Goal: Task Accomplishment & Management: Manage account settings

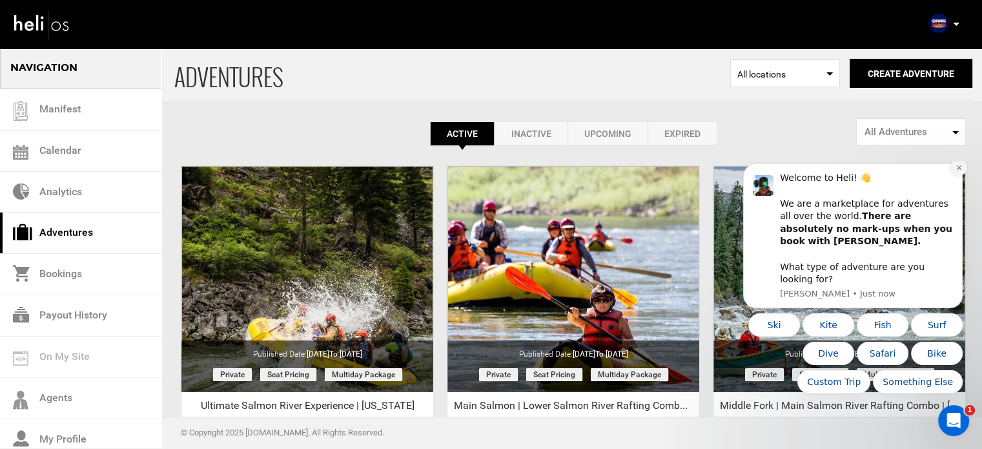
click at [960, 176] on button "Dismiss notification" at bounding box center [959, 167] width 17 height 17
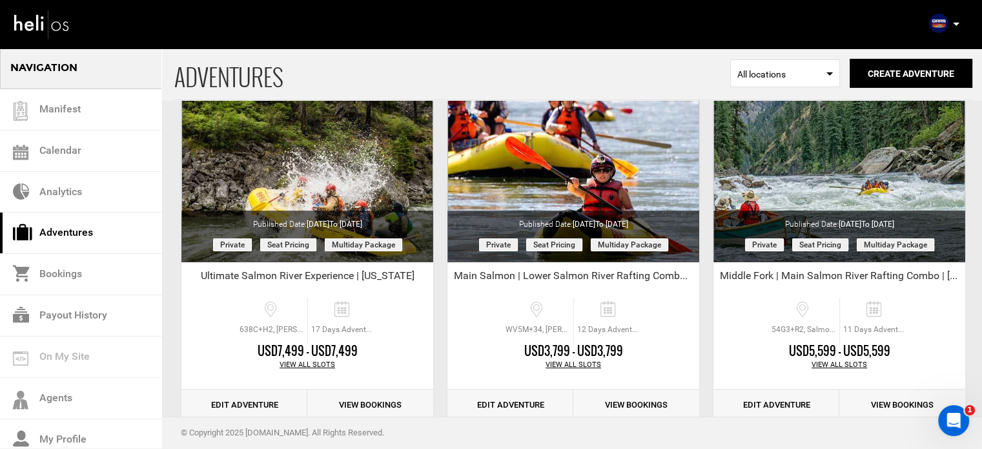
scroll to position [171, 0]
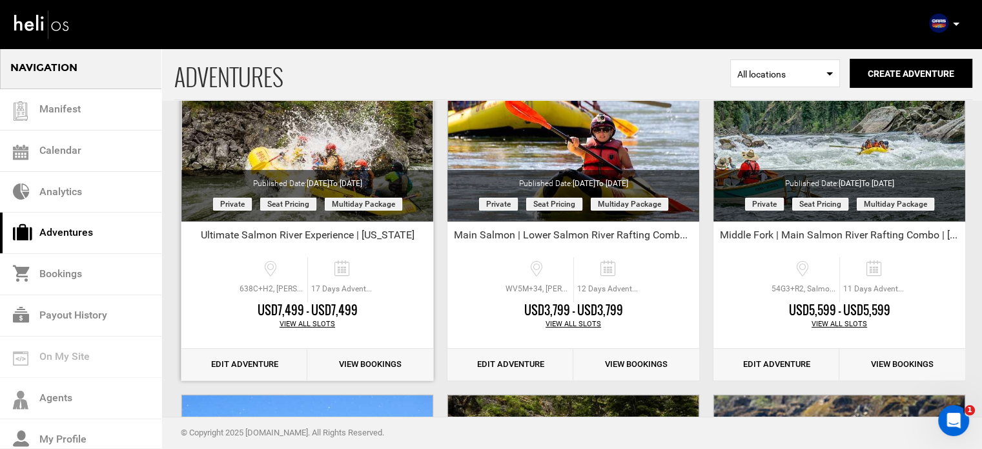
click at [270, 360] on link "Edit Adventure" at bounding box center [244, 365] width 126 height 32
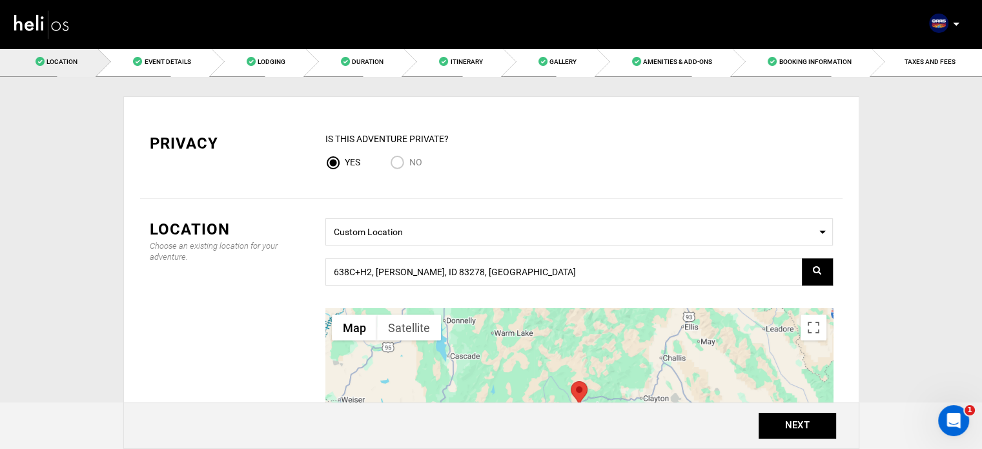
click at [395, 161] on input "No" at bounding box center [399, 163] width 19 height 17
radio input "true"
radio input "false"
click at [318, 74] on link "Duration" at bounding box center [354, 61] width 98 height 29
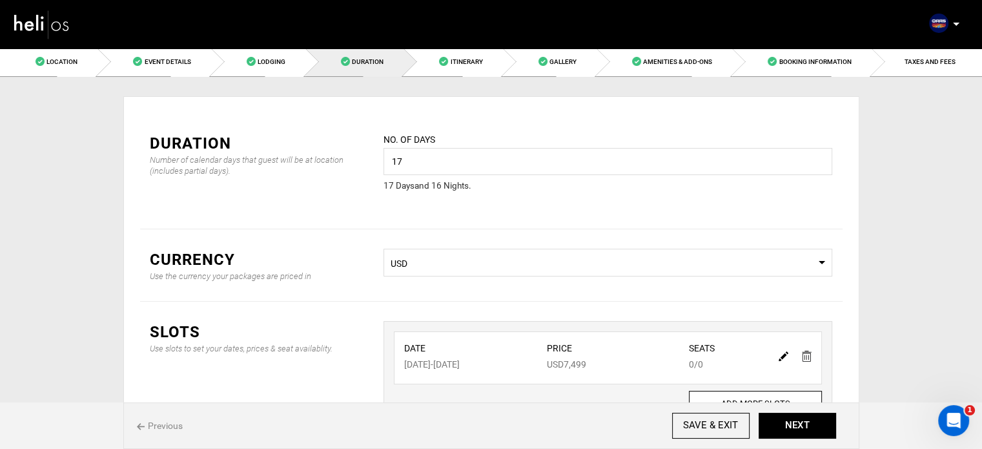
click at [783, 355] on img at bounding box center [784, 356] width 10 height 10
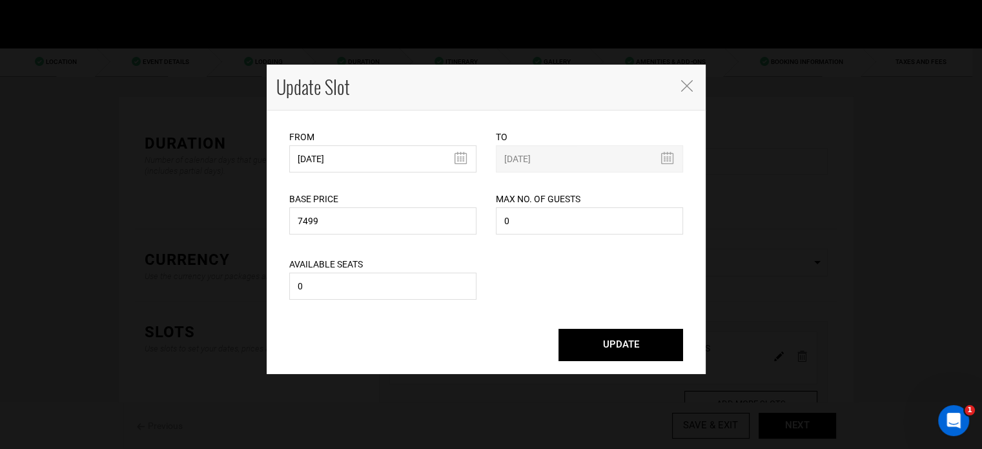
click at [615, 333] on button "UPDATE" at bounding box center [621, 345] width 125 height 32
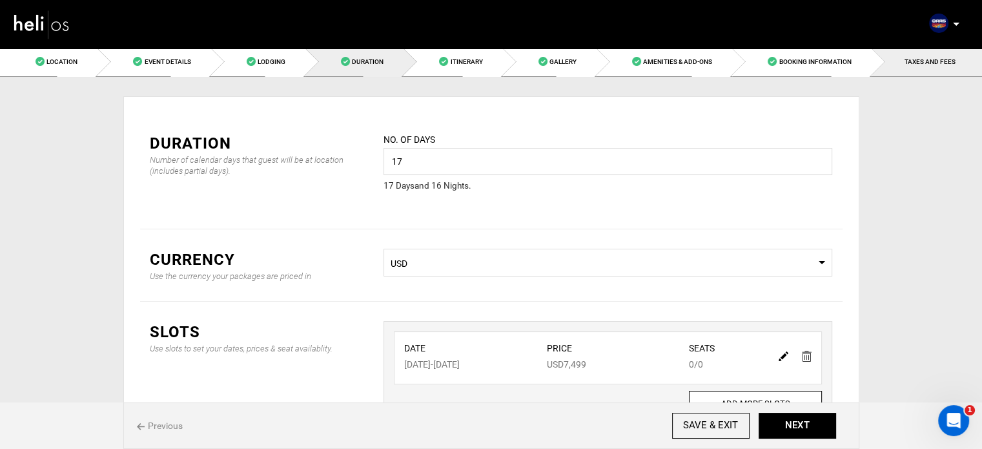
click at [932, 64] on span "TAXES AND FEES" at bounding box center [930, 61] width 51 height 7
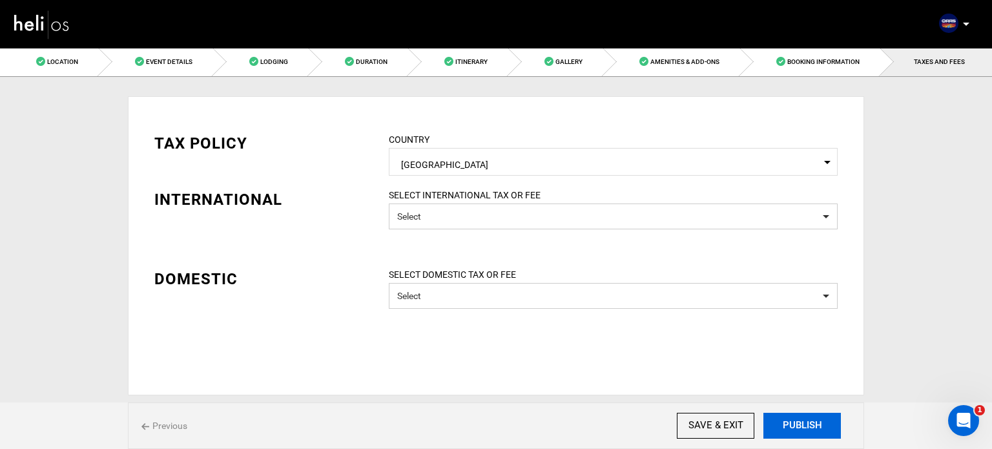
click at [806, 426] on button "PUBLISH" at bounding box center [802, 426] width 78 height 26
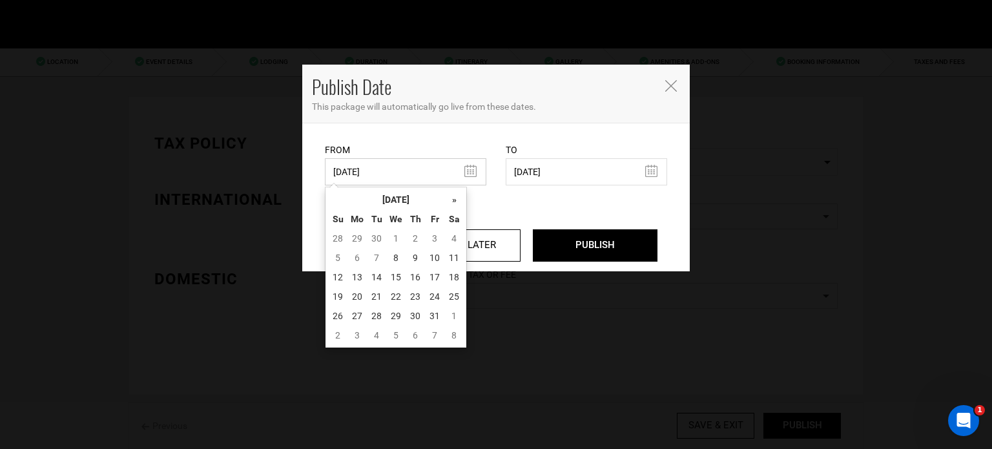
click at [429, 165] on input "[DATE]" at bounding box center [405, 171] width 161 height 27
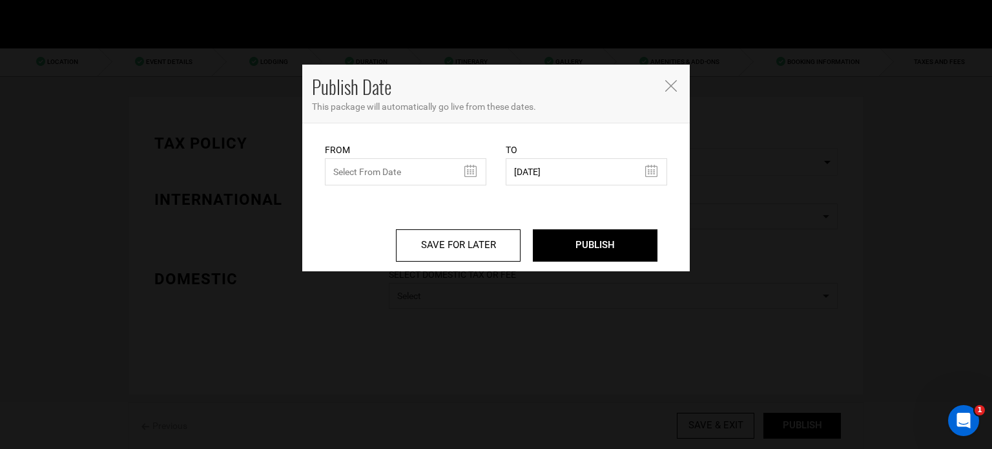
click at [522, 200] on div "SAVE FOR LATER PUBLISH" at bounding box center [496, 228] width 362 height 86
drag, startPoint x: 667, startPoint y: 95, endPoint x: 668, endPoint y: 88, distance: 7.2
click at [668, 88] on div "Publish Date This package will automatically go live from these dates." at bounding box center [496, 94] width 388 height 59
click at [668, 88] on icon "Close" at bounding box center [671, 86] width 12 height 12
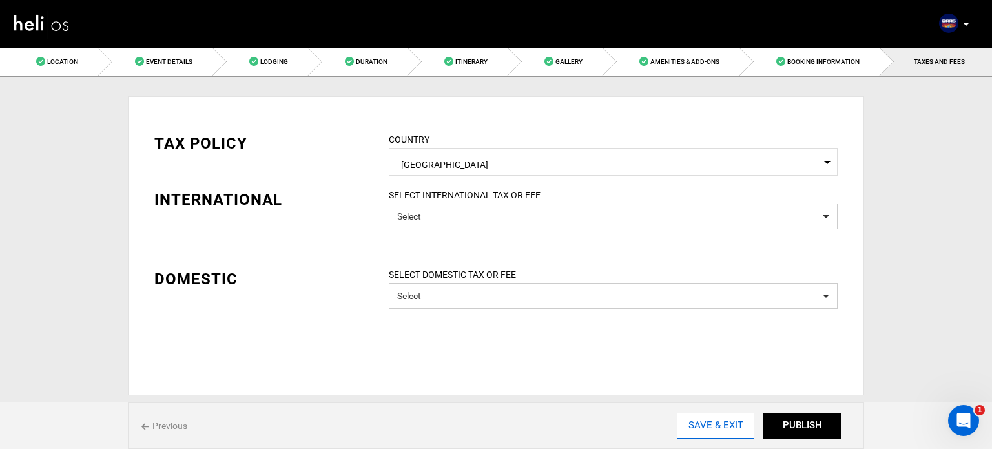
click at [703, 422] on input "SAVE & EXIT" at bounding box center [716, 426] width 78 height 26
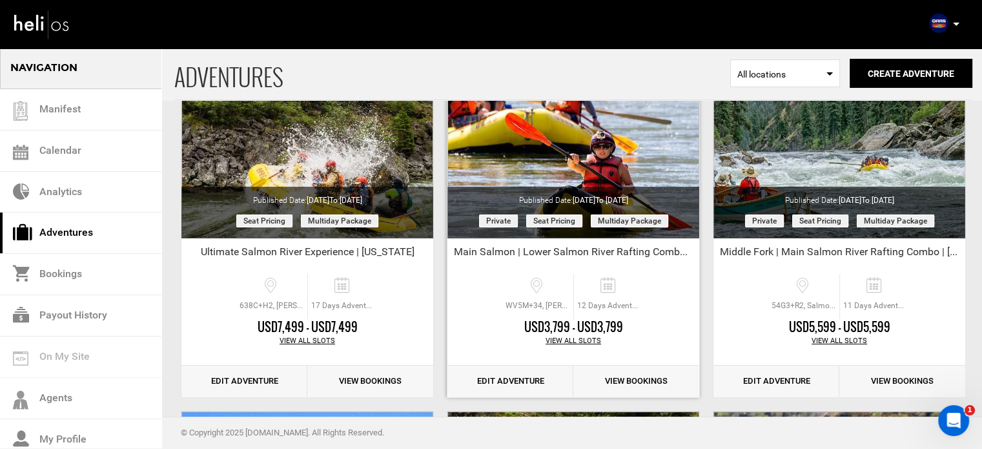
scroll to position [158, 0]
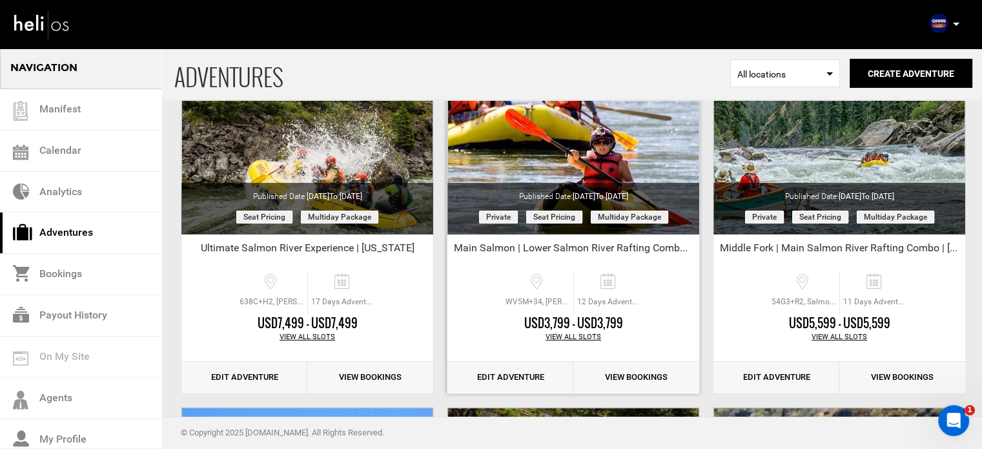
click at [513, 375] on link "Edit Adventure" at bounding box center [511, 378] width 126 height 32
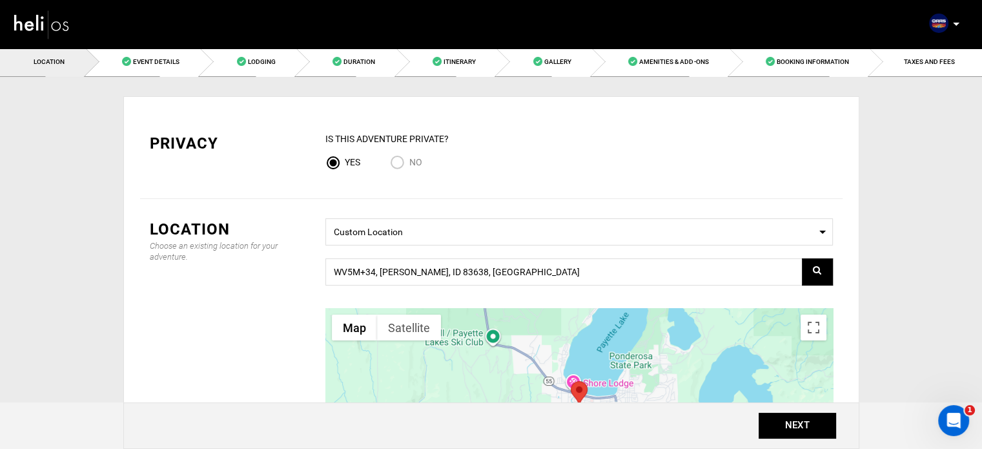
click at [402, 165] on input "No" at bounding box center [399, 163] width 19 height 17
radio input "true"
radio input "false"
click at [769, 420] on button "NEXT" at bounding box center [798, 426] width 78 height 26
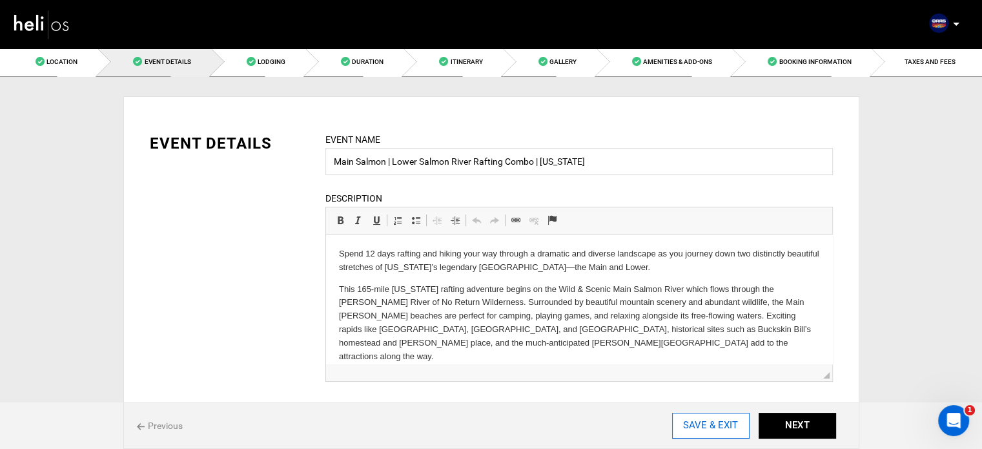
click at [721, 418] on input "SAVE & EXIT" at bounding box center [711, 426] width 78 height 26
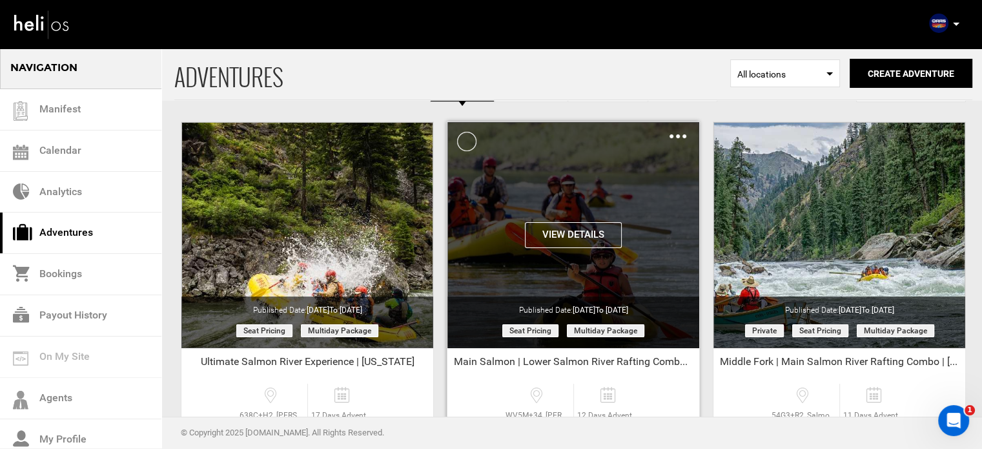
scroll to position [41, 0]
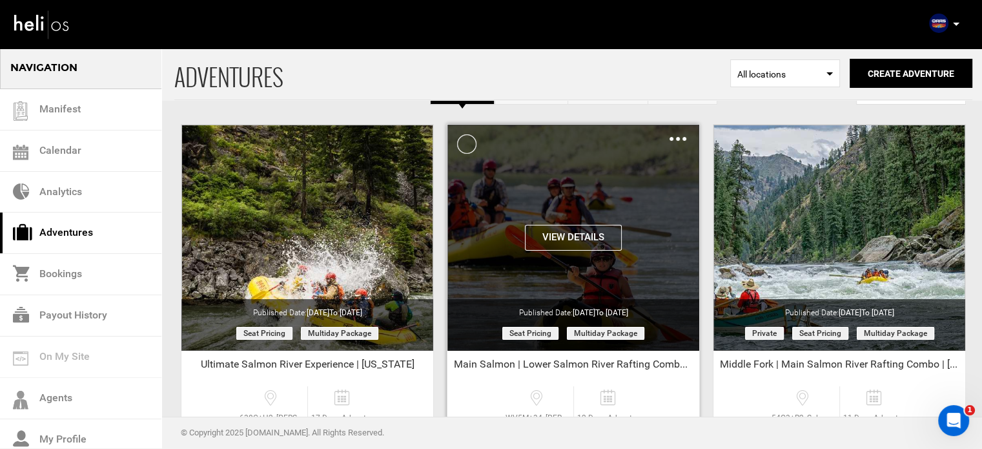
click at [685, 137] on img at bounding box center [678, 139] width 17 height 4
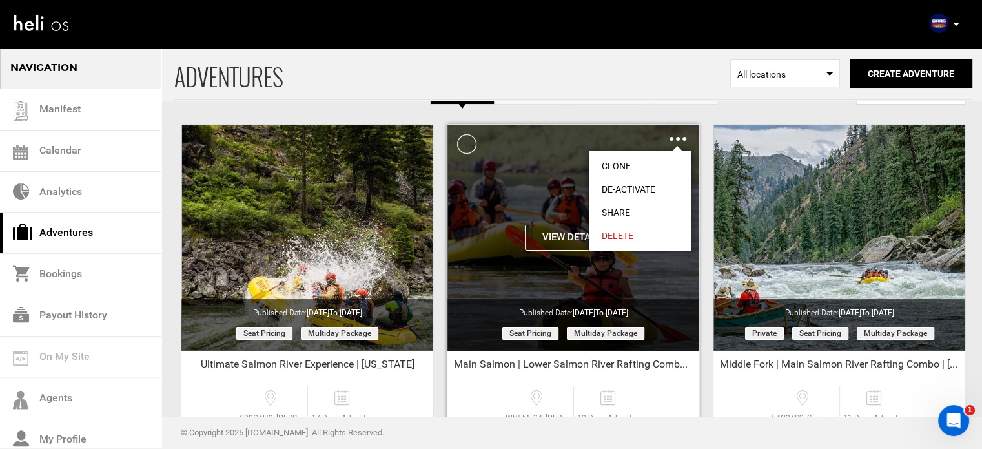
click at [685, 137] on img at bounding box center [678, 139] width 17 height 4
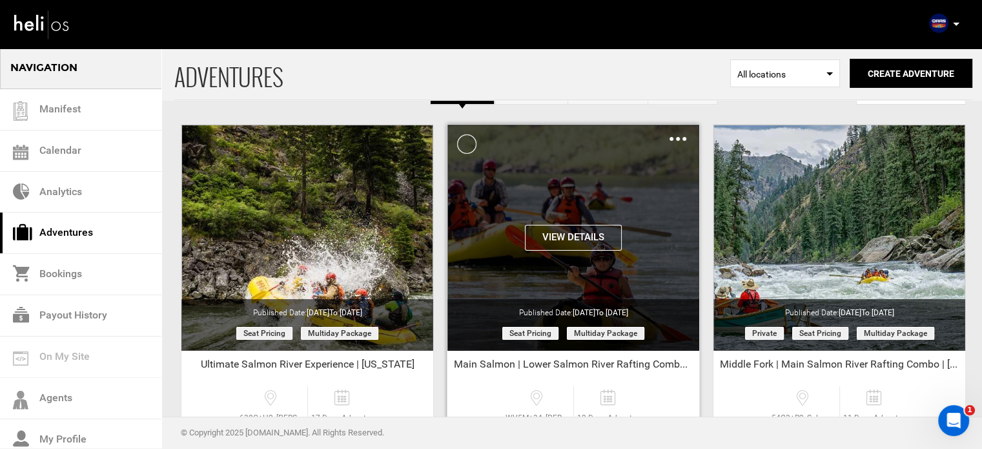
click at [681, 135] on div "Clone De-Activate Share Delete" at bounding box center [678, 138] width 17 height 15
click at [682, 139] on img at bounding box center [678, 139] width 17 height 4
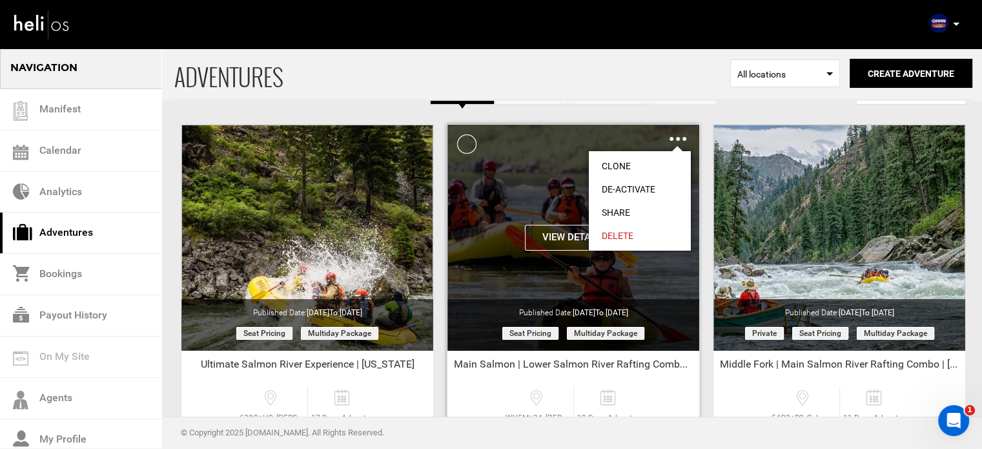
click at [625, 206] on link "Share" at bounding box center [640, 212] width 102 height 23
type input "https://heli.life/ascz9Q"
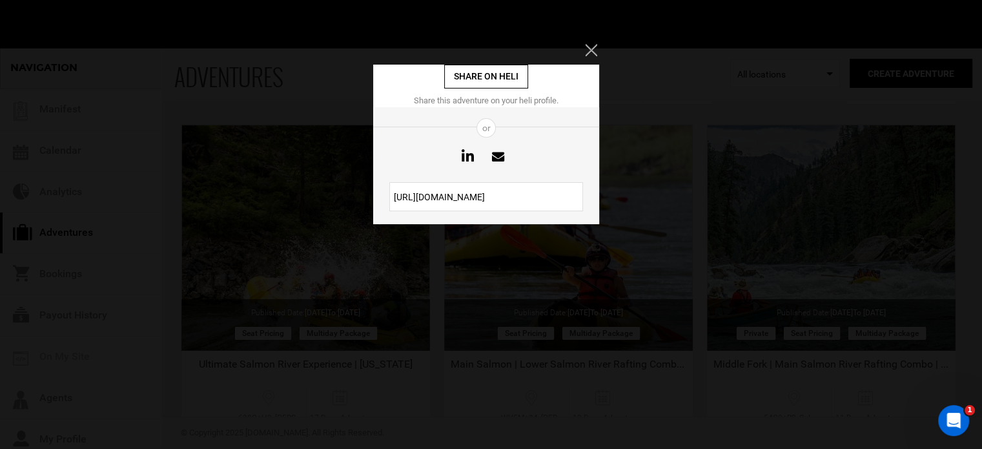
click at [511, 191] on input "https://heli.life/ascz9Q" at bounding box center [486, 196] width 194 height 29
click at [589, 44] on icon "Close" at bounding box center [591, 50] width 12 height 12
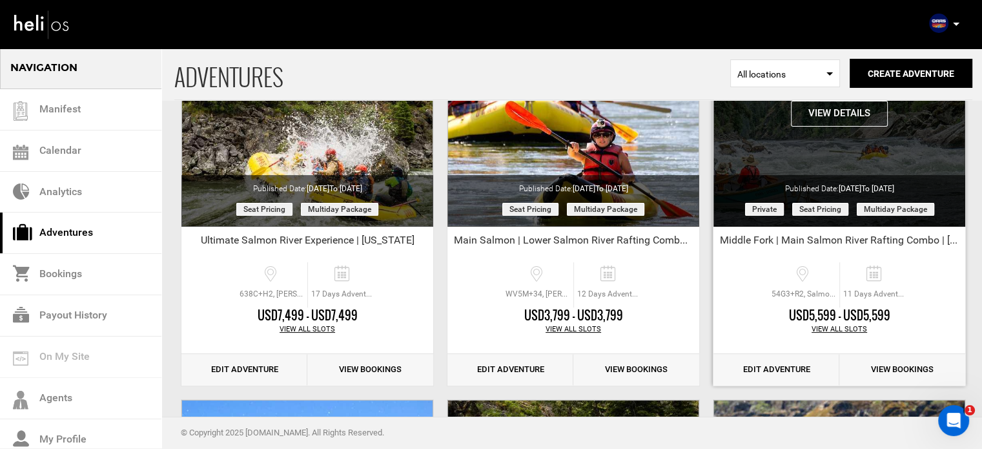
scroll to position [168, 0]
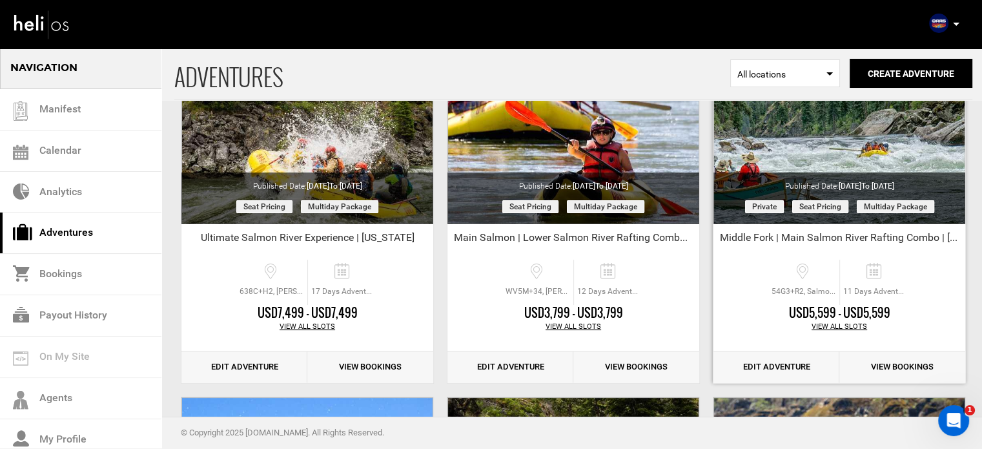
click at [791, 364] on link "Edit Adventure" at bounding box center [777, 367] width 126 height 32
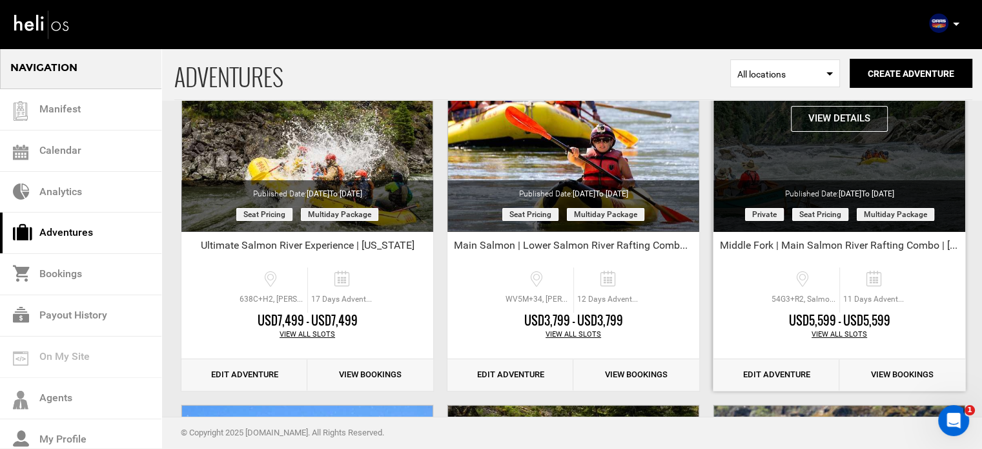
scroll to position [161, 0]
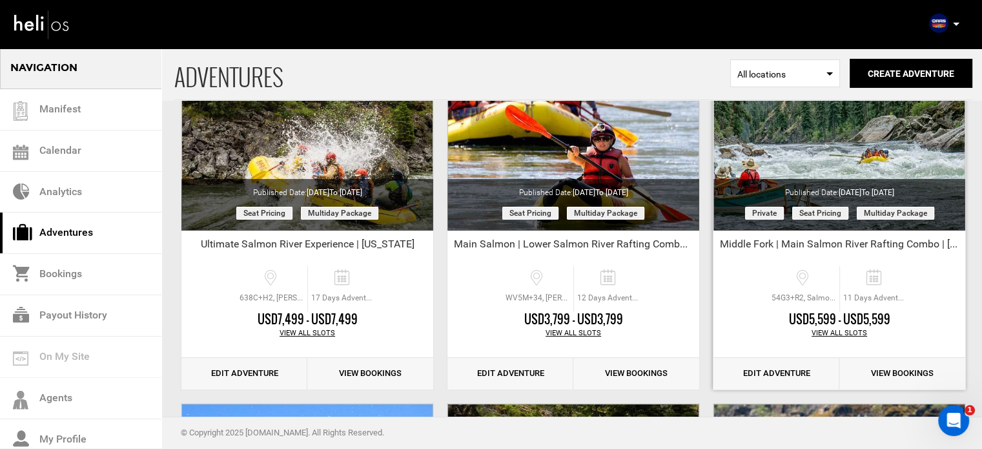
click at [761, 374] on link "Edit Adventure" at bounding box center [777, 374] width 126 height 32
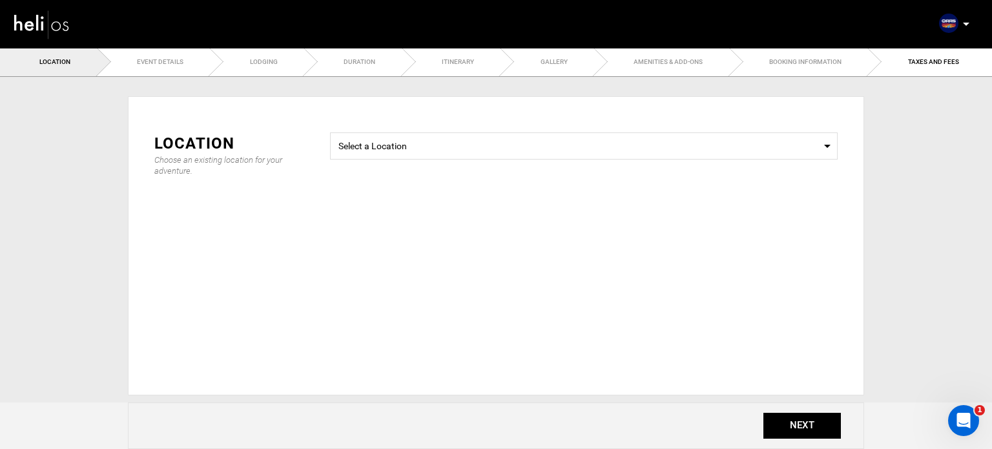
type input "Middle Fork | Main Salmon River Rafting Combo | [US_STATE]"
checkbox input "true"
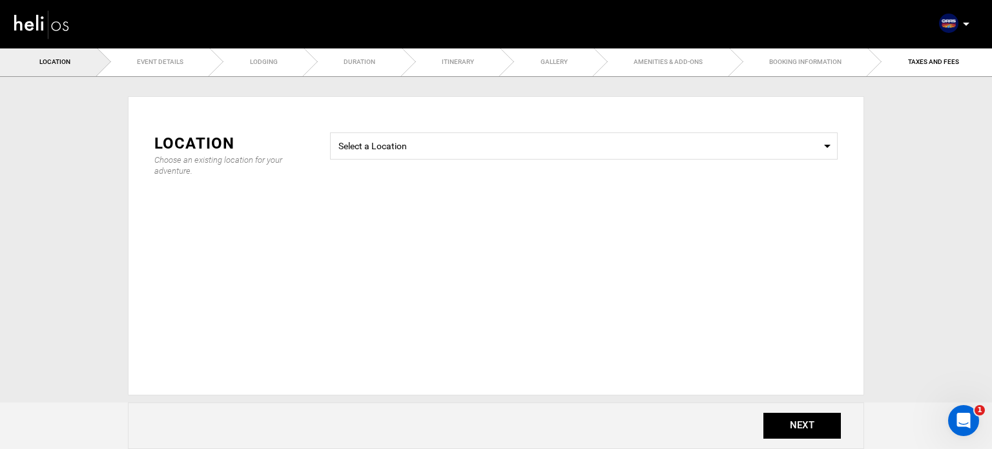
checkbox input "true"
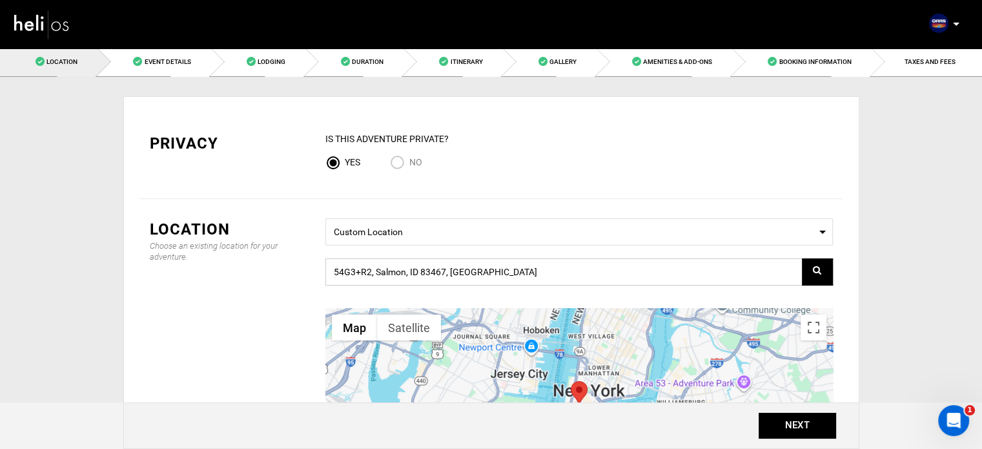
click at [482, 275] on input "54G3+R2, Salmon, ID 83467, [GEOGRAPHIC_DATA]" at bounding box center [580, 271] width 508 height 27
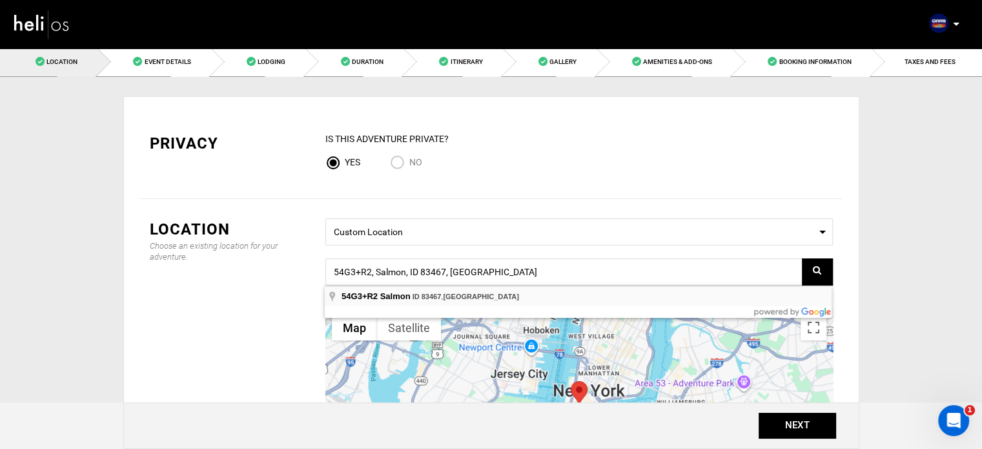
type input "54G3+R2, Salmon, ID 83467, [GEOGRAPHIC_DATA]"
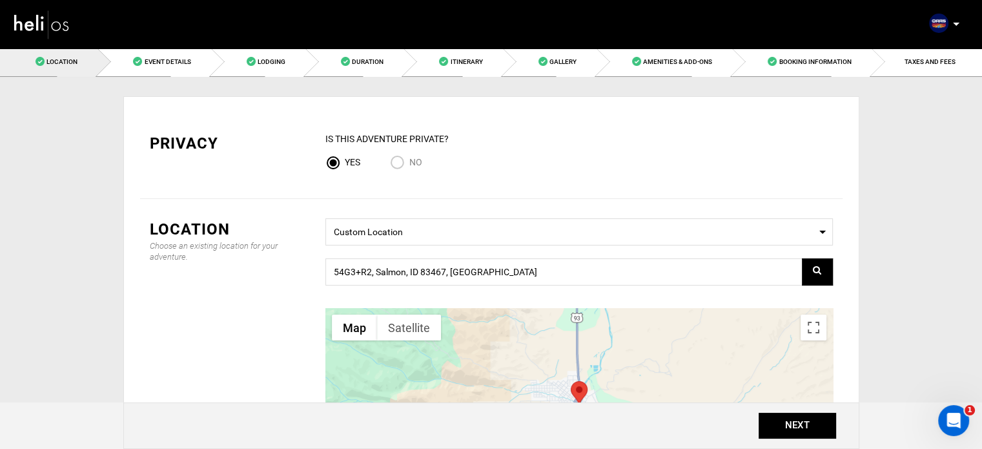
click at [413, 163] on span "No" at bounding box center [415, 162] width 13 height 10
click at [409, 163] on input "No" at bounding box center [399, 163] width 19 height 17
radio input "true"
radio input "false"
click at [778, 424] on button "NEXT" at bounding box center [798, 426] width 78 height 26
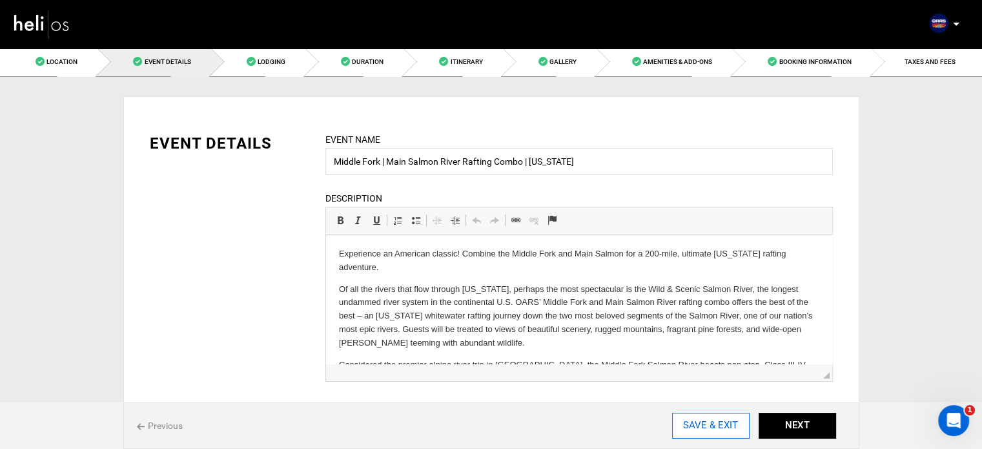
click at [738, 429] on input "SAVE & EXIT" at bounding box center [711, 426] width 78 height 26
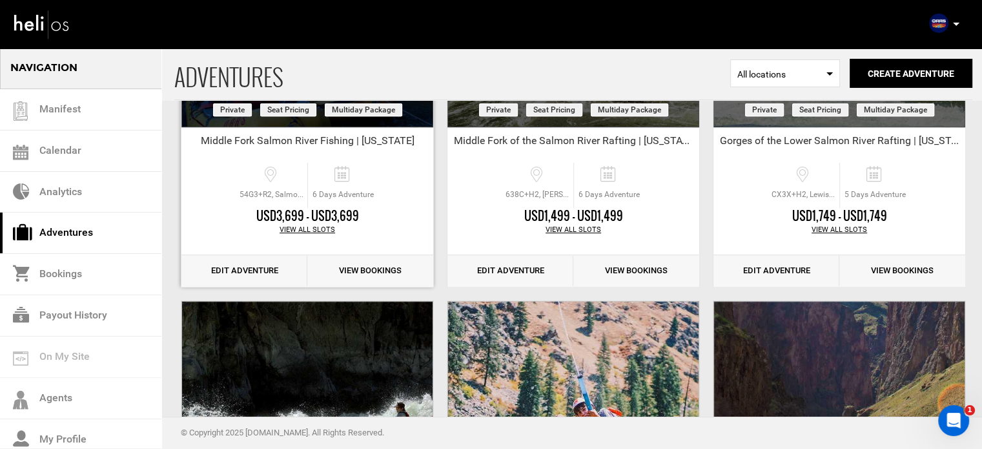
click at [240, 280] on link "Edit Adventure" at bounding box center [244, 271] width 126 height 32
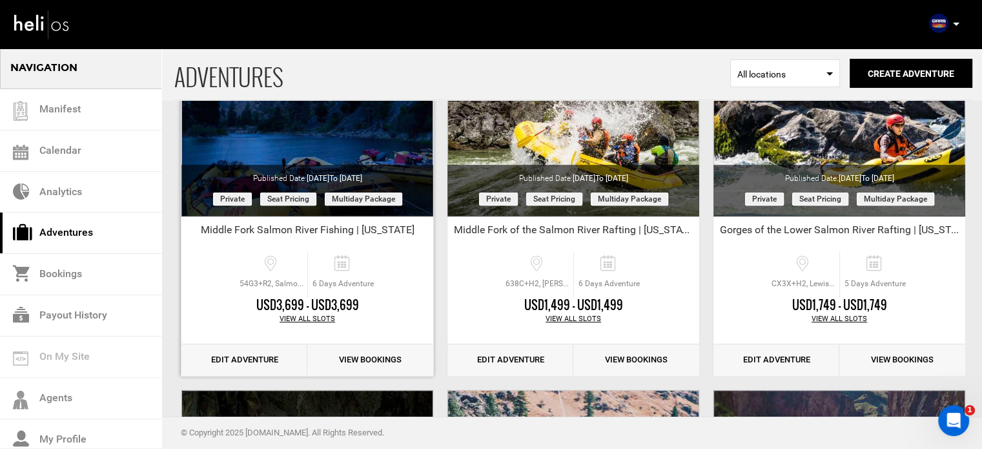
click at [255, 358] on link "Edit Adventure" at bounding box center [244, 360] width 126 height 32
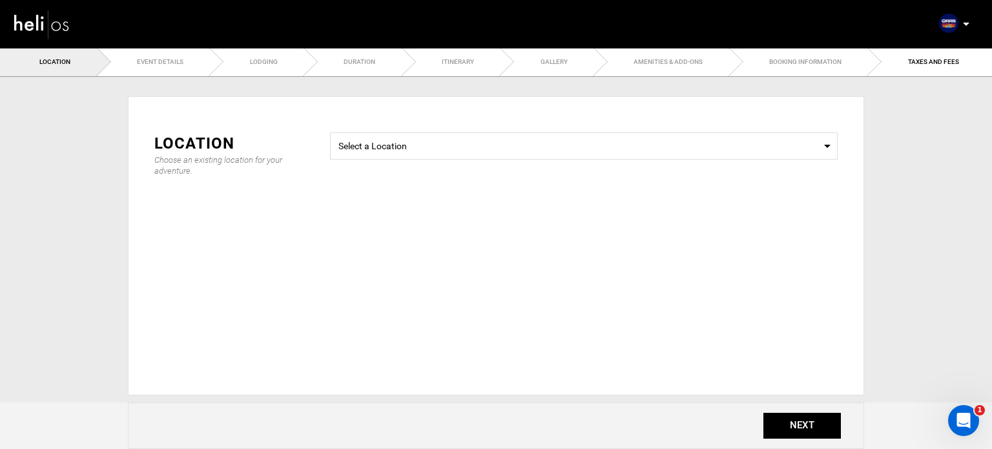
type input "6"
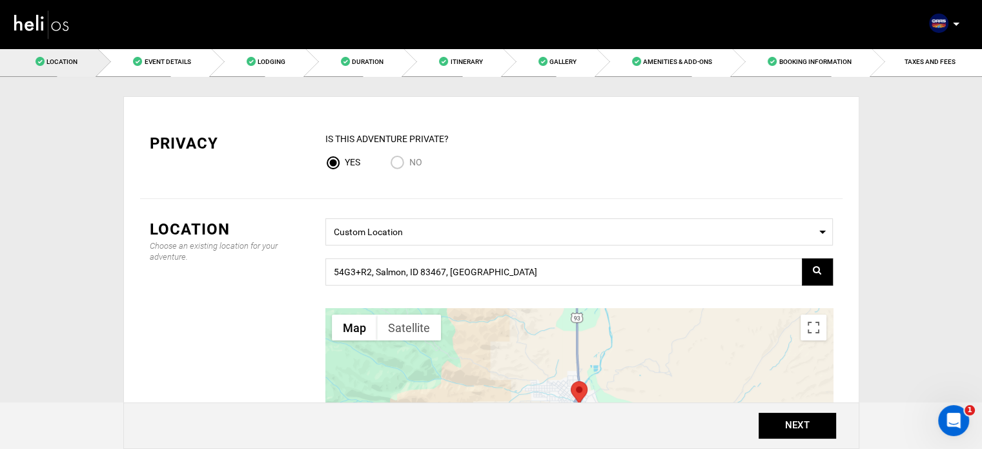
click at [406, 168] on input "No" at bounding box center [399, 163] width 19 height 17
radio input "true"
radio input "false"
click at [404, 56] on link "Duration" at bounding box center [354, 61] width 98 height 29
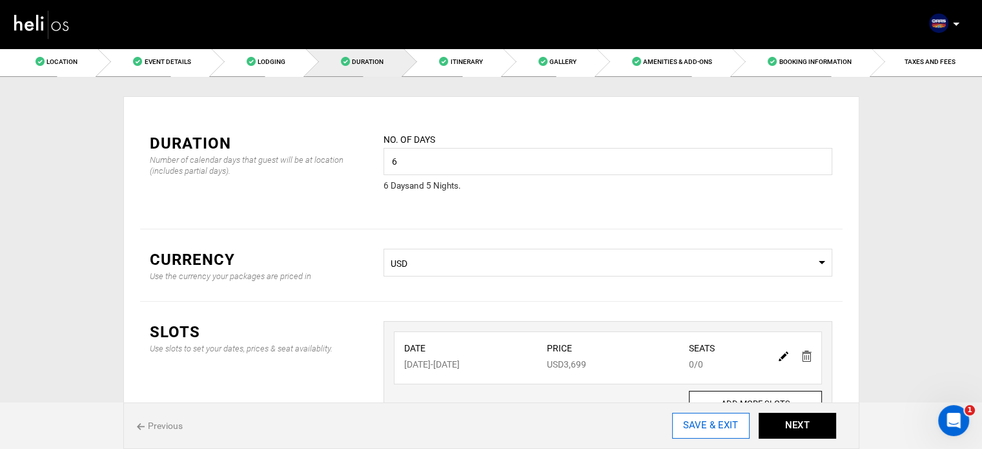
click at [730, 435] on input "SAVE & EXIT" at bounding box center [711, 426] width 78 height 26
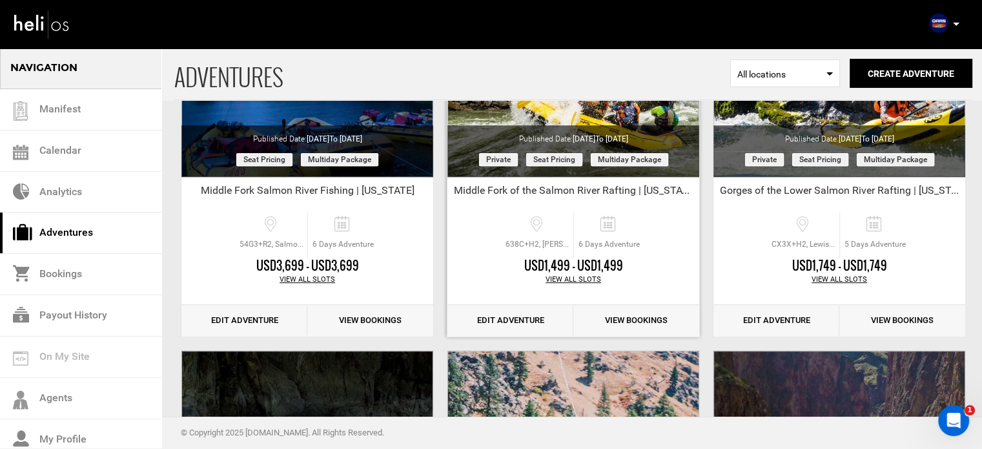
click at [496, 315] on link "Edit Adventure" at bounding box center [511, 321] width 126 height 32
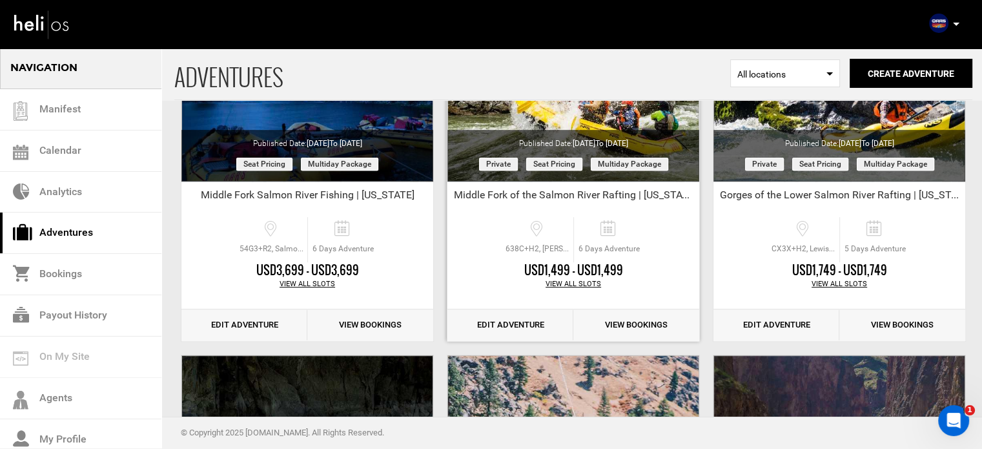
click at [504, 322] on link "Edit Adventure" at bounding box center [511, 325] width 126 height 32
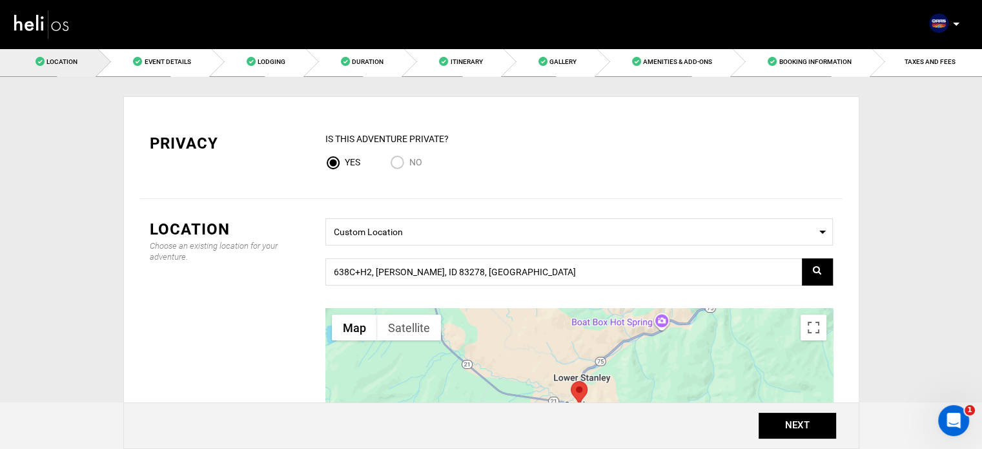
click at [409, 162] on span "No" at bounding box center [415, 162] width 13 height 10
click at [409, 162] on input "No" at bounding box center [399, 163] width 19 height 17
radio input "true"
radio input "false"
click at [725, 72] on link "Amenities & Add-Ons" at bounding box center [665, 61] width 136 height 29
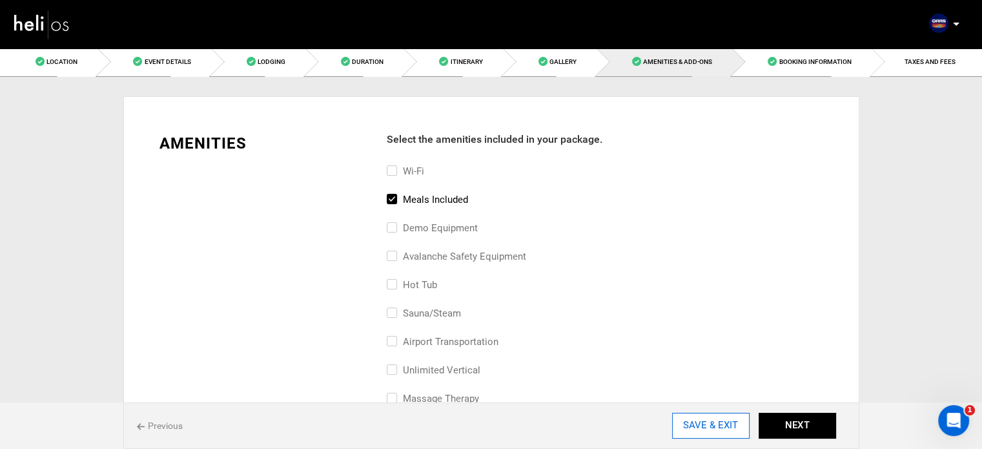
click at [692, 415] on input "SAVE & EXIT" at bounding box center [711, 426] width 78 height 26
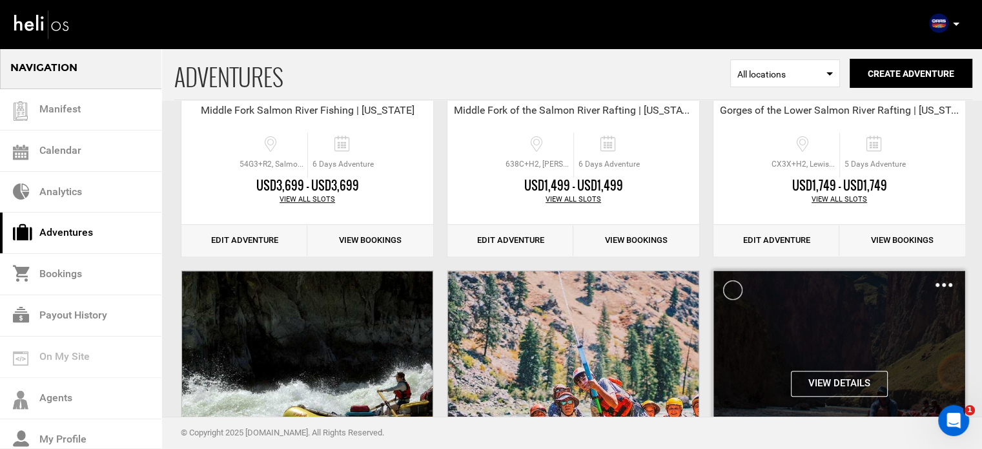
scroll to position [695, 0]
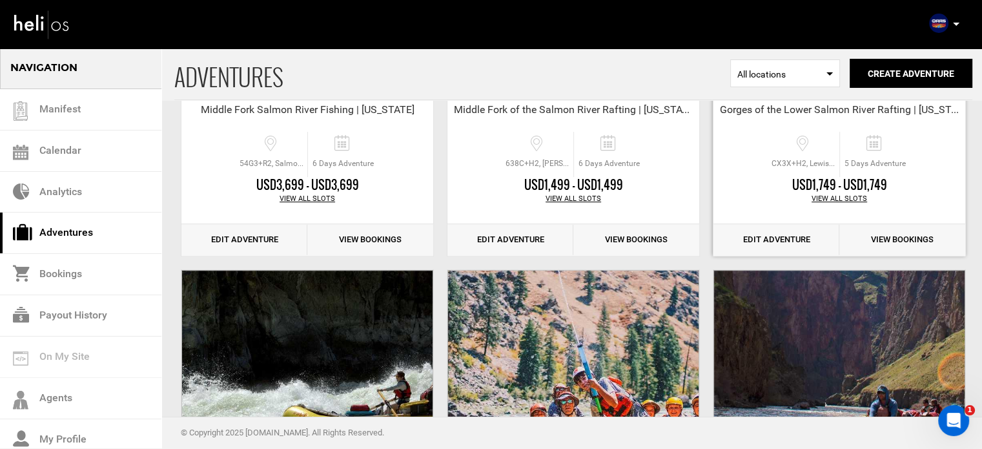
click at [772, 241] on link "Edit Adventure" at bounding box center [777, 240] width 126 height 32
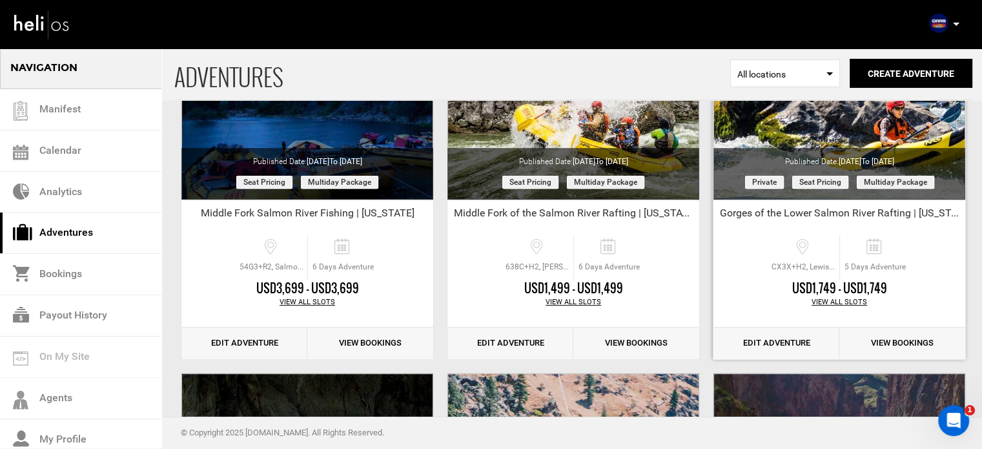
click at [764, 341] on link "Edit Adventure" at bounding box center [777, 343] width 126 height 32
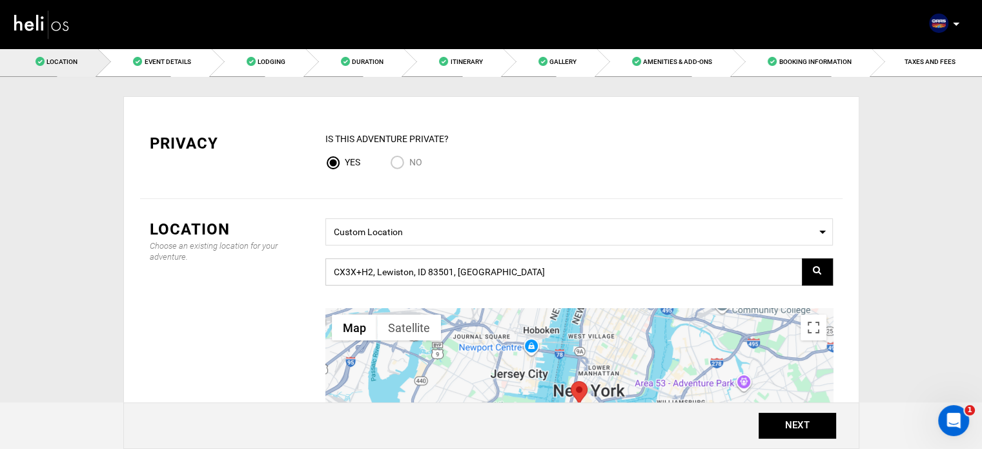
click at [507, 274] on input "CX3X+H2, Lewiston, ID 83501, [GEOGRAPHIC_DATA]" at bounding box center [580, 271] width 508 height 27
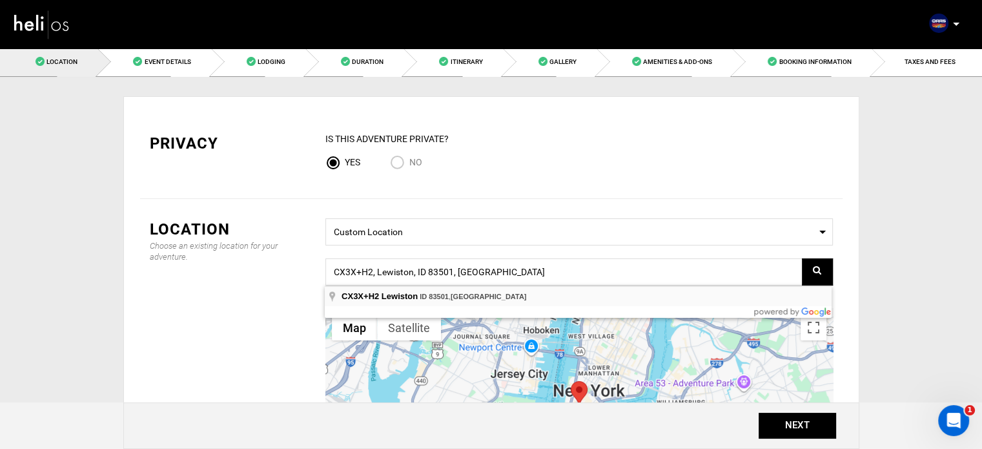
type input "CX3X+H2, Lewiston, ID 83501, [GEOGRAPHIC_DATA]"
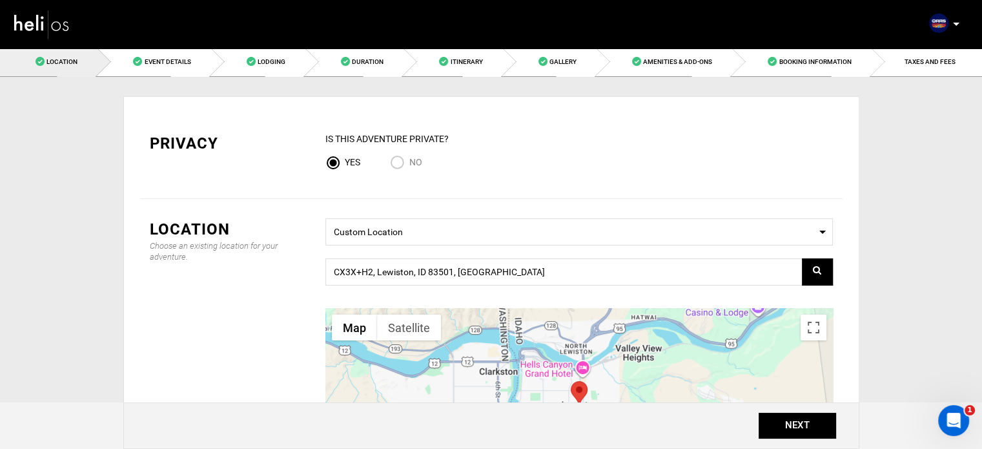
click at [408, 160] on input "No" at bounding box center [399, 163] width 19 height 17
radio input "true"
radio input "false"
click at [798, 436] on button "NEXT" at bounding box center [798, 426] width 78 height 26
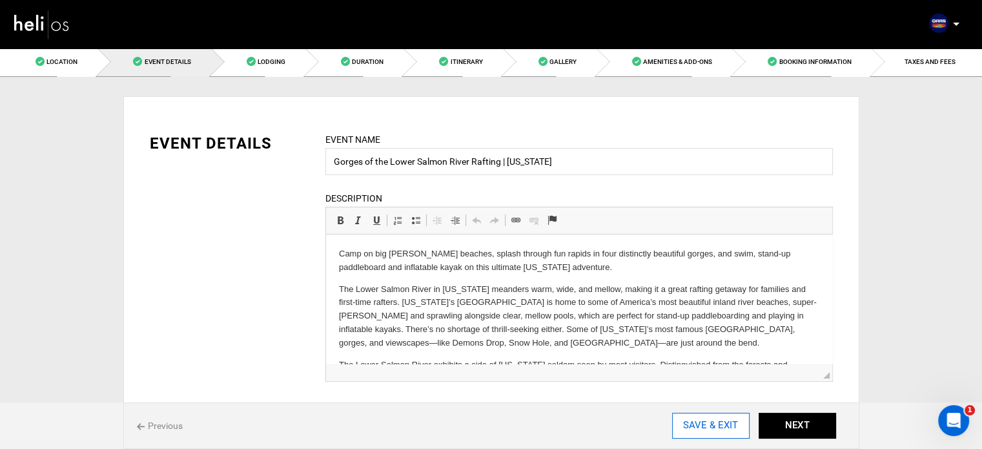
click at [718, 420] on input "SAVE & EXIT" at bounding box center [711, 426] width 78 height 26
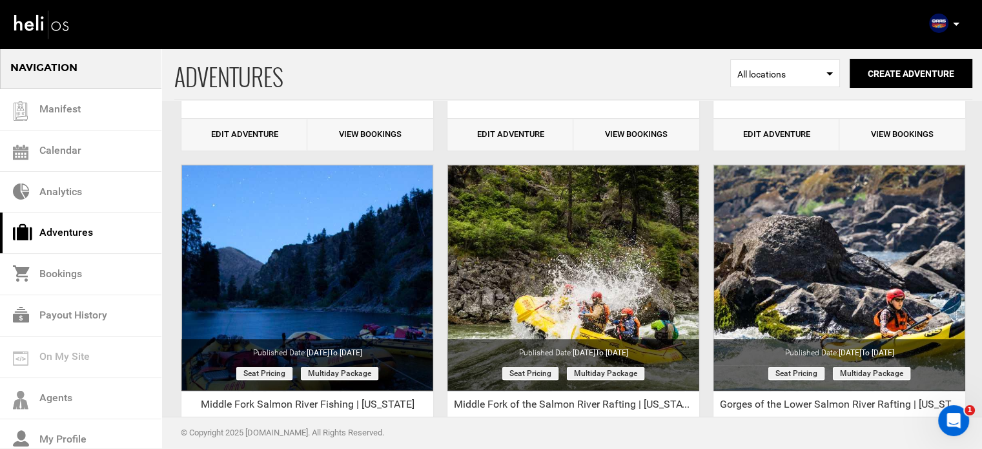
scroll to position [400, 0]
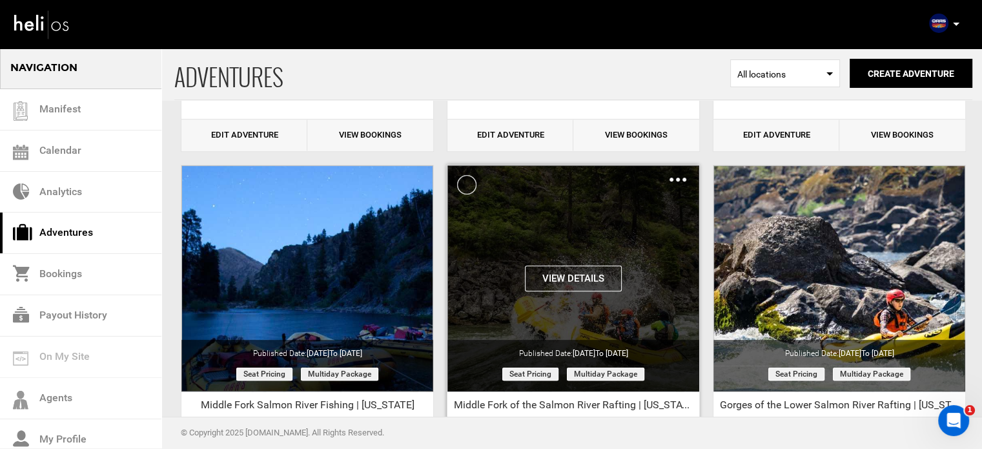
click at [679, 175] on div "Clone De-Activate Share Delete" at bounding box center [678, 179] width 17 height 15
click at [572, 283] on button "View Details" at bounding box center [573, 278] width 97 height 26
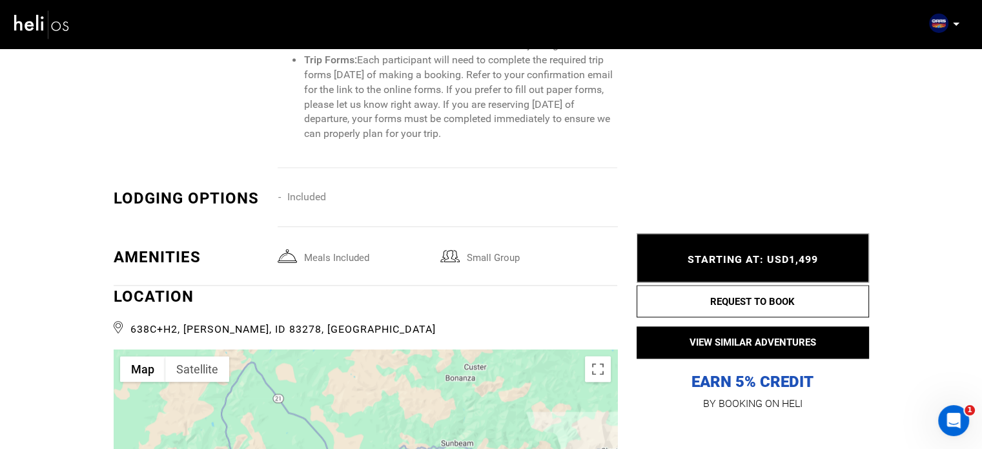
scroll to position [1657, 0]
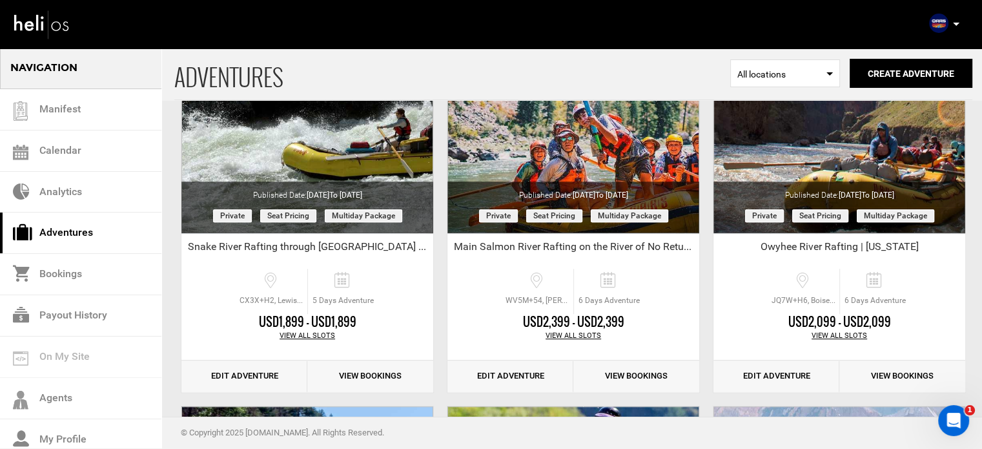
scroll to position [989, 0]
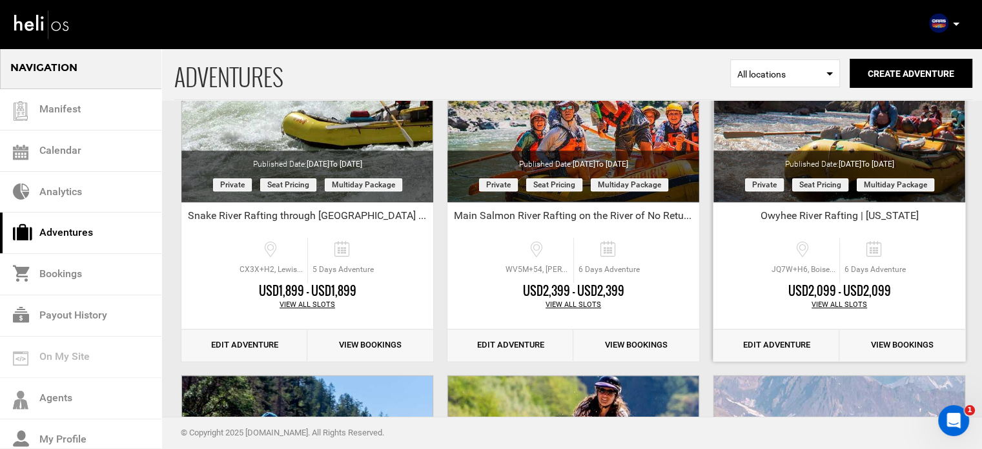
click at [785, 340] on link "Edit Adventure" at bounding box center [777, 345] width 126 height 32
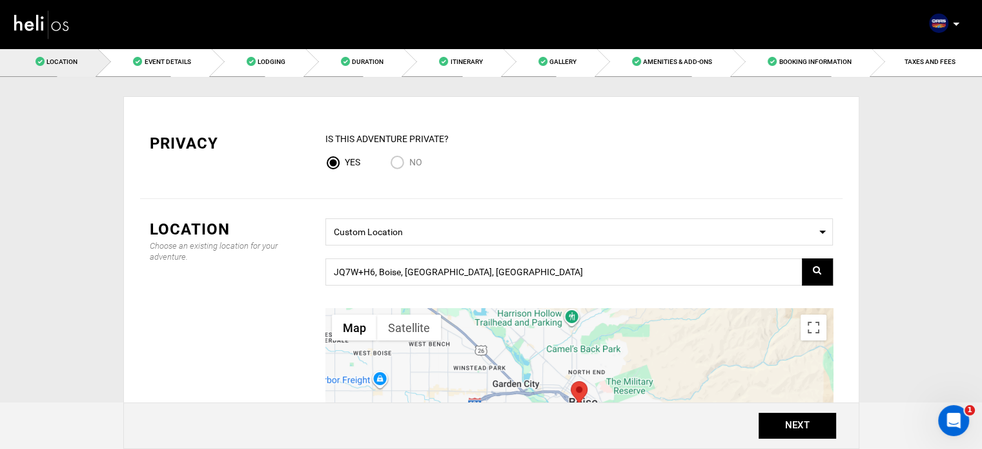
click at [411, 167] on span "No" at bounding box center [415, 162] width 13 height 10
click at [409, 167] on input "No" at bounding box center [399, 163] width 19 height 17
radio input "true"
radio input "false"
click at [796, 424] on button "NEXT" at bounding box center [798, 426] width 78 height 26
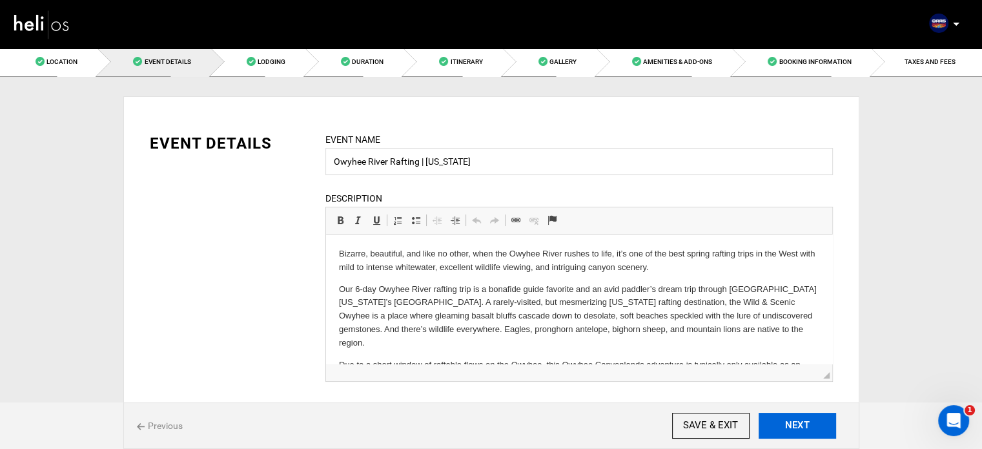
click at [796, 424] on button "NEXT" at bounding box center [798, 426] width 78 height 26
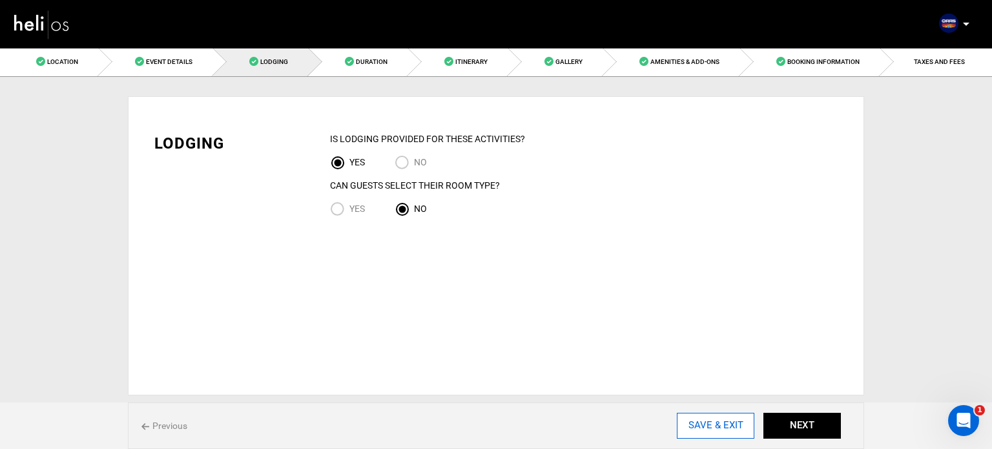
click at [711, 423] on input "SAVE & EXIT" at bounding box center [716, 426] width 78 height 26
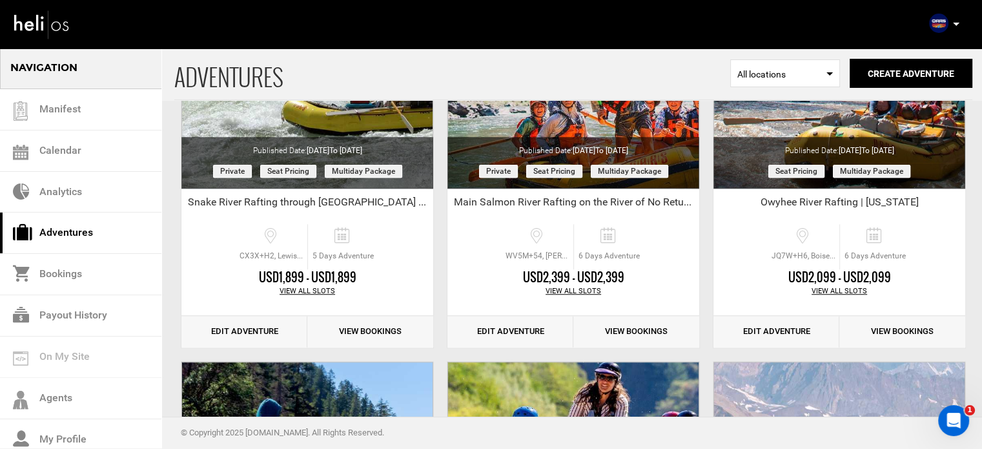
scroll to position [1004, 0]
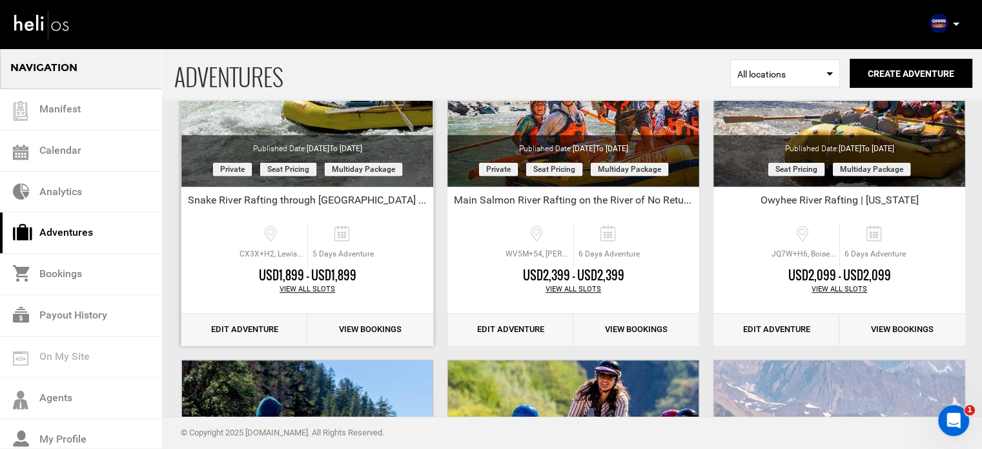
click at [236, 325] on link "Edit Adventure" at bounding box center [244, 330] width 126 height 32
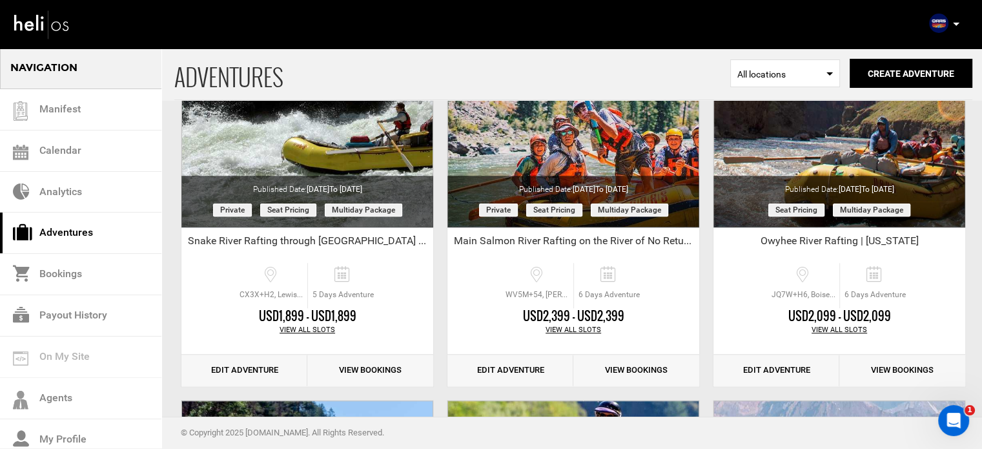
scroll to position [966, 0]
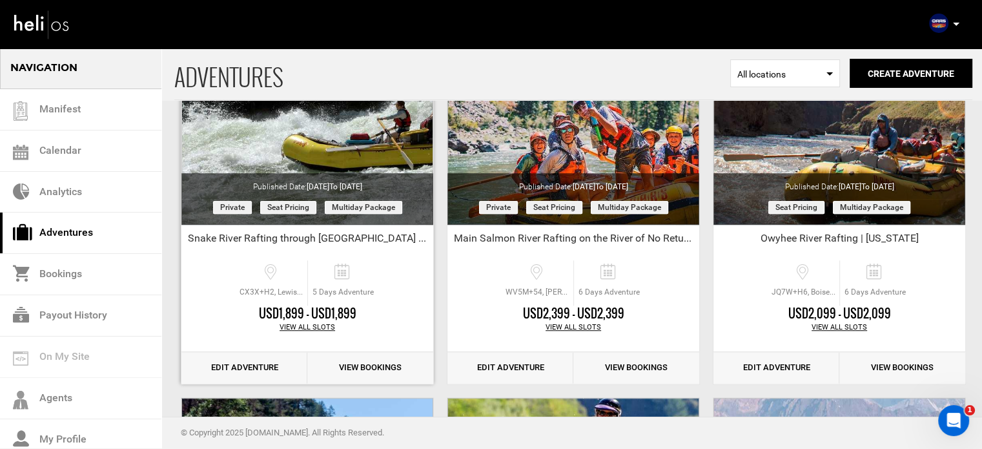
click at [256, 375] on link "Edit Adventure" at bounding box center [244, 368] width 126 height 32
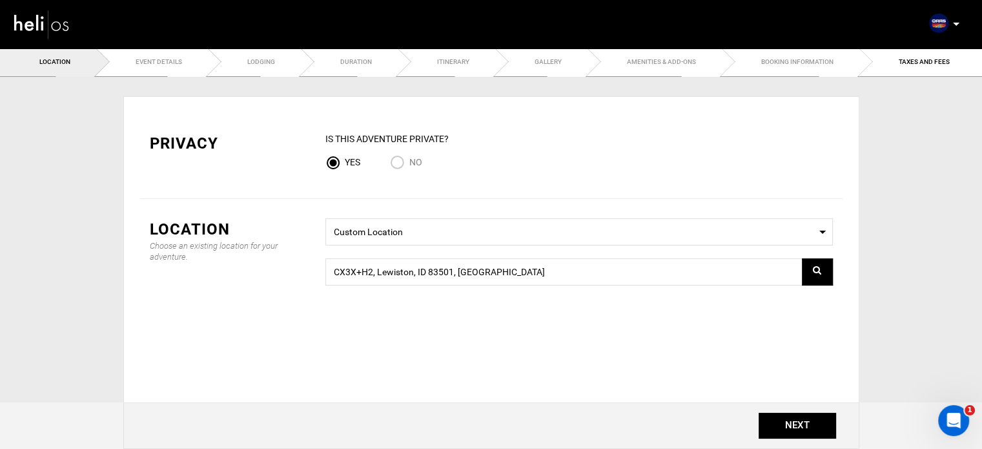
type input "5"
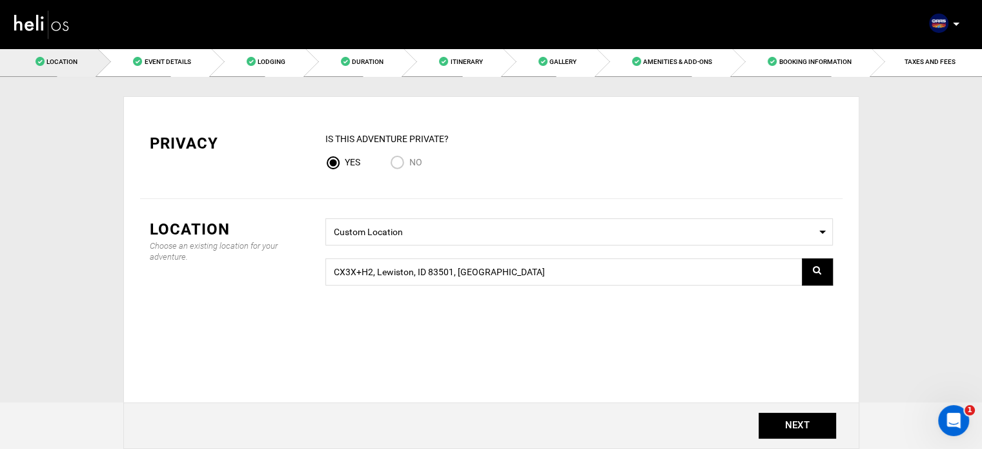
click at [398, 157] on input "No" at bounding box center [399, 163] width 19 height 17
radio input "true"
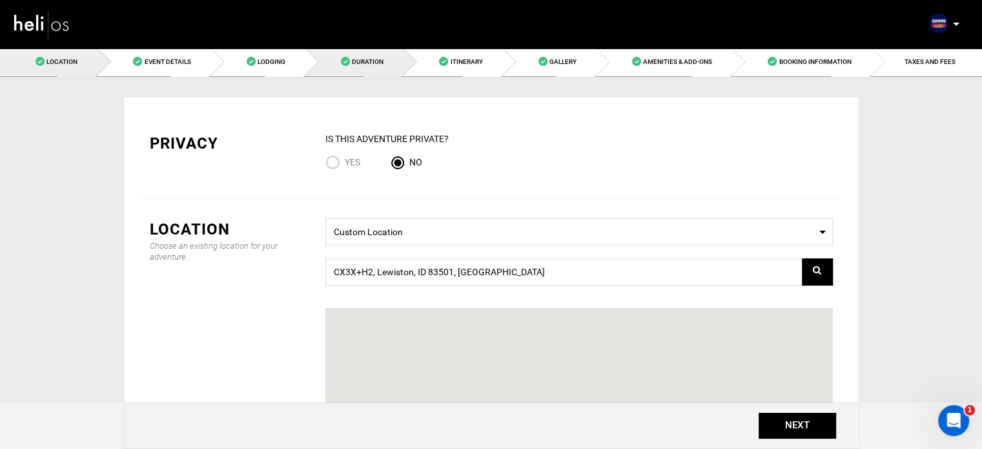
click at [393, 59] on link "Duration" at bounding box center [354, 61] width 98 height 29
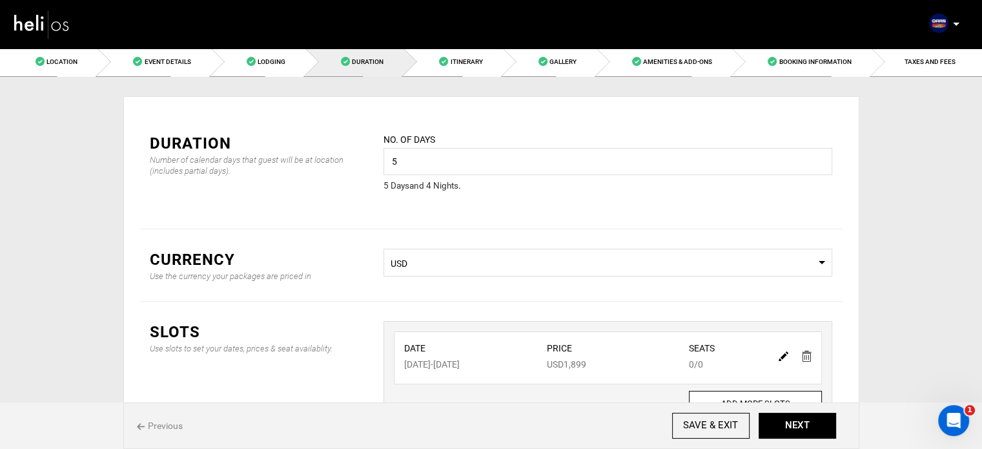
scroll to position [88, 0]
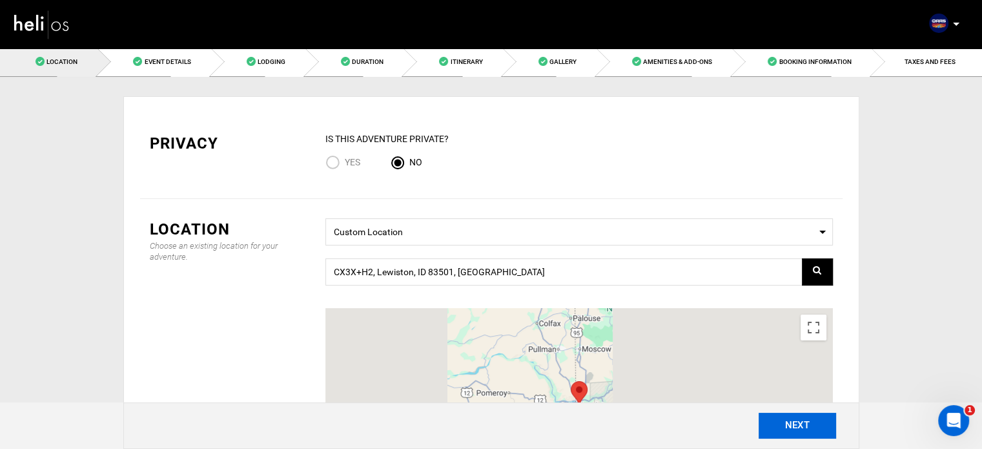
click at [777, 430] on button "NEXT" at bounding box center [798, 426] width 78 height 26
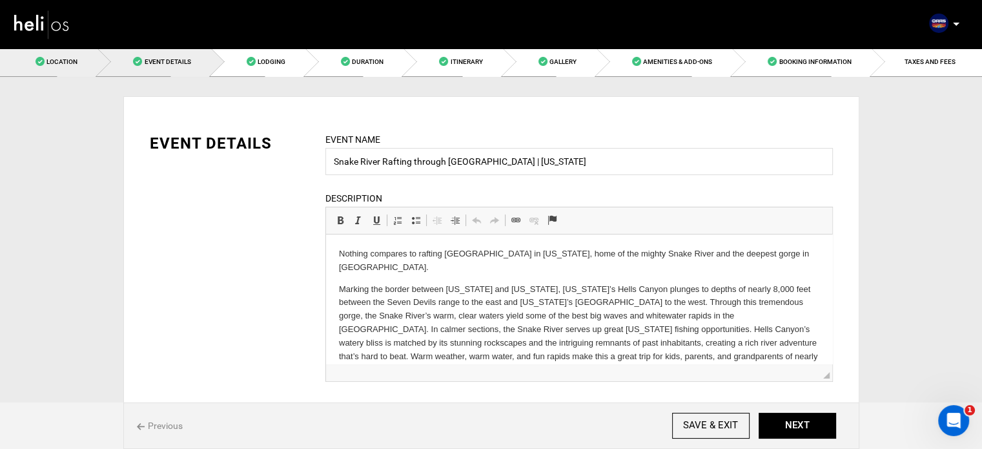
click at [58, 58] on span "Location" at bounding box center [62, 61] width 31 height 7
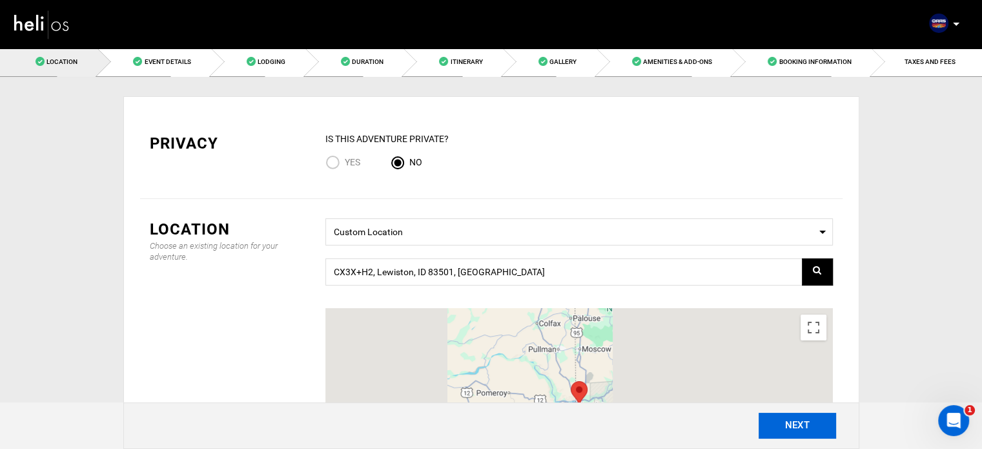
click at [789, 428] on button "NEXT" at bounding box center [798, 426] width 78 height 26
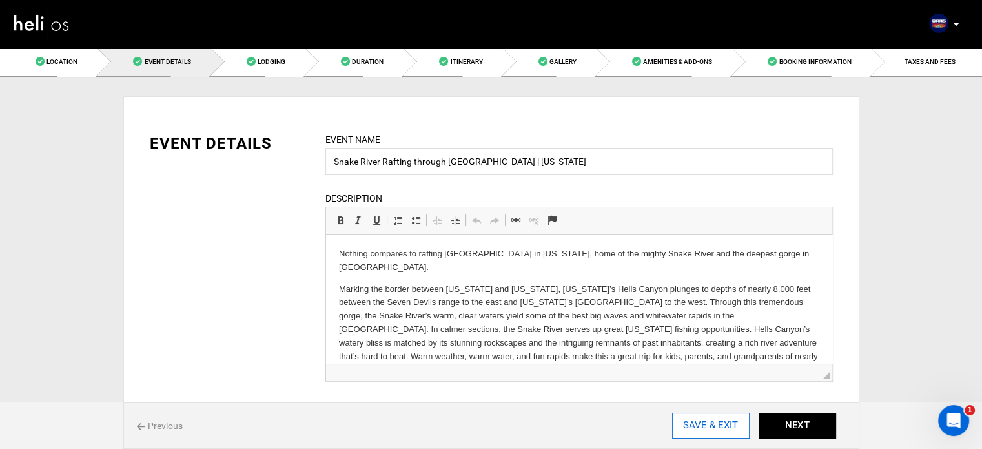
click at [736, 421] on input "SAVE & EXIT" at bounding box center [711, 426] width 78 height 26
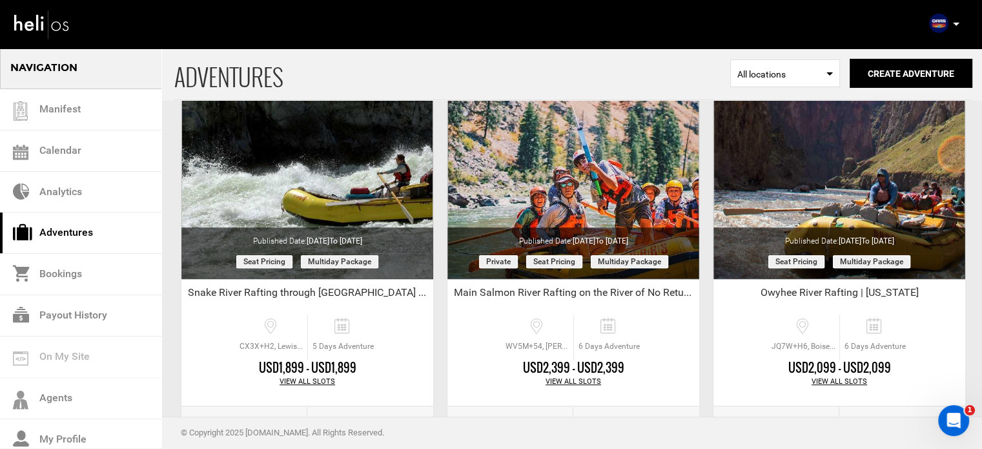
scroll to position [1066, 0]
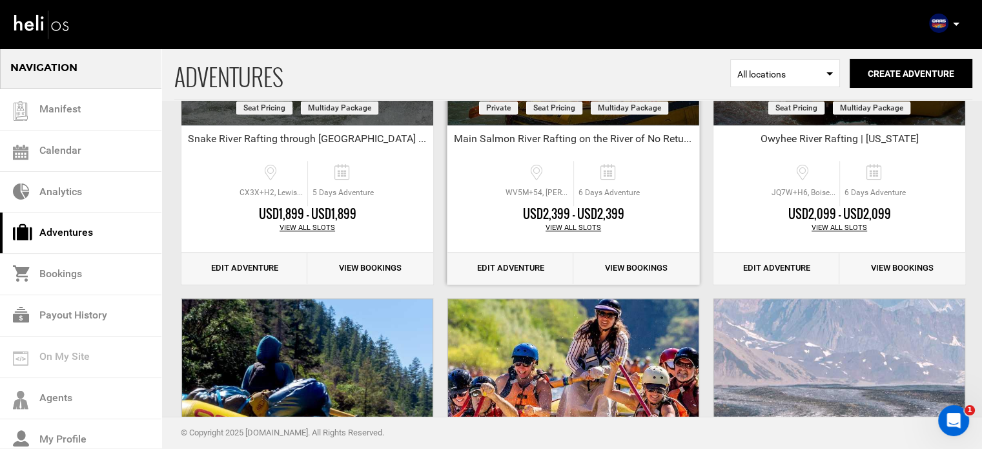
click at [527, 264] on link "Edit Adventure" at bounding box center [511, 269] width 126 height 32
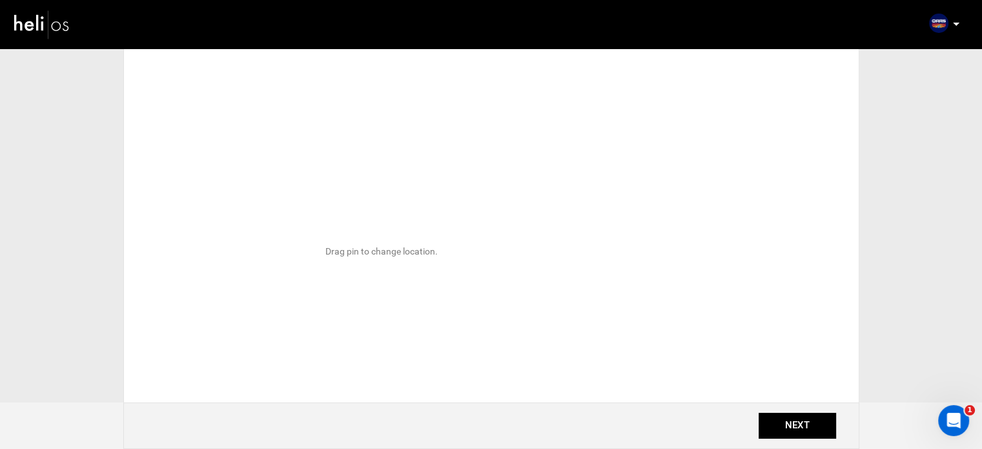
type input "Main Salmon River Rafting on the River of No Return | [US_STATE]"
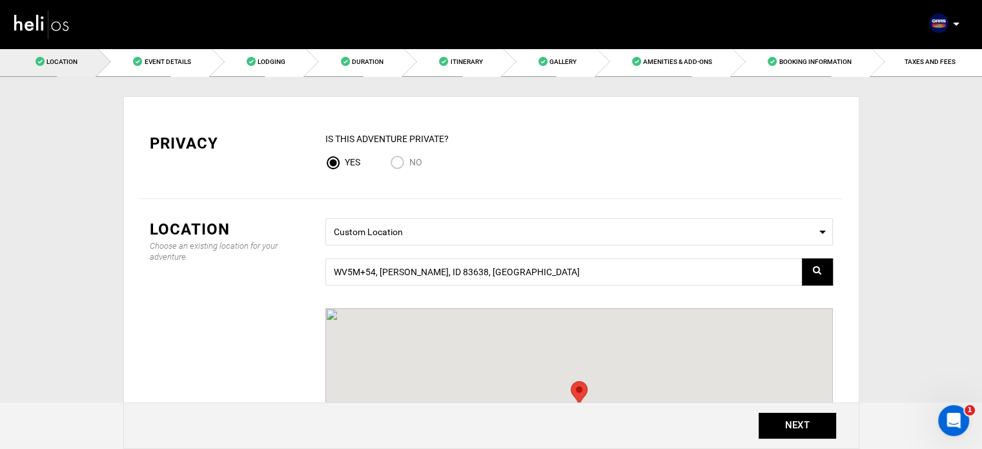
click at [398, 155] on input "No" at bounding box center [399, 163] width 19 height 17
click at [788, 424] on button "NEXT" at bounding box center [798, 426] width 78 height 26
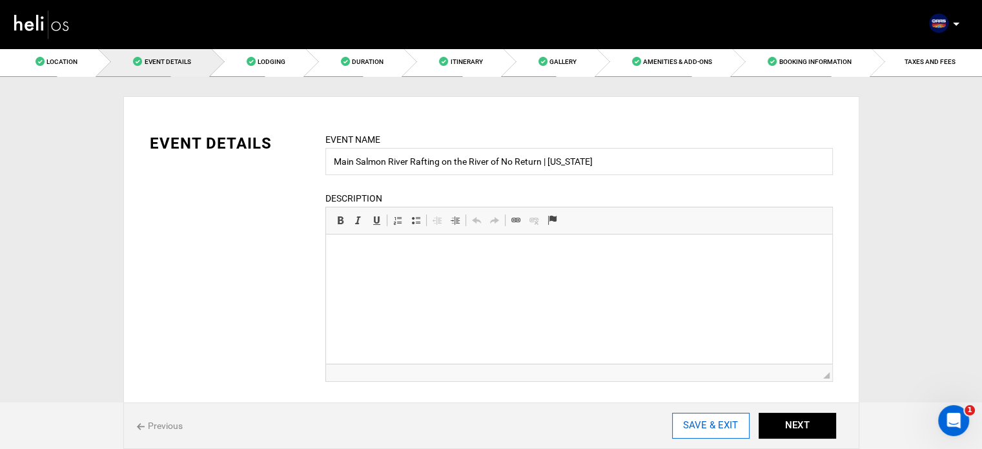
click at [736, 428] on input "SAVE & EXIT" at bounding box center [711, 426] width 78 height 26
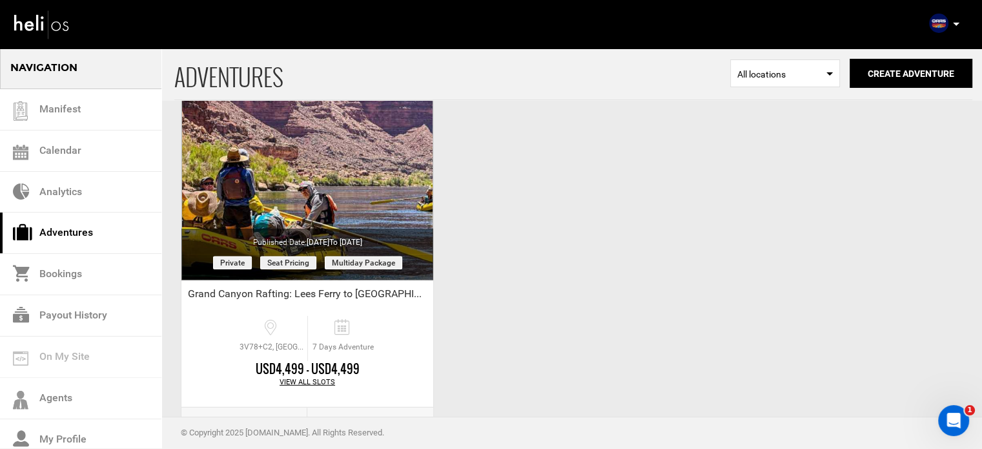
scroll to position [3752, 0]
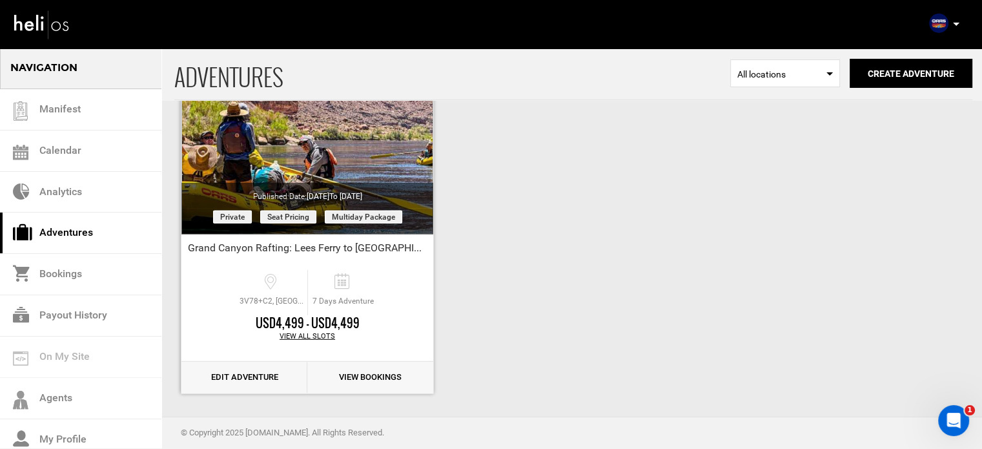
click at [243, 373] on link "Edit Adventure" at bounding box center [244, 378] width 126 height 32
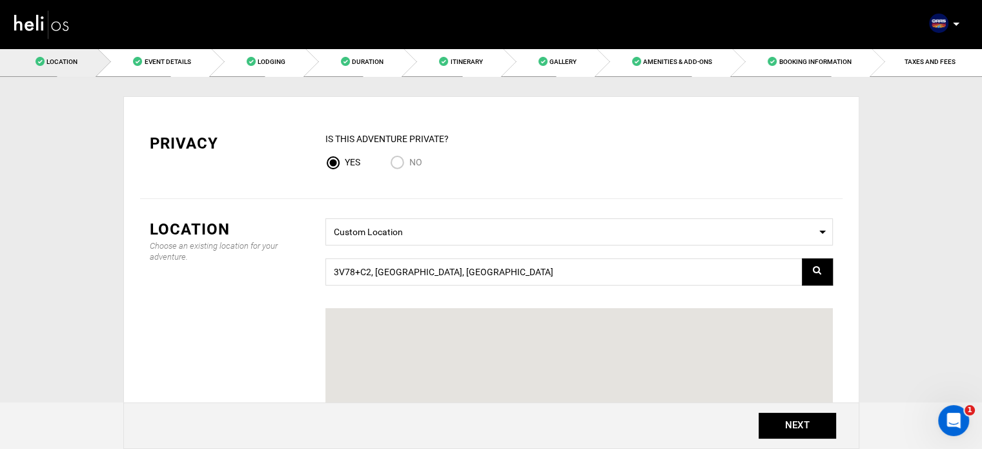
click at [416, 161] on span "No" at bounding box center [415, 162] width 13 height 10
click at [409, 161] on input "No" at bounding box center [399, 163] width 19 height 17
radio input "true"
radio input "false"
click at [541, 276] on input "3V78+C2, [GEOGRAPHIC_DATA], [GEOGRAPHIC_DATA]" at bounding box center [580, 271] width 508 height 27
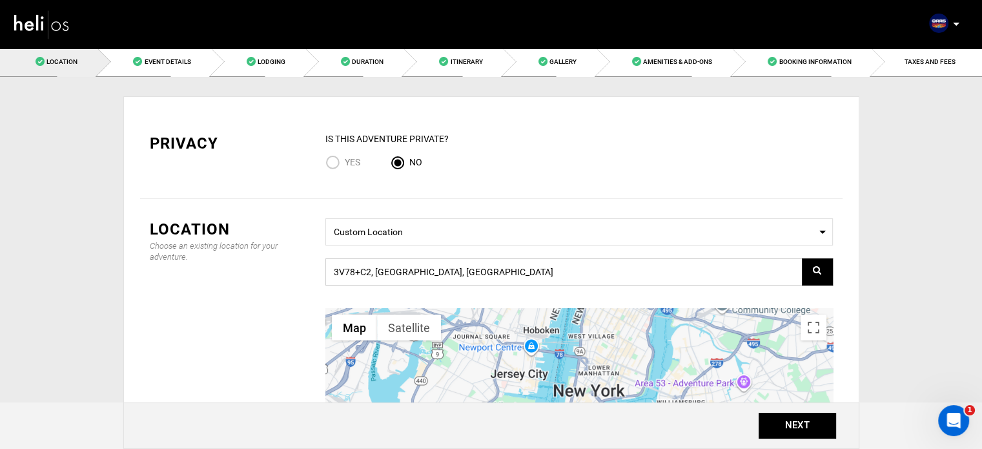
click at [597, 278] on input "3V78+C2, [GEOGRAPHIC_DATA], [GEOGRAPHIC_DATA]" at bounding box center [580, 271] width 508 height 27
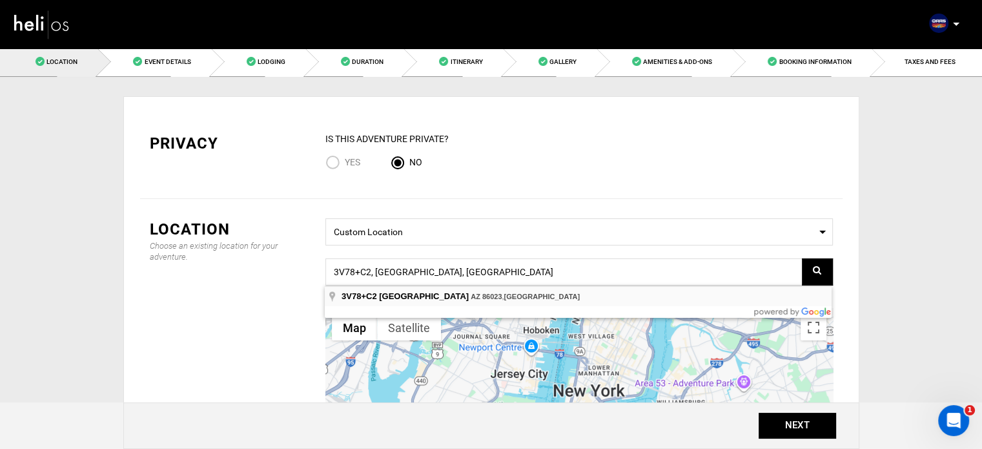
type input "3V78+C2, [GEOGRAPHIC_DATA], [GEOGRAPHIC_DATA]"
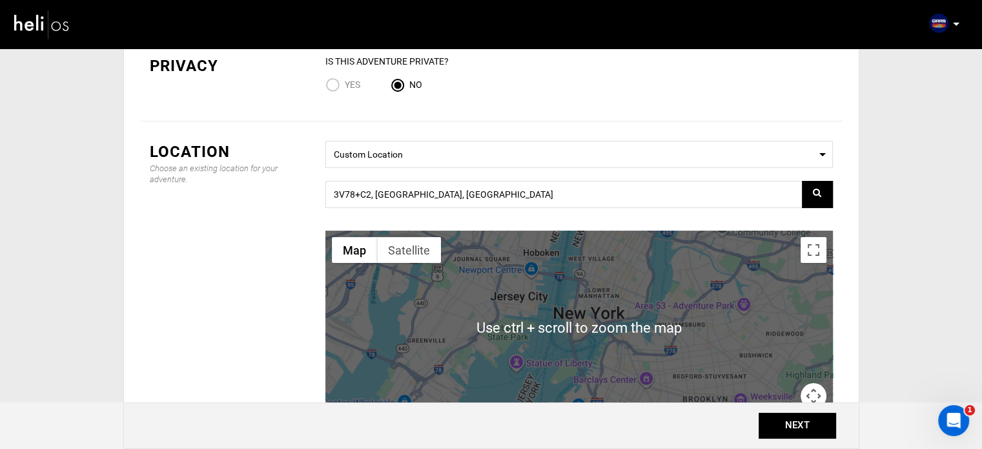
scroll to position [78, 0]
click at [485, 198] on input "3V78+C2, [GEOGRAPHIC_DATA], [GEOGRAPHIC_DATA]" at bounding box center [580, 194] width 508 height 27
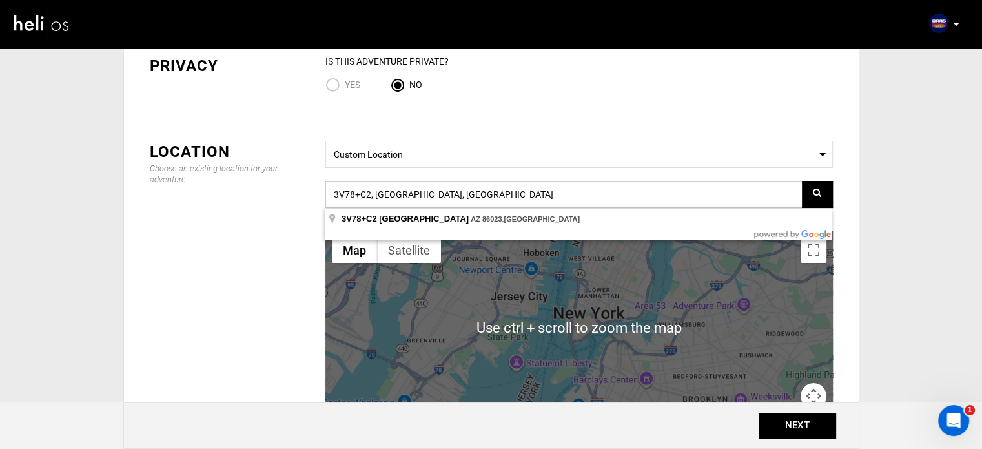
click at [485, 198] on input "3V78+C2, [GEOGRAPHIC_DATA], [GEOGRAPHIC_DATA]" at bounding box center [580, 194] width 508 height 27
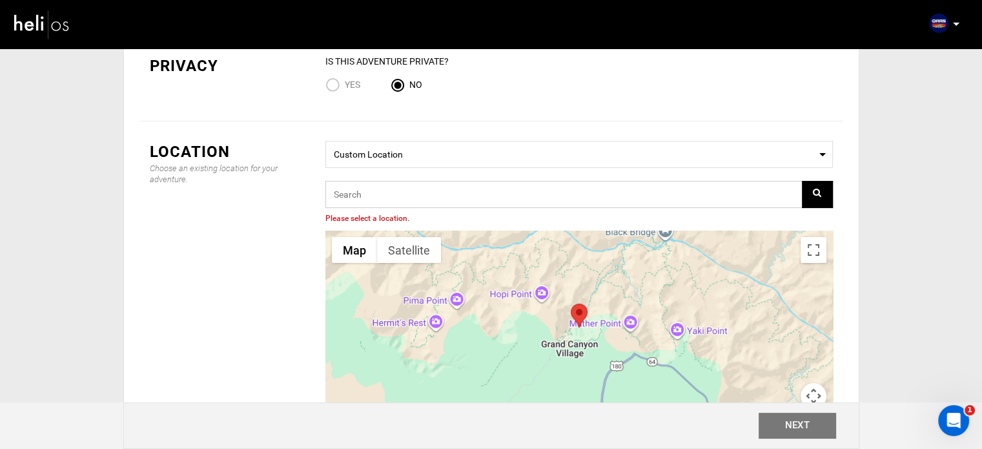
paste input "3V78+C2, [GEOGRAPHIC_DATA], [GEOGRAPHIC_DATA]"
type input "3V78+C2, [GEOGRAPHIC_DATA], [GEOGRAPHIC_DATA]"
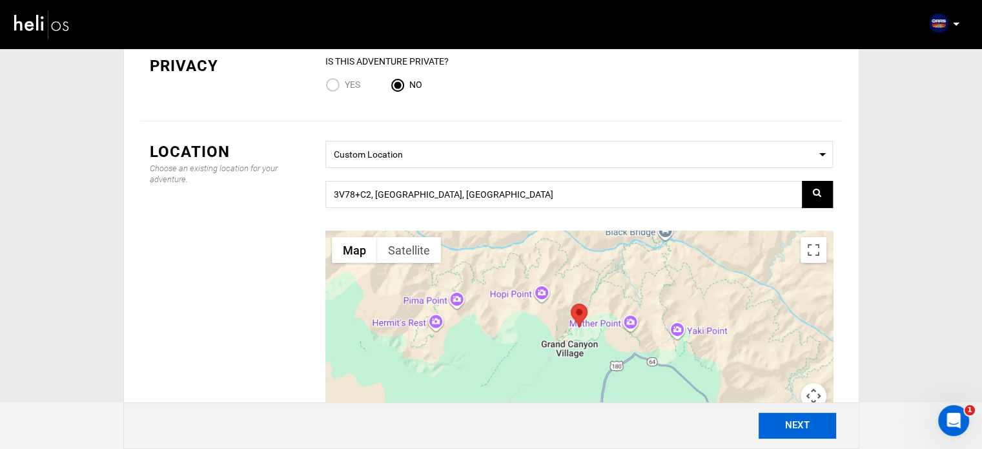
click at [811, 436] on button "NEXT" at bounding box center [798, 426] width 78 height 26
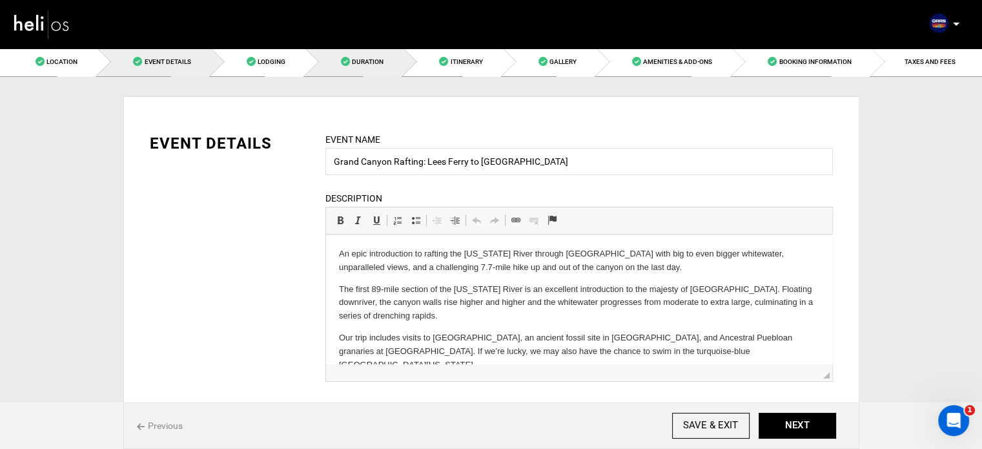
click at [382, 51] on link "Duration" at bounding box center [354, 61] width 98 height 29
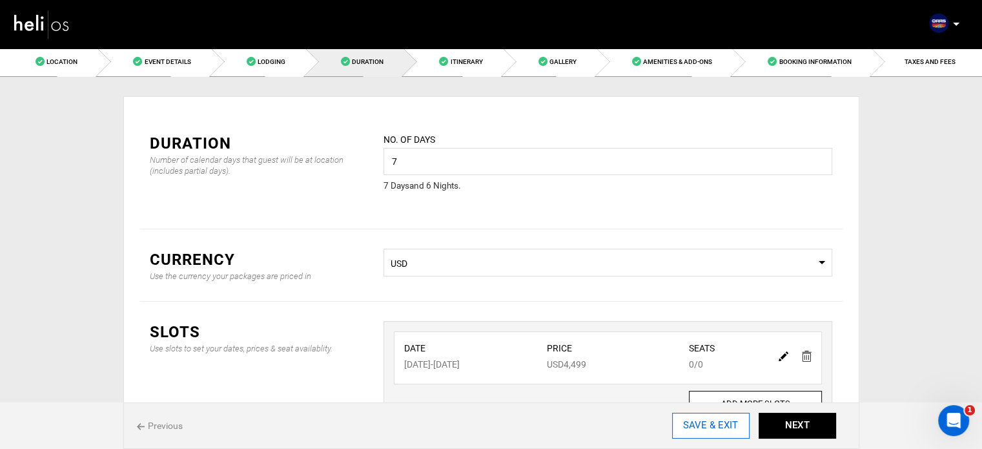
click at [723, 427] on input "SAVE & EXIT" at bounding box center [711, 426] width 78 height 26
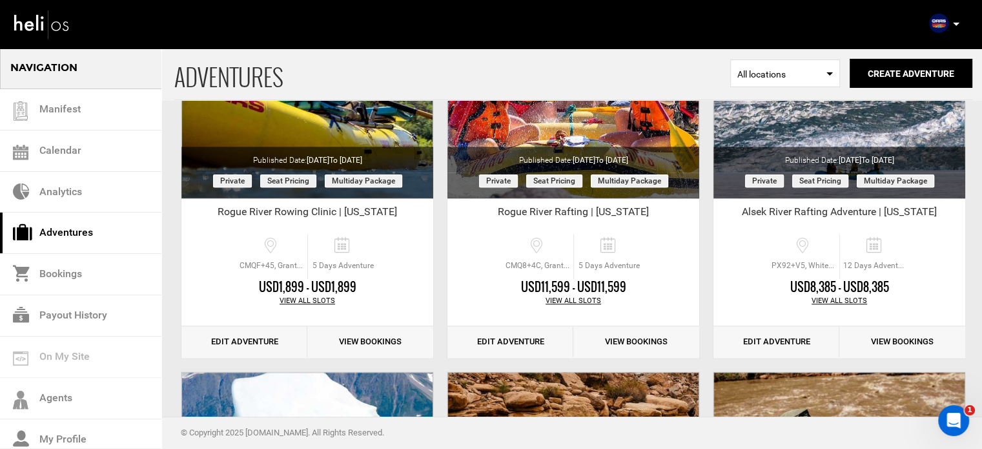
scroll to position [1392, 0]
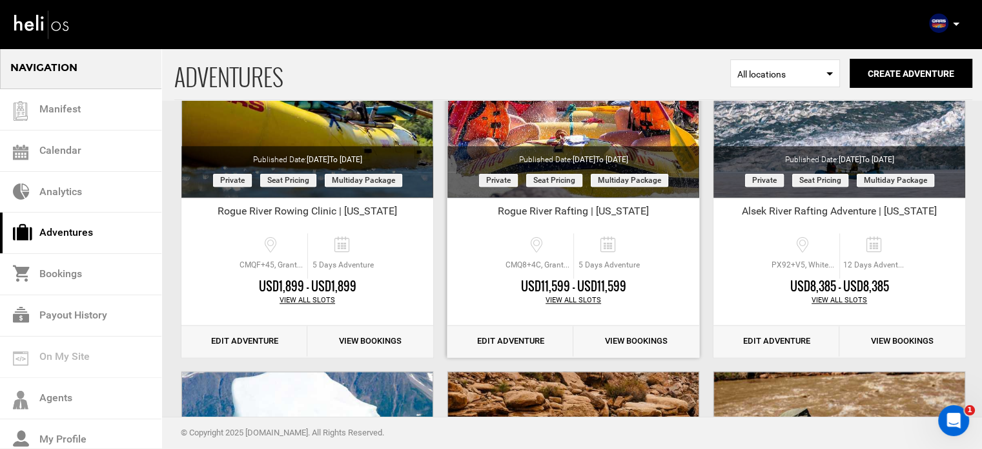
click at [524, 342] on link "Edit Adventure" at bounding box center [511, 342] width 126 height 32
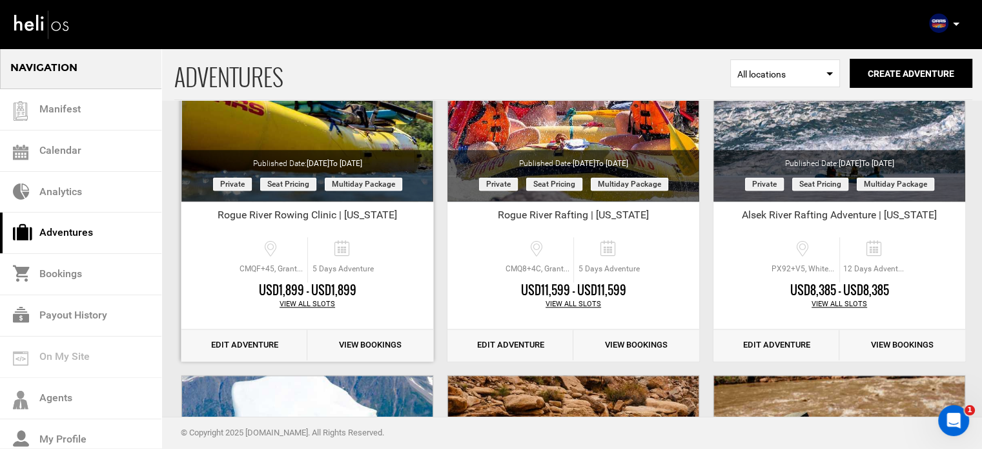
click at [218, 339] on link "Edit Adventure" at bounding box center [244, 345] width 126 height 32
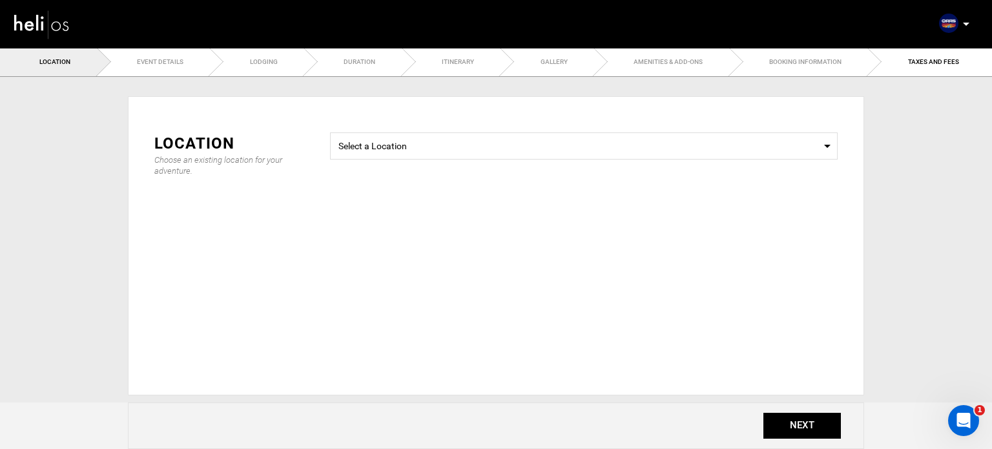
type input "Rogue River Rowing Clinic | [US_STATE]"
checkbox input "true"
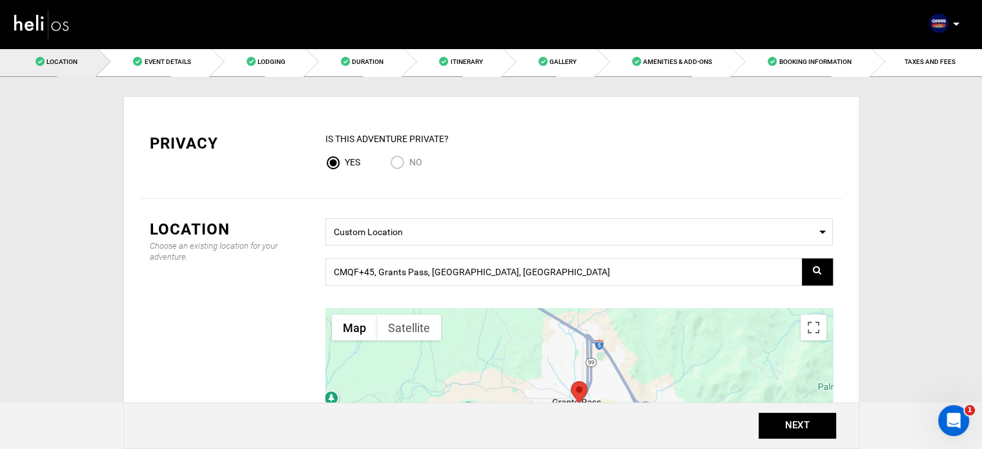
click at [395, 162] on input "No" at bounding box center [399, 163] width 19 height 17
radio input "true"
radio input "false"
click at [823, 423] on button "NEXT" at bounding box center [798, 426] width 78 height 26
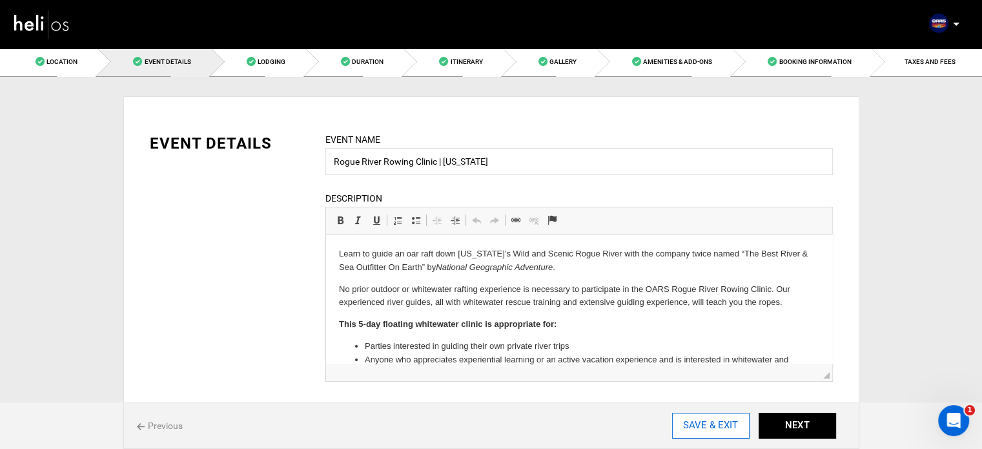
click at [710, 429] on input "SAVE & EXIT" at bounding box center [711, 426] width 78 height 26
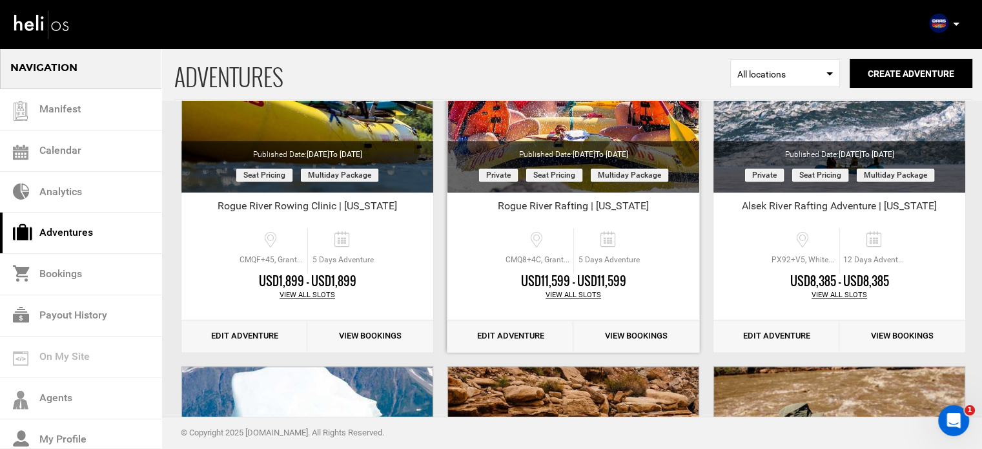
click at [546, 329] on link "Edit Adventure" at bounding box center [511, 336] width 126 height 32
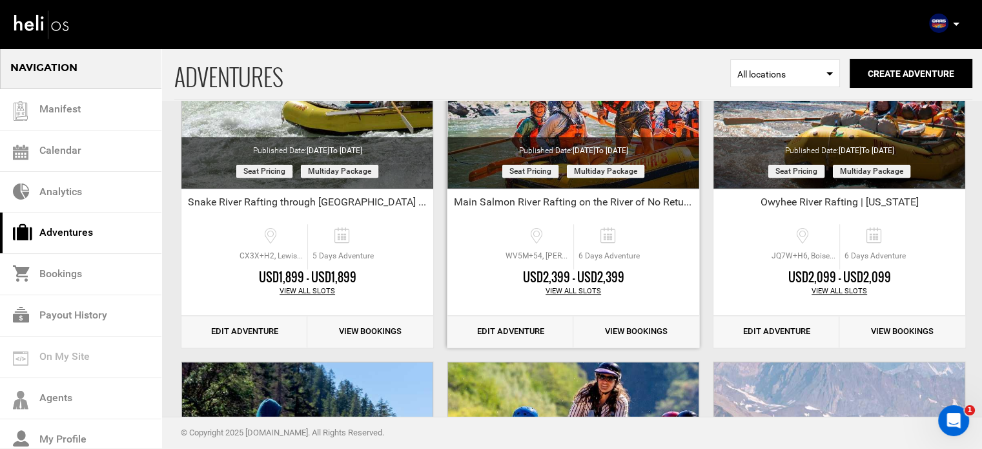
click at [505, 331] on link "Edit Adventure" at bounding box center [511, 332] width 126 height 32
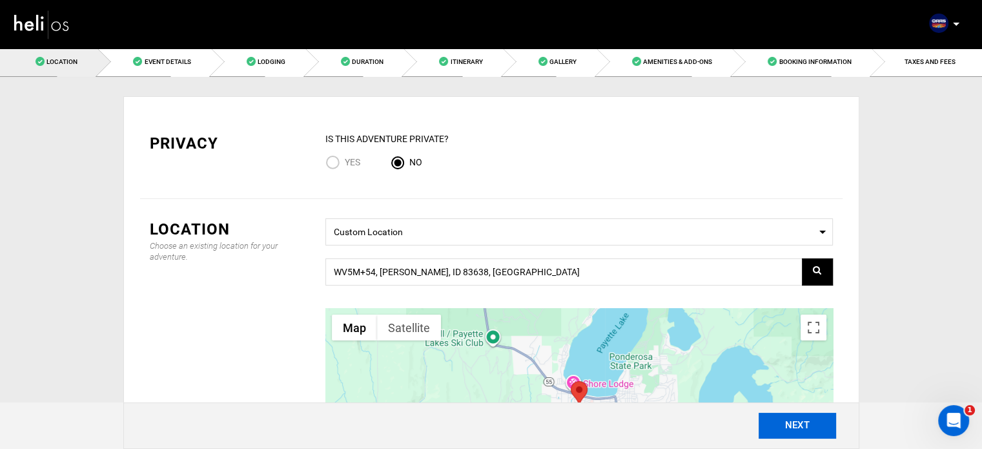
click at [791, 429] on button "NEXT" at bounding box center [798, 426] width 78 height 26
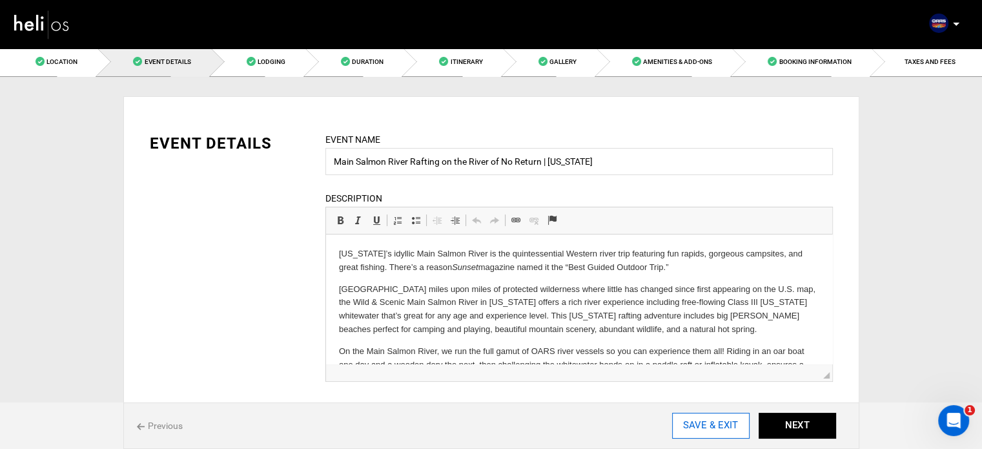
click at [733, 424] on input "SAVE & EXIT" at bounding box center [711, 426] width 78 height 26
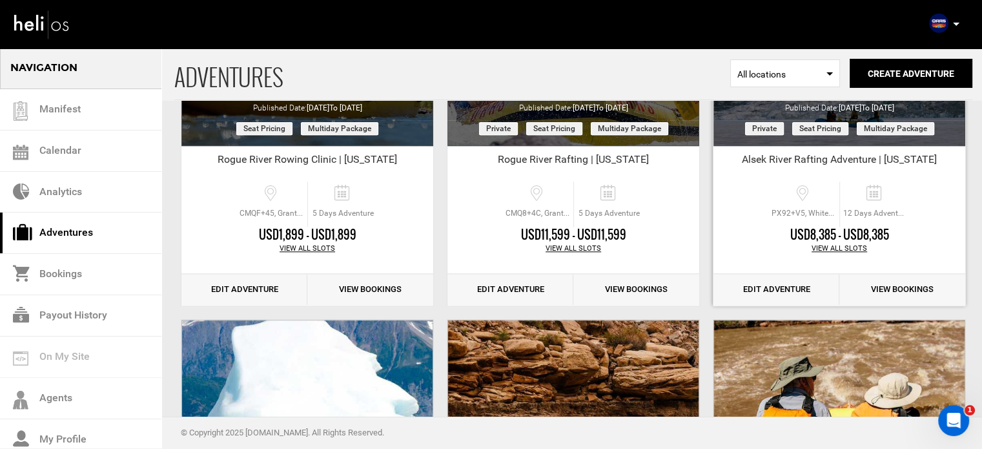
click at [772, 283] on link "Edit Adventure" at bounding box center [777, 290] width 126 height 32
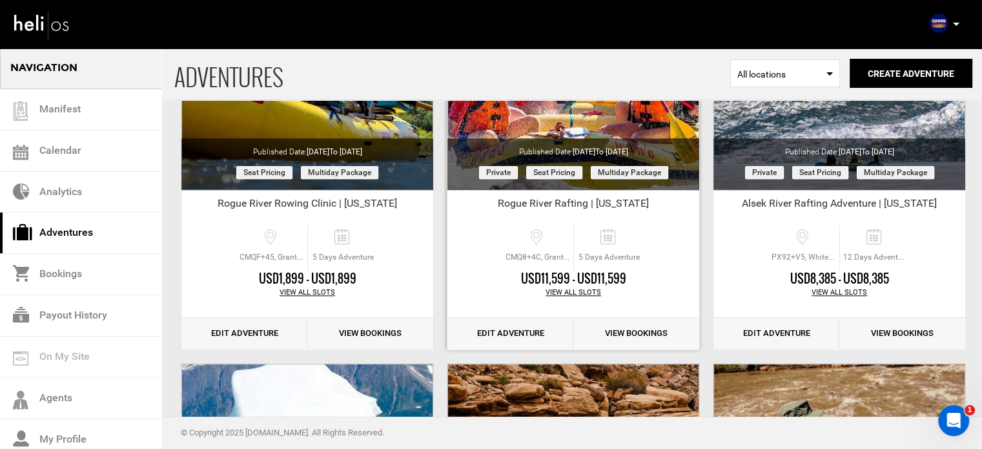
click at [515, 326] on link "Edit Adventure" at bounding box center [511, 334] width 126 height 32
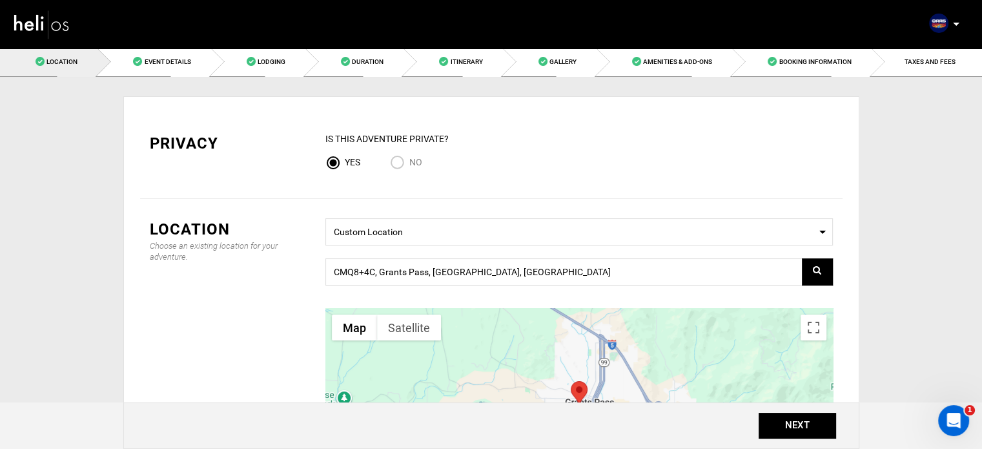
click at [396, 163] on input "No" at bounding box center [399, 163] width 19 height 17
radio input "true"
radio input "false"
click at [818, 435] on button "NEXT" at bounding box center [798, 426] width 78 height 26
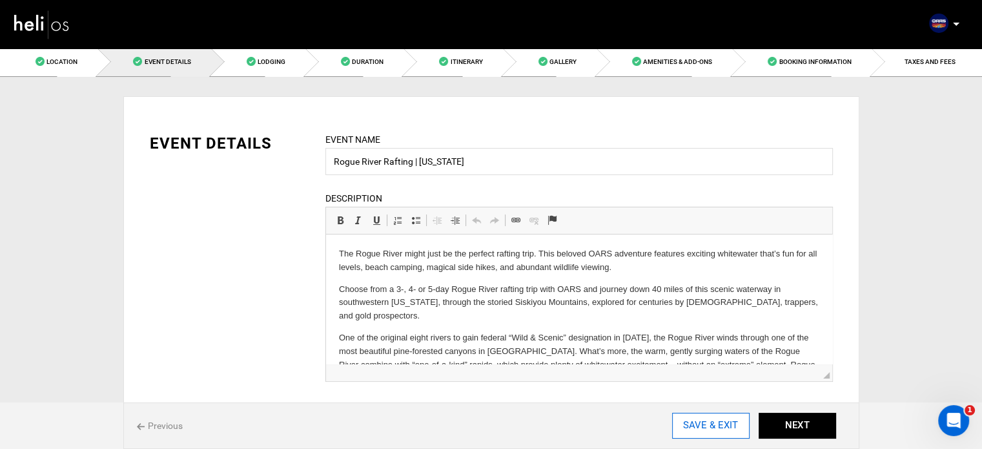
click at [715, 424] on input "SAVE & EXIT" at bounding box center [711, 426] width 78 height 26
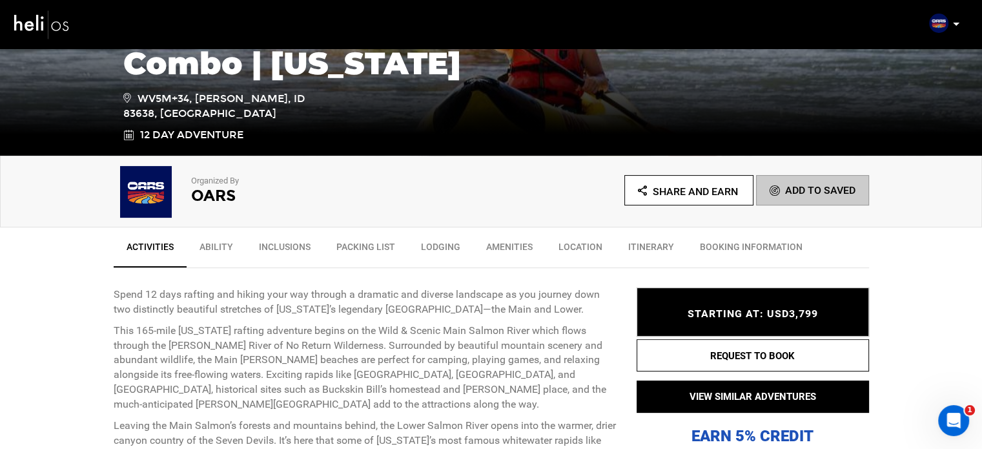
scroll to position [279, 0]
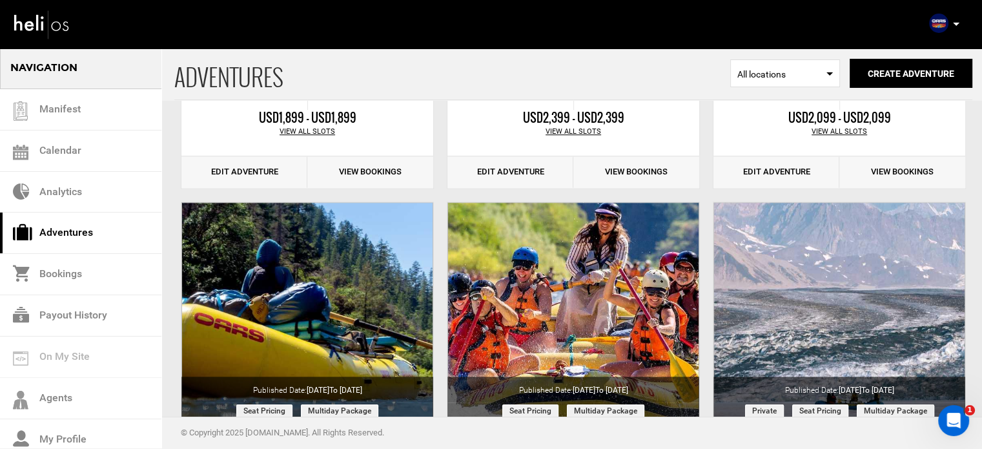
scroll to position [1364, 0]
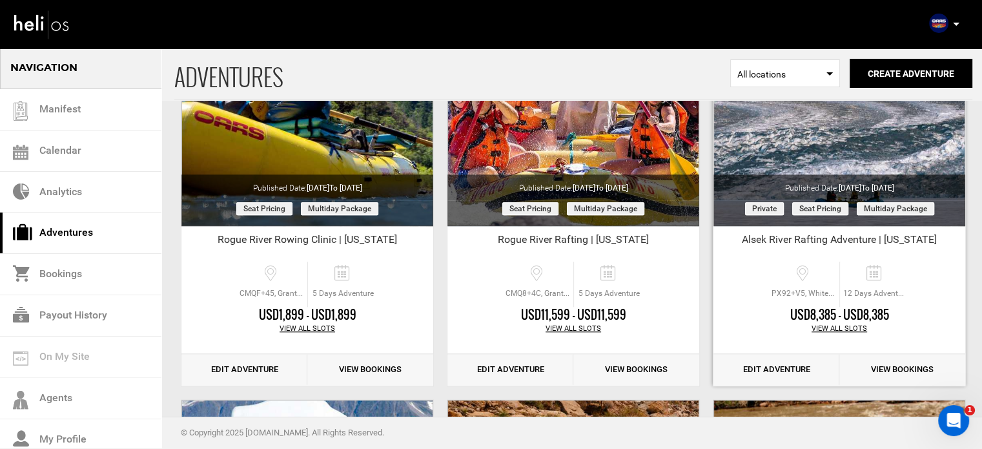
click at [817, 368] on link "Edit Adventure" at bounding box center [777, 370] width 126 height 32
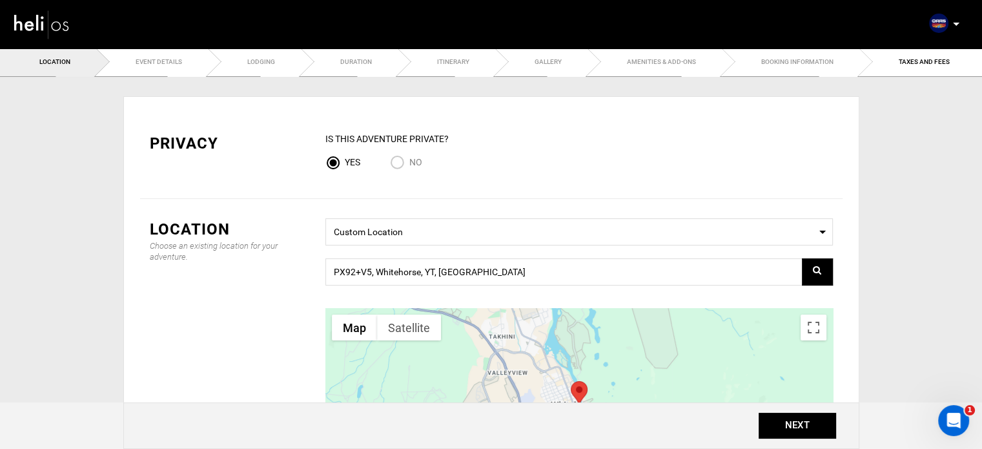
click at [396, 162] on input "No" at bounding box center [399, 163] width 19 height 17
radio input "true"
radio input "false"
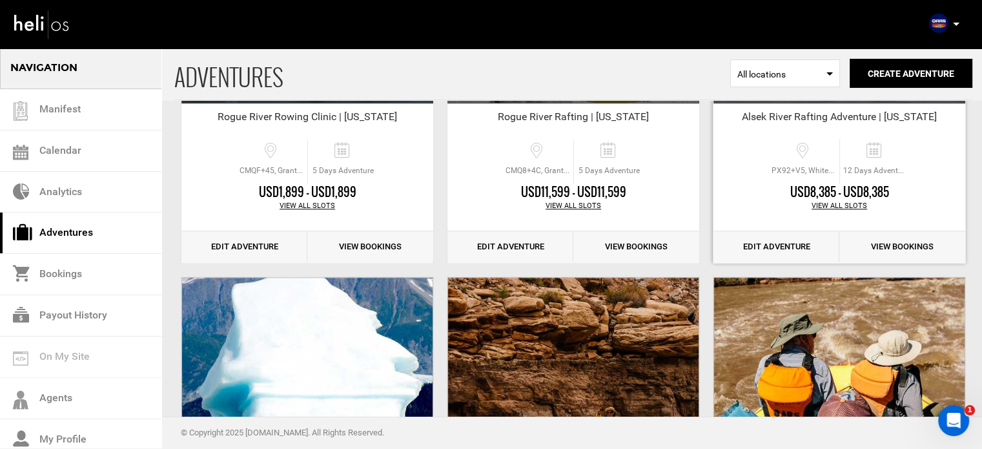
click at [791, 251] on link "Edit Adventure" at bounding box center [777, 247] width 126 height 32
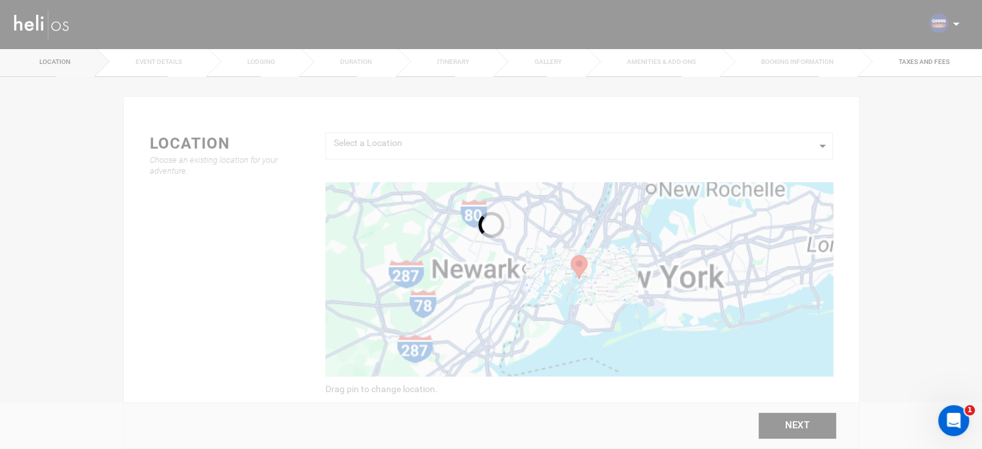
type input "12"
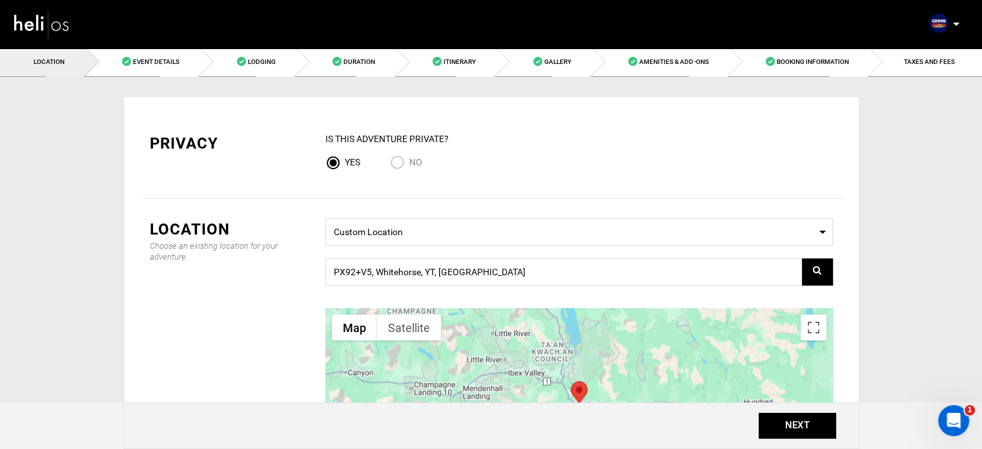
click at [408, 158] on input "No" at bounding box center [399, 163] width 19 height 17
radio input "true"
radio input "false"
click at [805, 429] on button "NEXT" at bounding box center [798, 426] width 78 height 26
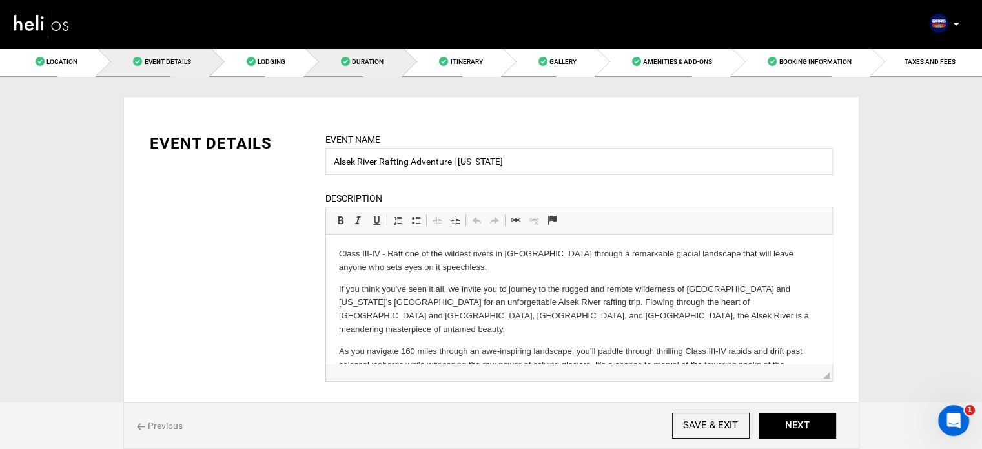
drag, startPoint x: 385, startPoint y: 63, endPoint x: 349, endPoint y: 57, distance: 36.6
click at [349, 57] on span at bounding box center [345, 61] width 9 height 9
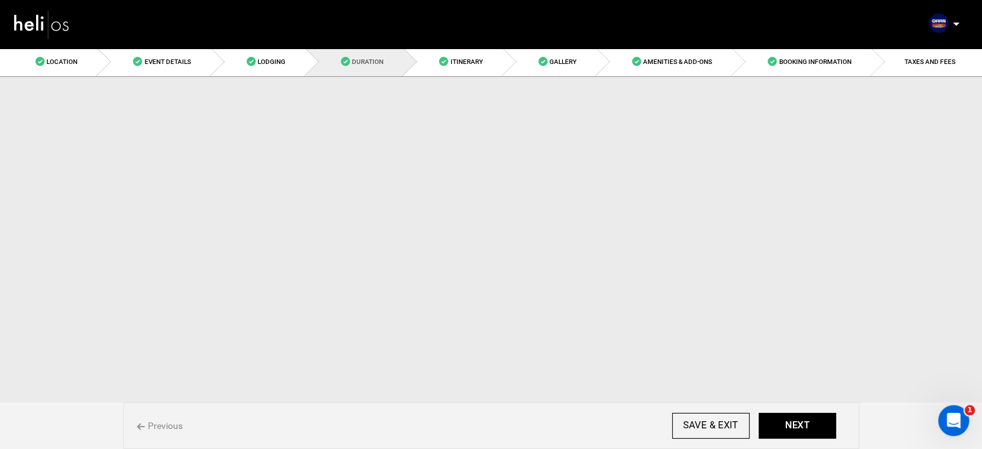
click at [349, 57] on span at bounding box center [345, 61] width 9 height 9
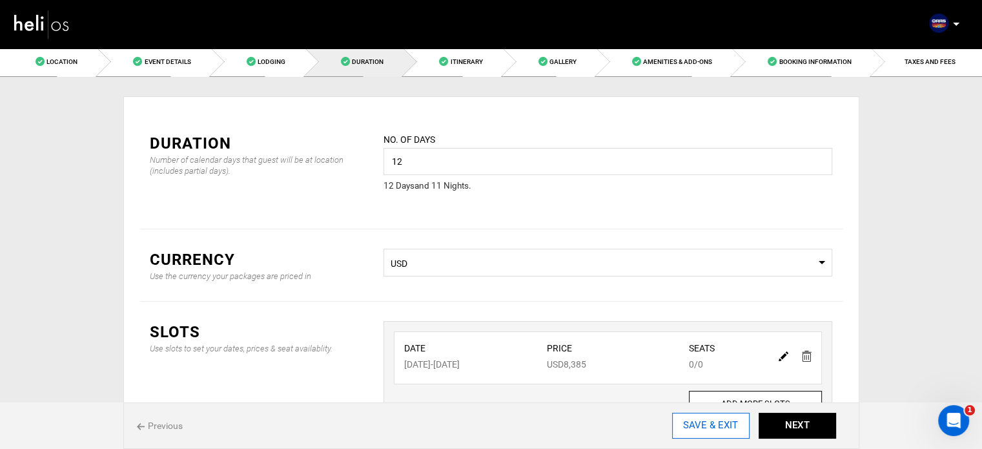
click at [723, 431] on input "SAVE & EXIT" at bounding box center [711, 426] width 78 height 26
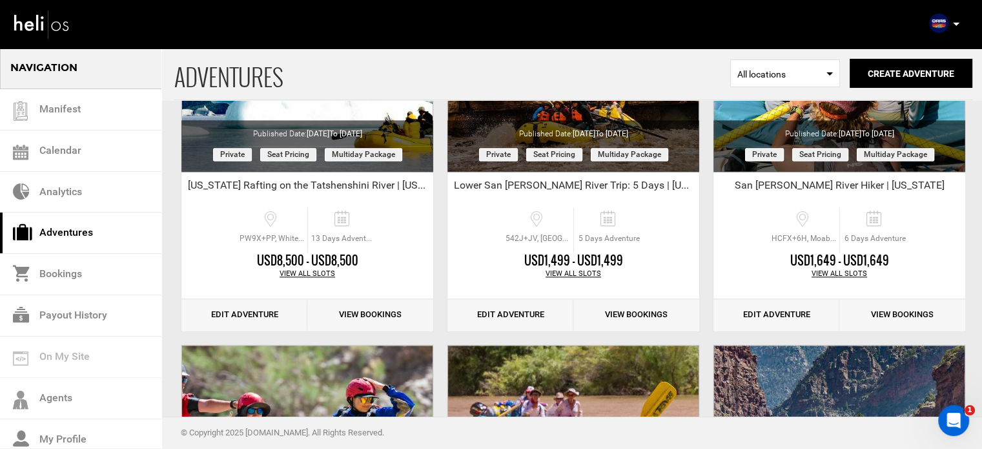
scroll to position [1819, 0]
click at [222, 314] on link "Edit Adventure" at bounding box center [244, 314] width 126 height 32
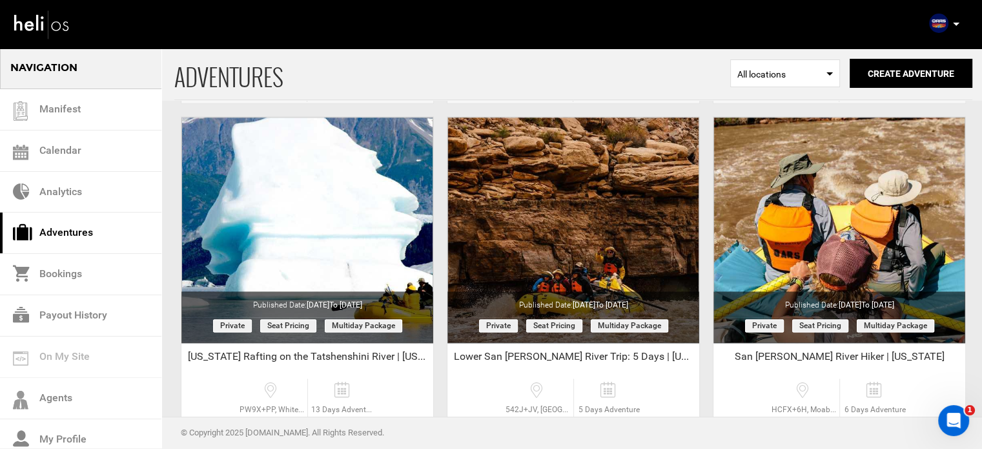
scroll to position [1851, 0]
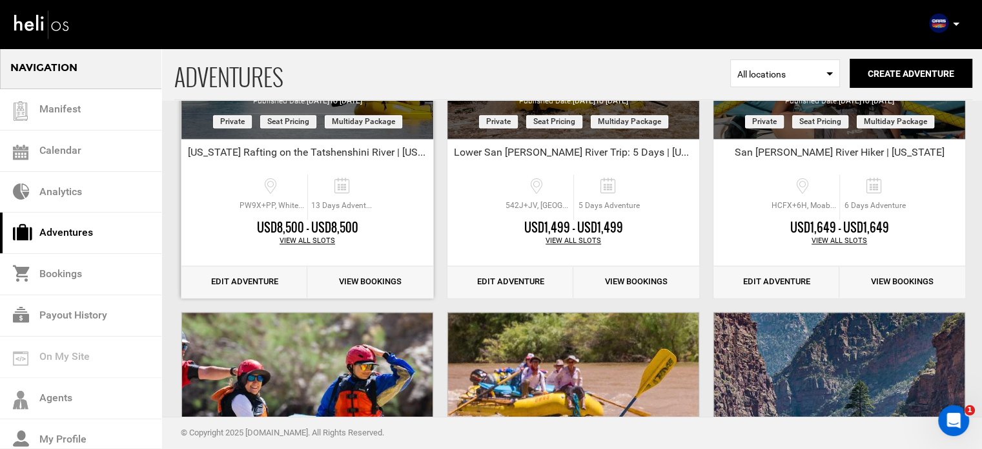
click at [268, 282] on link "Edit Adventure" at bounding box center [244, 282] width 126 height 32
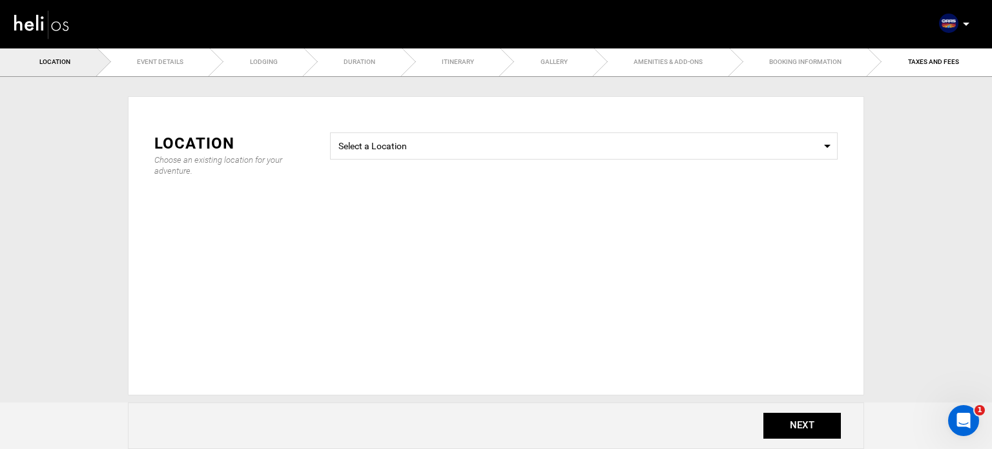
type input "[US_STATE] Rafting on the Tatshenshini River | [US_STATE]"
checkbox input "true"
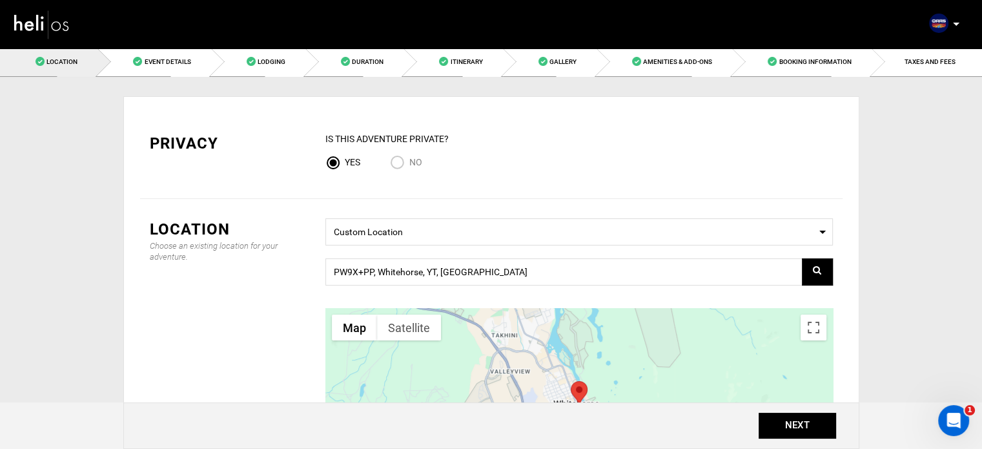
click at [392, 164] on input "No" at bounding box center [399, 163] width 19 height 17
radio input "true"
radio input "false"
click at [776, 426] on button "NEXT" at bounding box center [798, 426] width 78 height 26
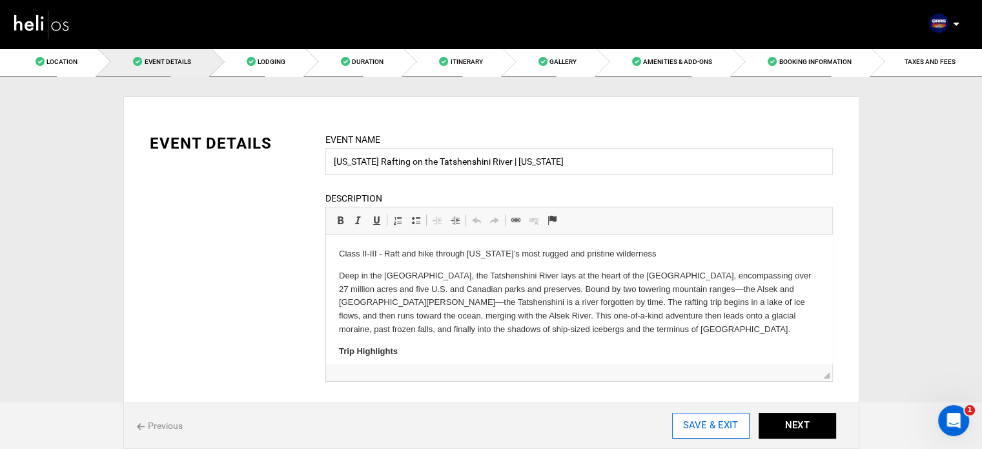
click at [741, 427] on input "SAVE & EXIT" at bounding box center [711, 426] width 78 height 26
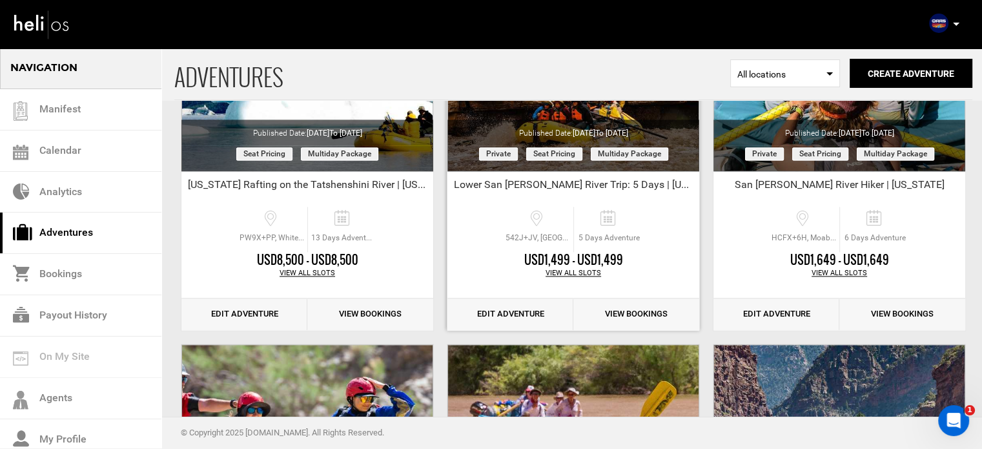
click at [517, 318] on link "Edit Adventure" at bounding box center [511, 314] width 126 height 32
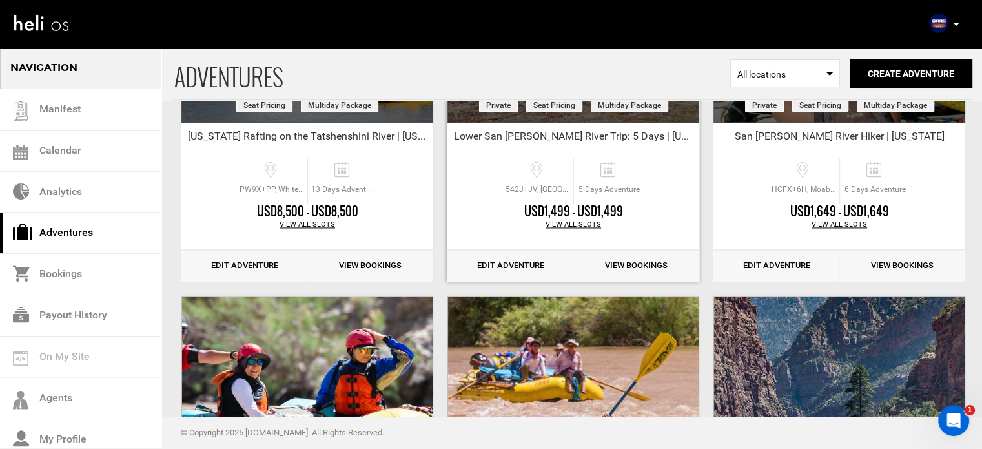
click at [491, 264] on link "Edit Adventure" at bounding box center [511, 266] width 126 height 32
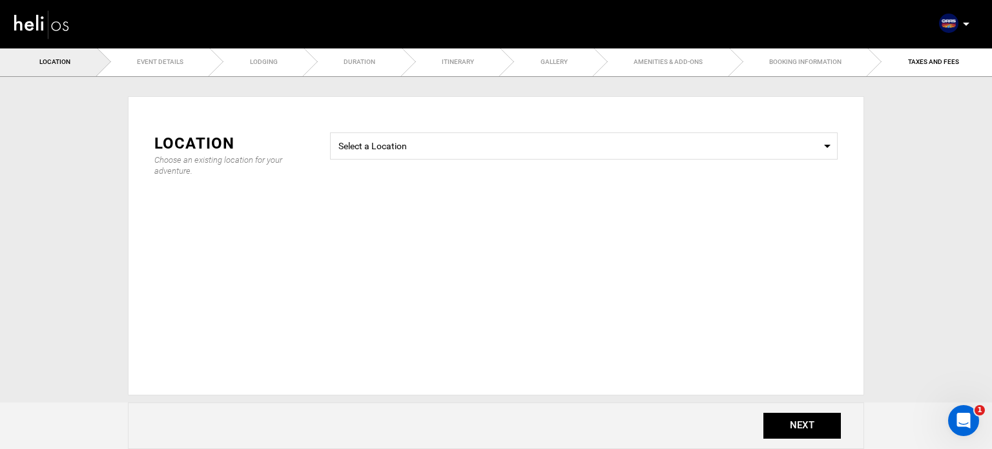
type input "Lower San [PERSON_NAME] River Trip: 5 Days | [US_STATE]"
checkbox input "true"
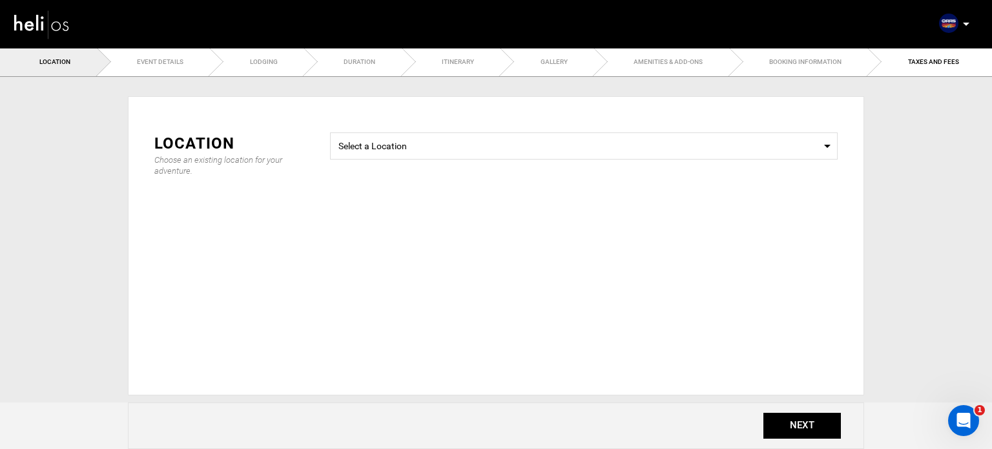
checkbox input "true"
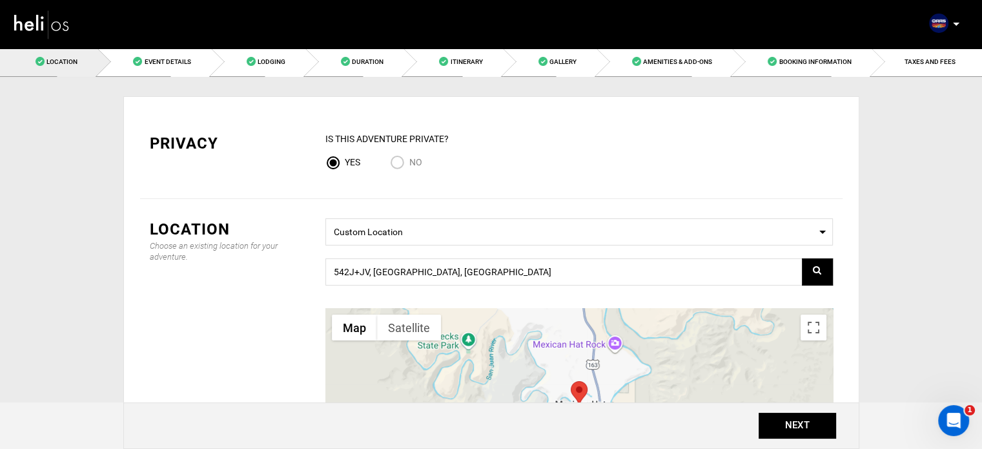
click at [399, 165] on input "No" at bounding box center [399, 163] width 19 height 17
radio input "true"
radio input "false"
click at [774, 413] on button "NEXT" at bounding box center [798, 426] width 78 height 26
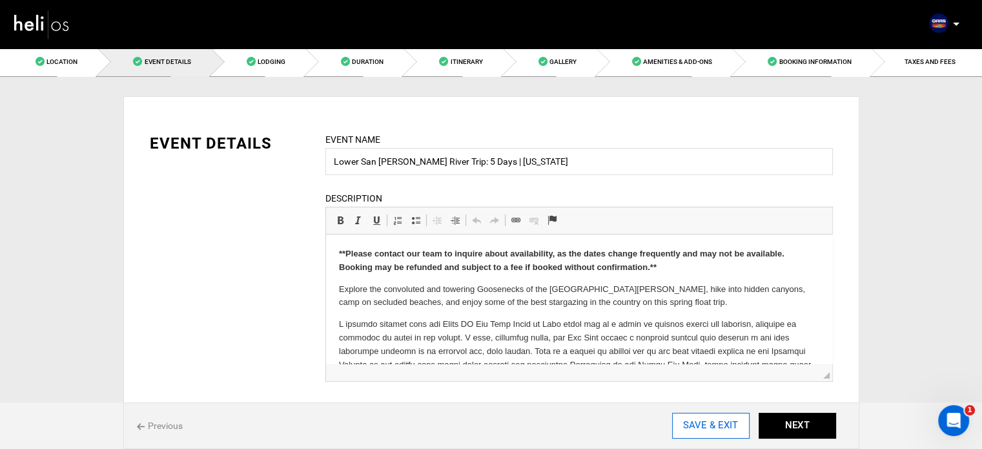
click at [716, 426] on input "SAVE & EXIT" at bounding box center [711, 426] width 78 height 26
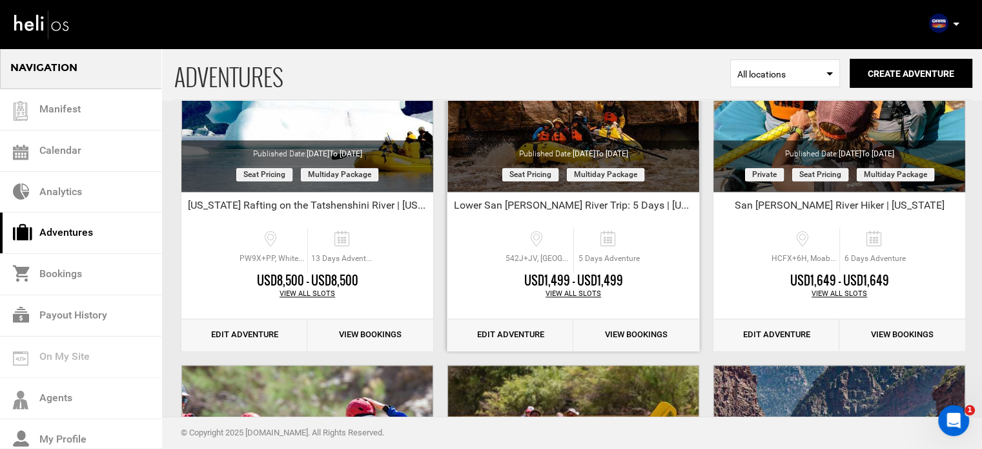
click at [477, 338] on link "Edit Adventure" at bounding box center [511, 335] width 126 height 32
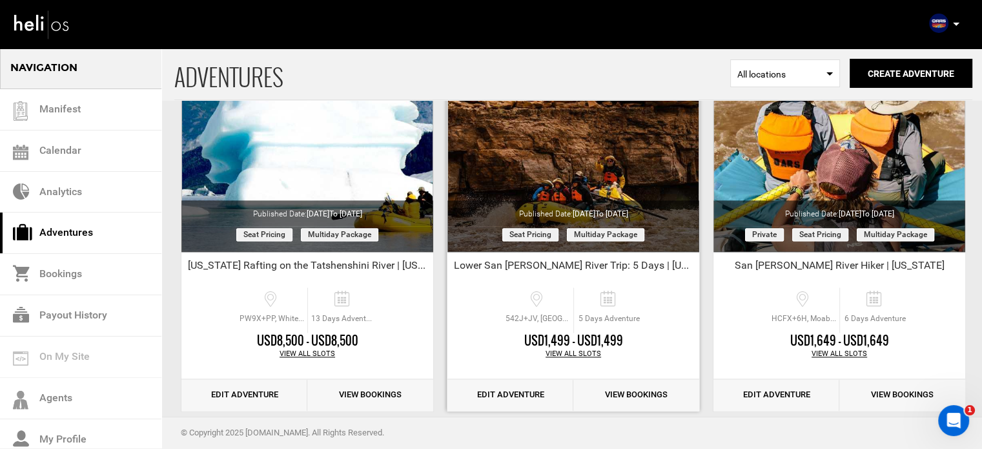
drag, startPoint x: 492, startPoint y: 391, endPoint x: 495, endPoint y: 384, distance: 7.8
click at [495, 384] on link "Edit Adventure" at bounding box center [511, 395] width 126 height 32
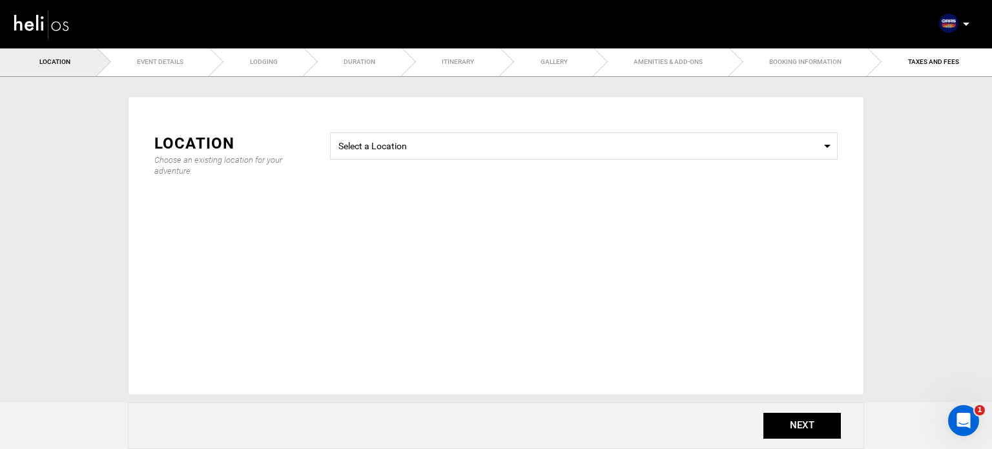
type input "5"
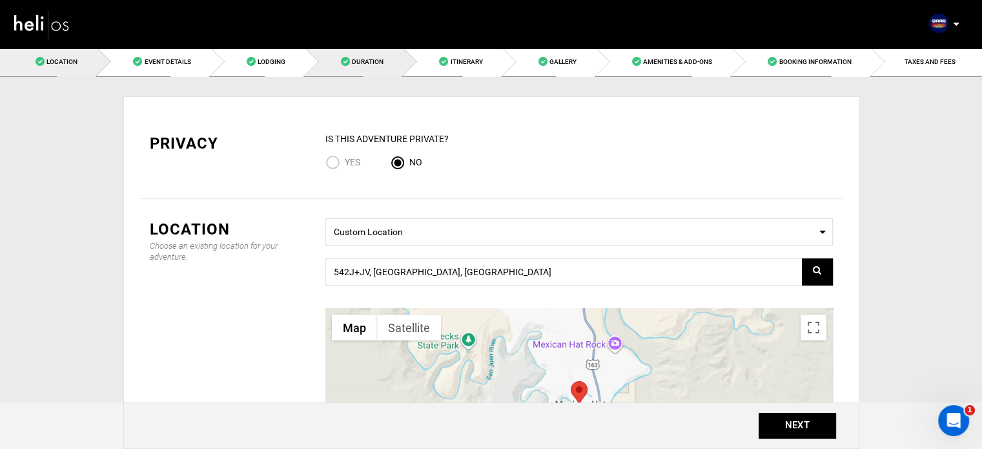
click at [398, 68] on link "Duration" at bounding box center [354, 61] width 98 height 29
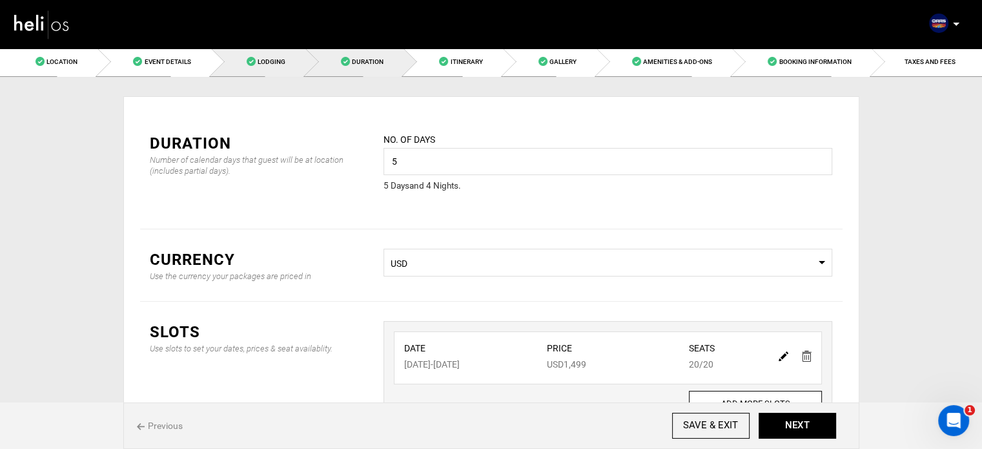
click at [276, 69] on link "Lodging" at bounding box center [258, 61] width 94 height 29
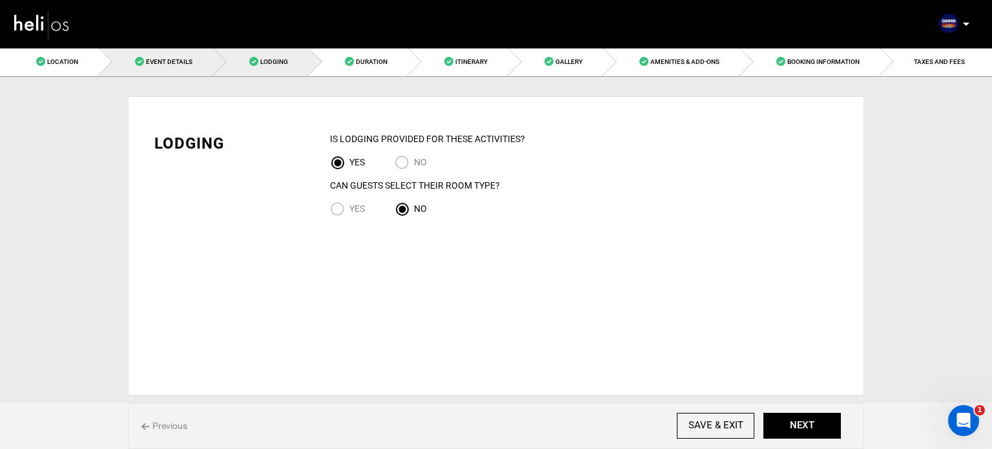
click at [194, 49] on link "Event Details" at bounding box center [156, 61] width 114 height 29
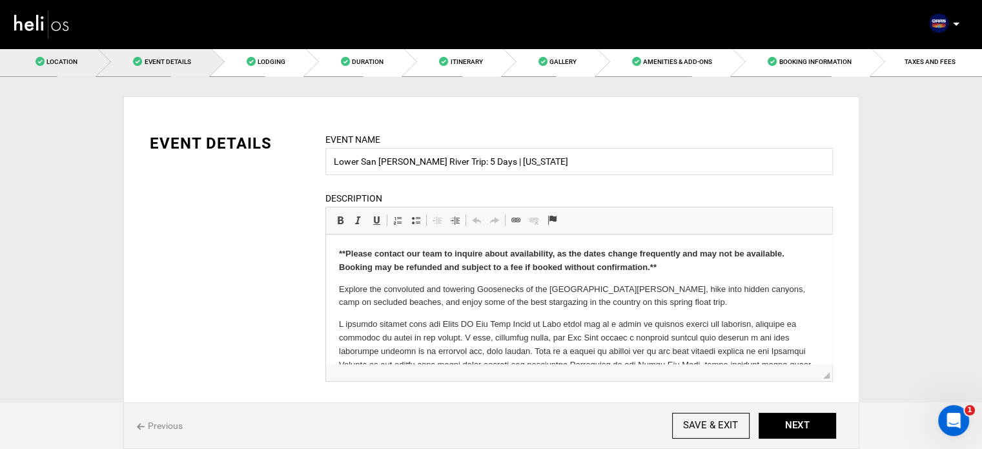
click at [91, 53] on link "Location" at bounding box center [49, 61] width 98 height 29
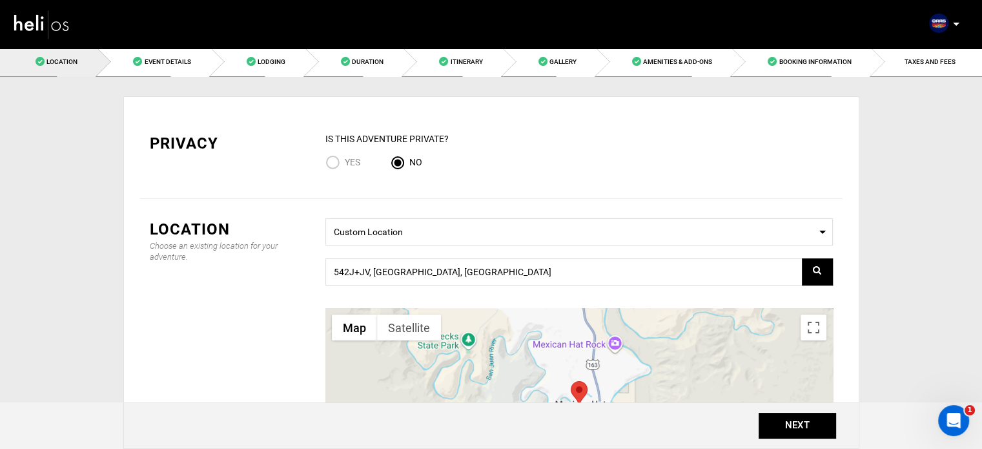
click at [331, 158] on input "Yes" at bounding box center [335, 163] width 19 height 17
radio input "true"
radio input "false"
click at [814, 424] on button "NEXT" at bounding box center [798, 426] width 78 height 26
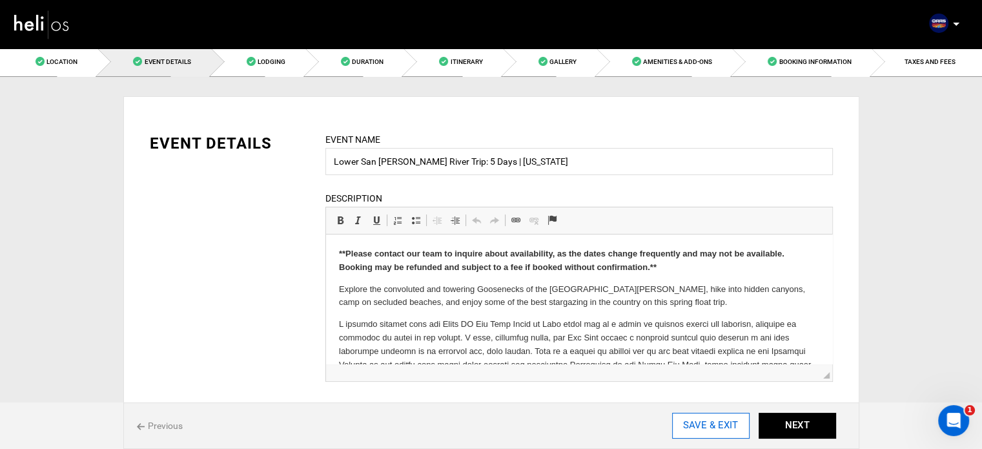
drag, startPoint x: 727, startPoint y: 425, endPoint x: 709, endPoint y: 426, distance: 17.5
click at [709, 426] on input "SAVE & EXIT" at bounding box center [711, 426] width 78 height 26
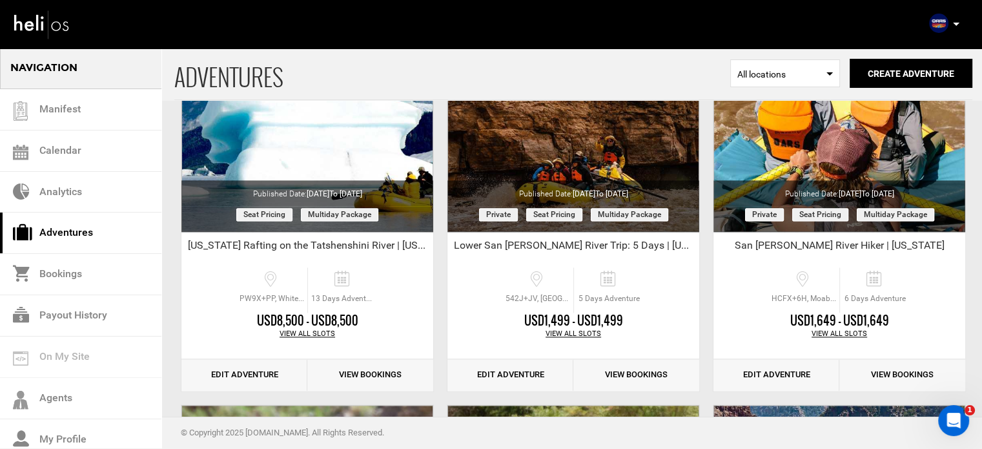
scroll to position [1761, 0]
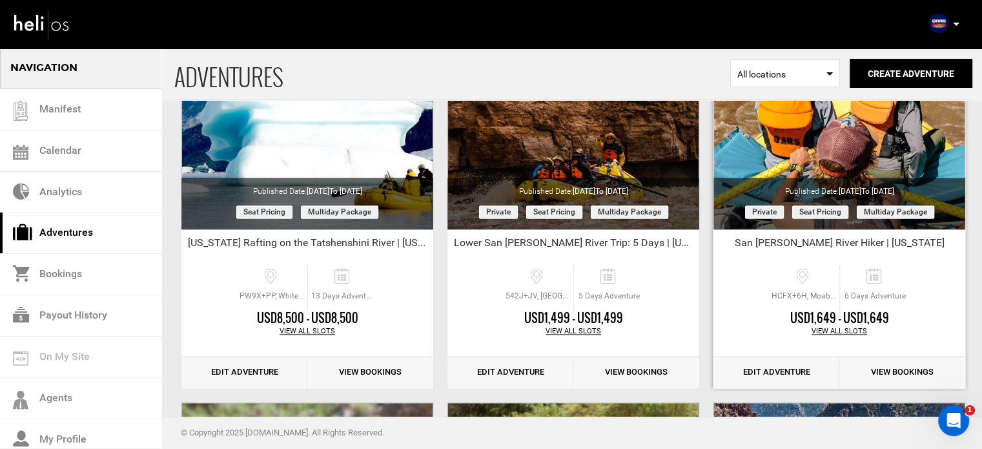
click at [812, 375] on link "Edit Adventure" at bounding box center [777, 373] width 126 height 32
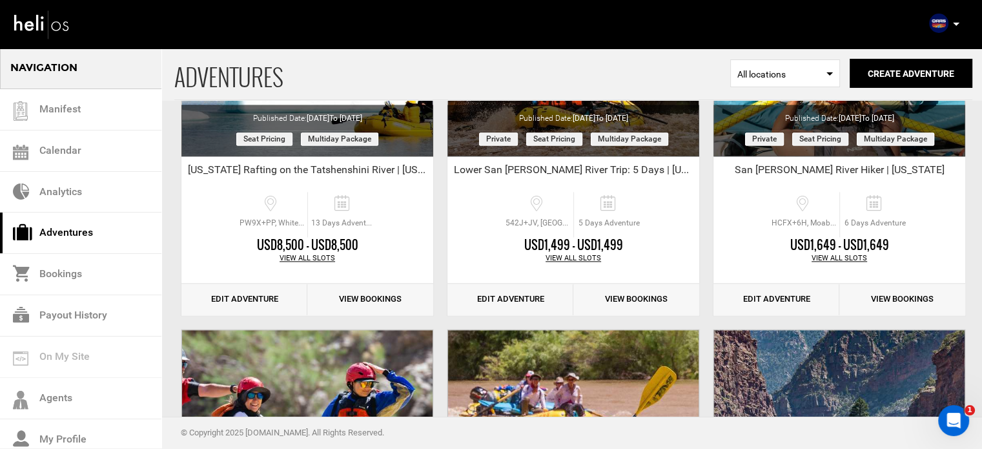
scroll to position [1834, 0]
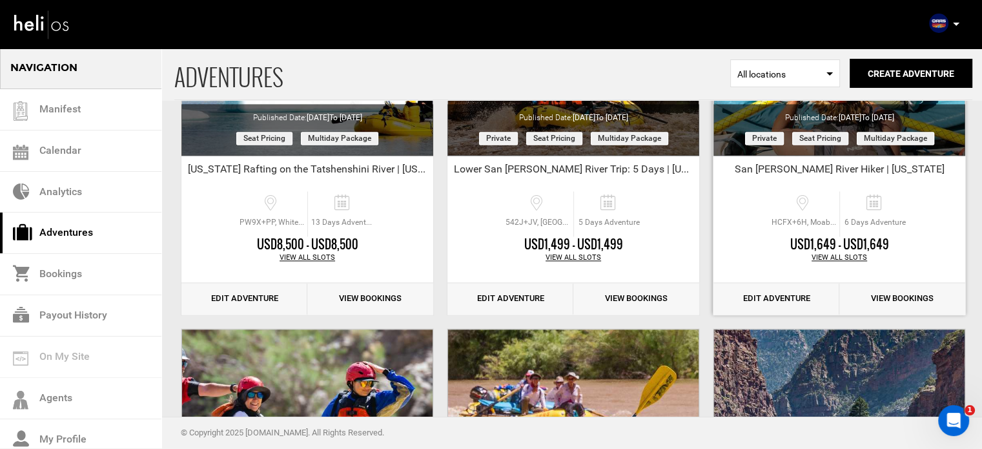
click at [773, 293] on link "Edit Adventure" at bounding box center [777, 299] width 126 height 32
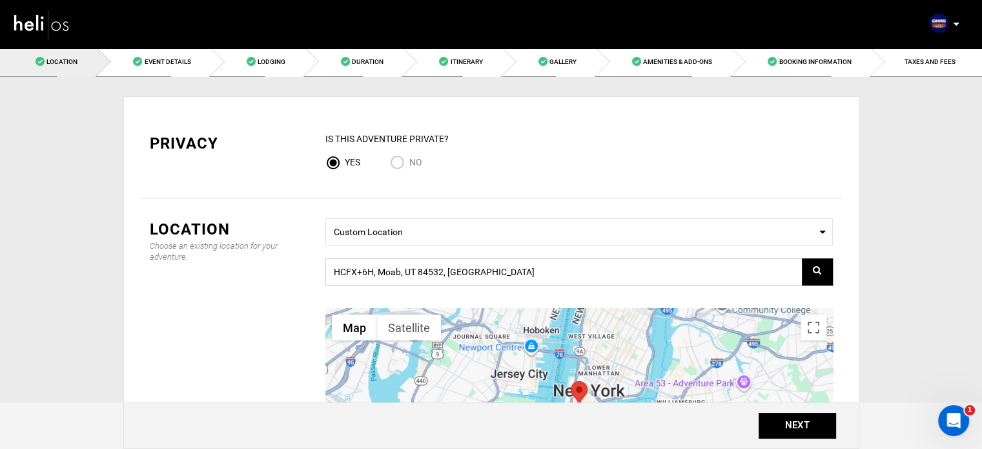
click at [458, 268] on input "HCFX+6H, Moab, UT 84532, [GEOGRAPHIC_DATA]" at bounding box center [580, 271] width 508 height 27
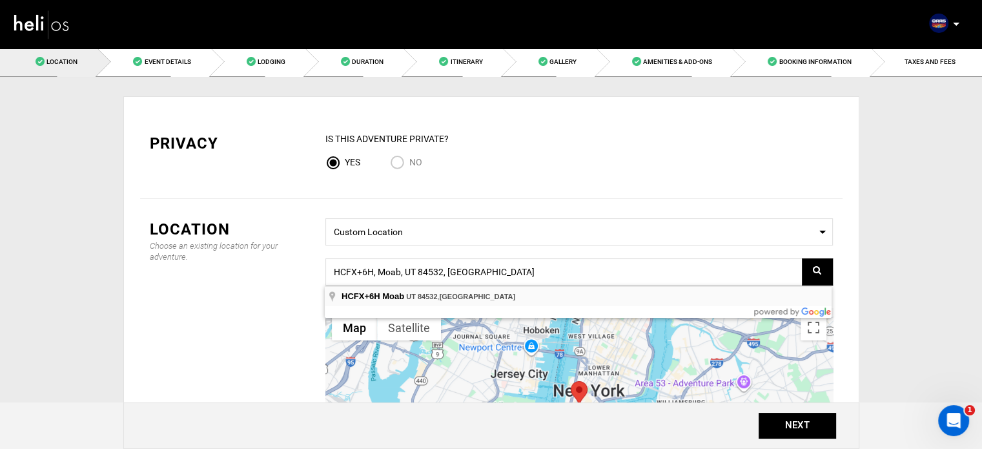
type input "HCFX+6H, Moab, UT 84532, [GEOGRAPHIC_DATA]"
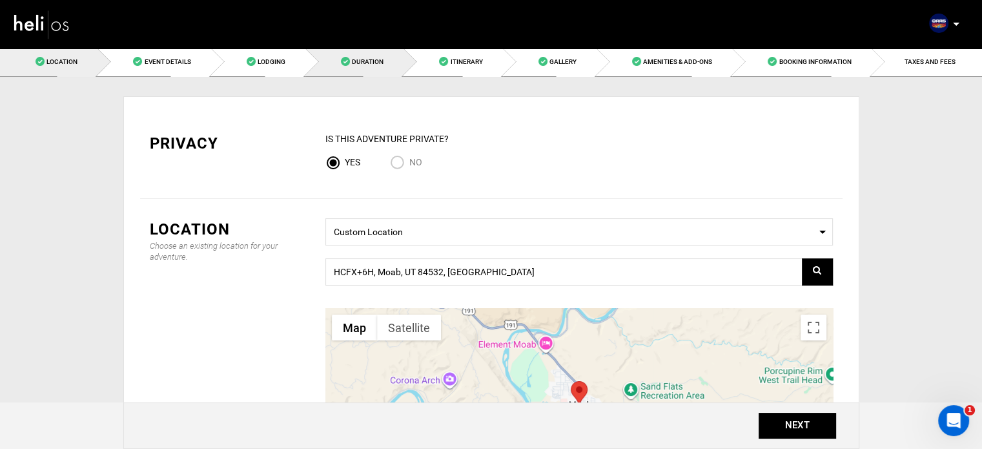
click at [380, 69] on link "Duration" at bounding box center [354, 61] width 98 height 29
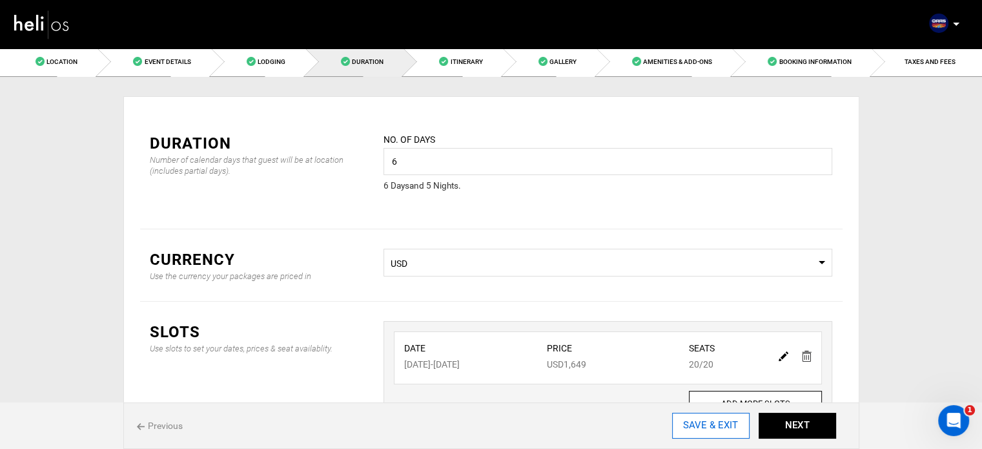
click at [701, 426] on input "SAVE & EXIT" at bounding box center [711, 426] width 78 height 26
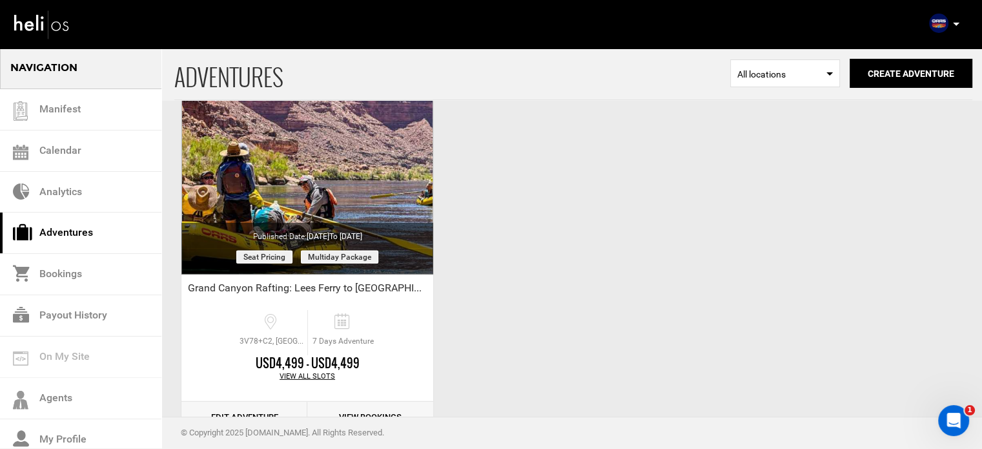
scroll to position [3752, 0]
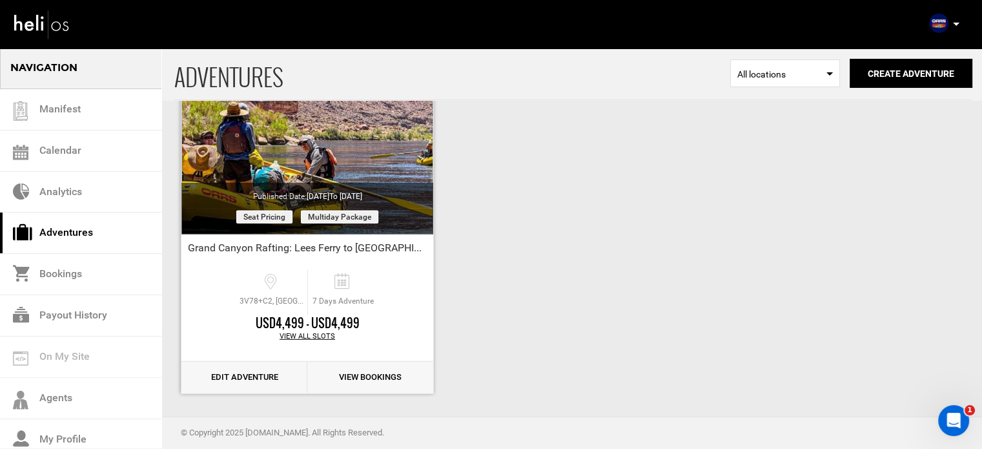
click at [234, 378] on link "Edit Adventure" at bounding box center [244, 378] width 126 height 32
click at [225, 375] on link "Edit Adventure" at bounding box center [244, 378] width 126 height 32
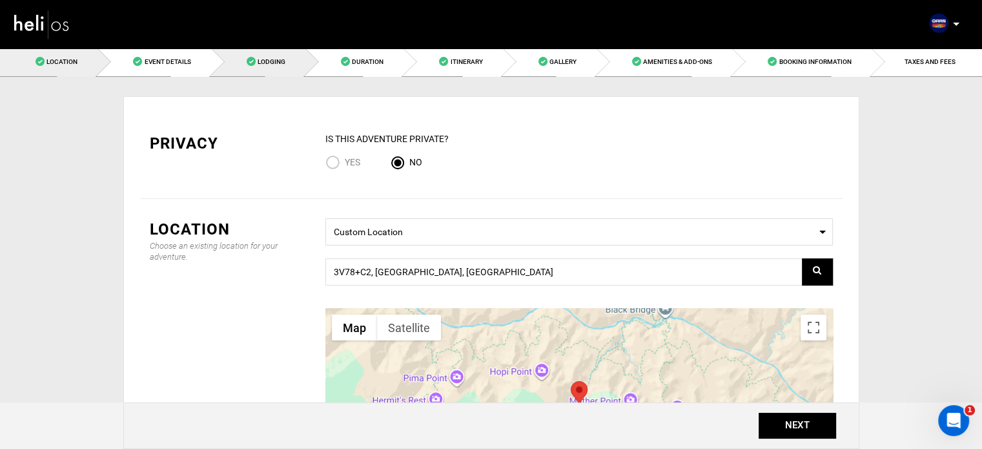
click at [259, 70] on link "Lodging" at bounding box center [258, 61] width 94 height 29
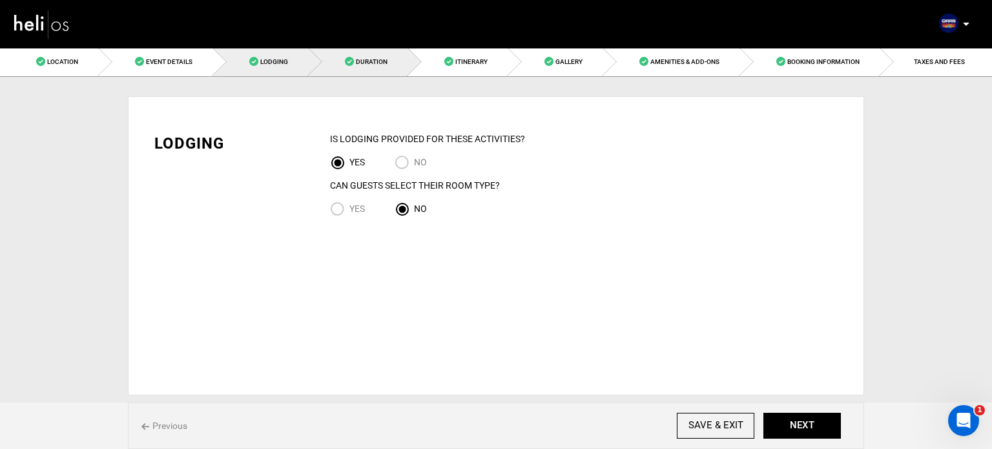
click at [395, 68] on link "Duration" at bounding box center [358, 61] width 99 height 29
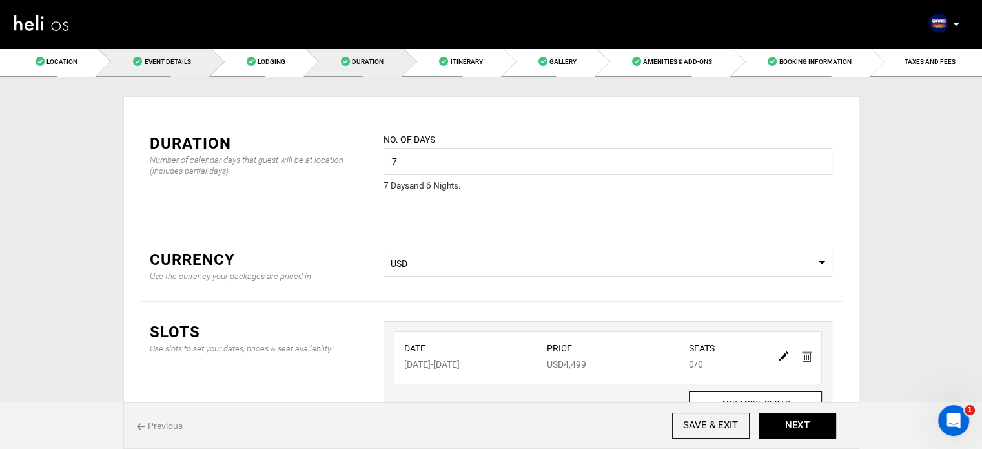
click at [170, 64] on span "Event Details" at bounding box center [167, 61] width 47 height 7
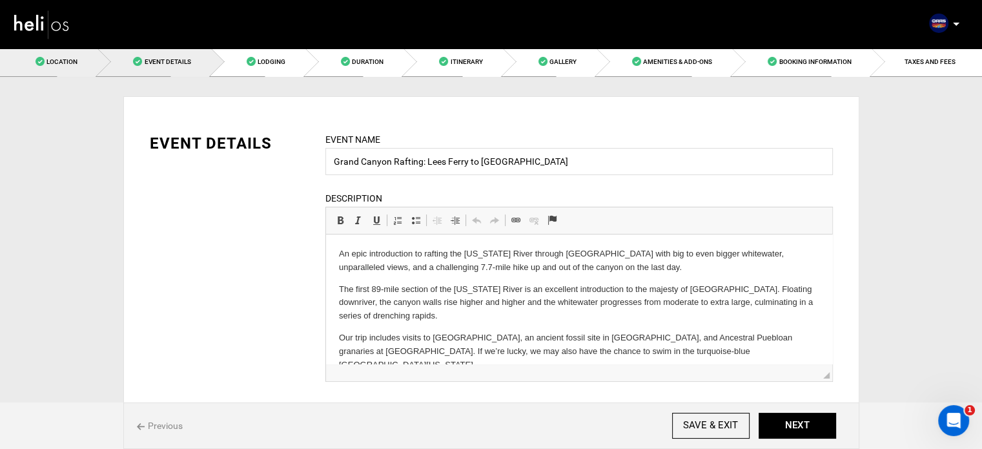
click at [78, 60] on link "Location" at bounding box center [49, 61] width 98 height 29
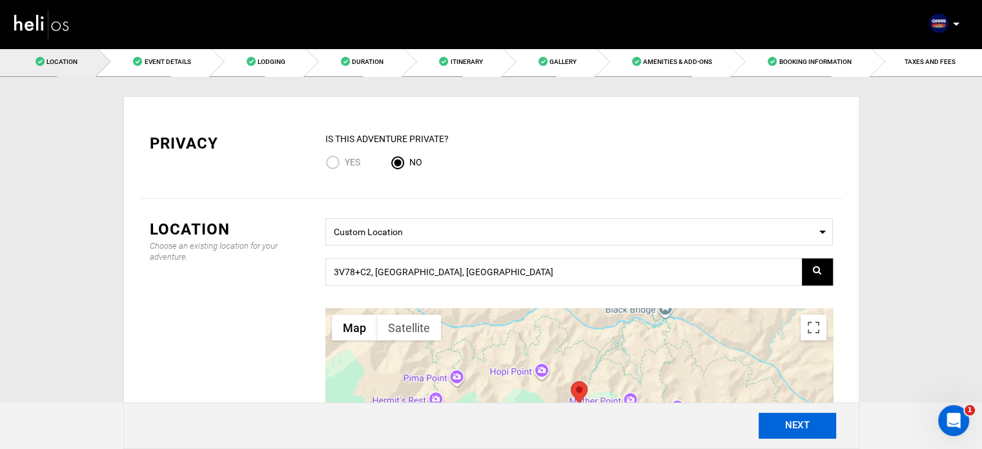
click at [789, 436] on button "NEXT" at bounding box center [798, 426] width 78 height 26
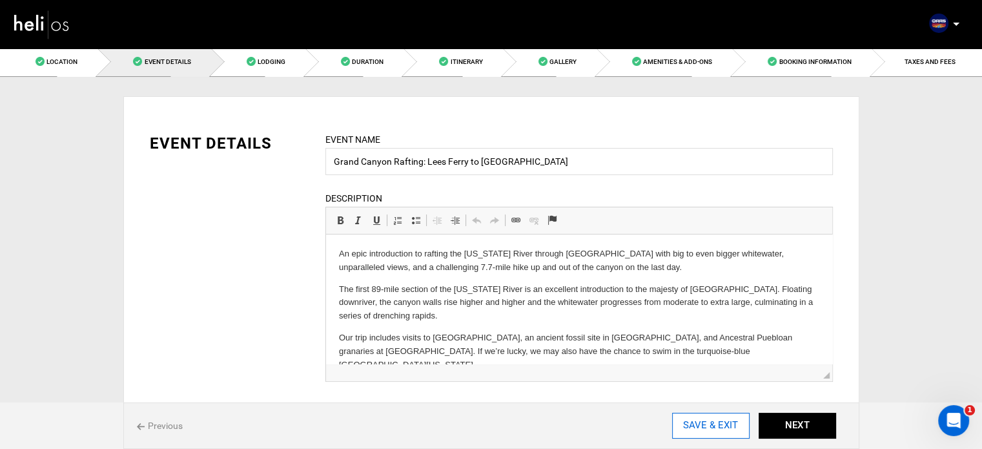
click at [716, 422] on input "SAVE & EXIT" at bounding box center [711, 426] width 78 height 26
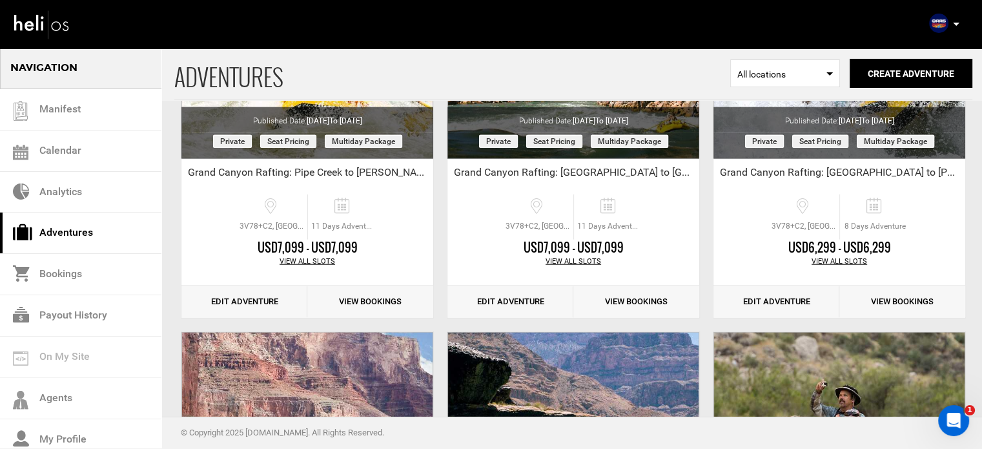
scroll to position [3030, 0]
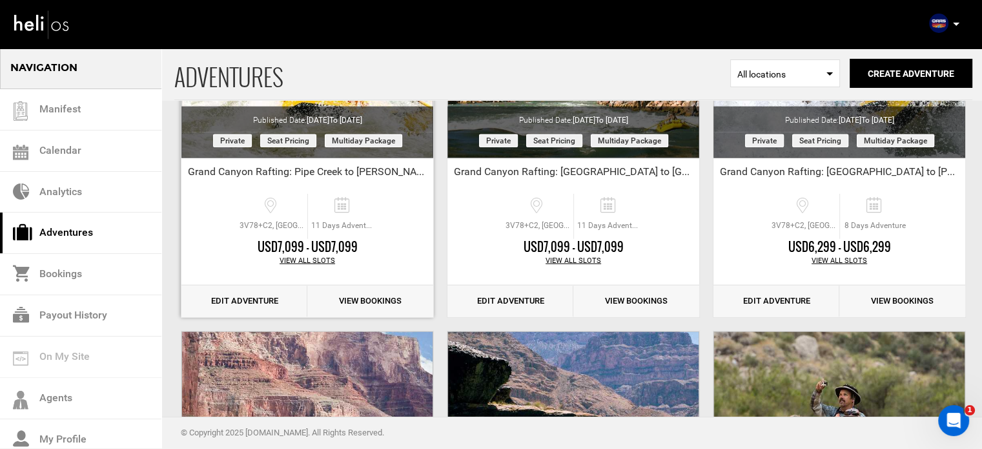
click at [211, 304] on link "Edit Adventure" at bounding box center [244, 301] width 126 height 32
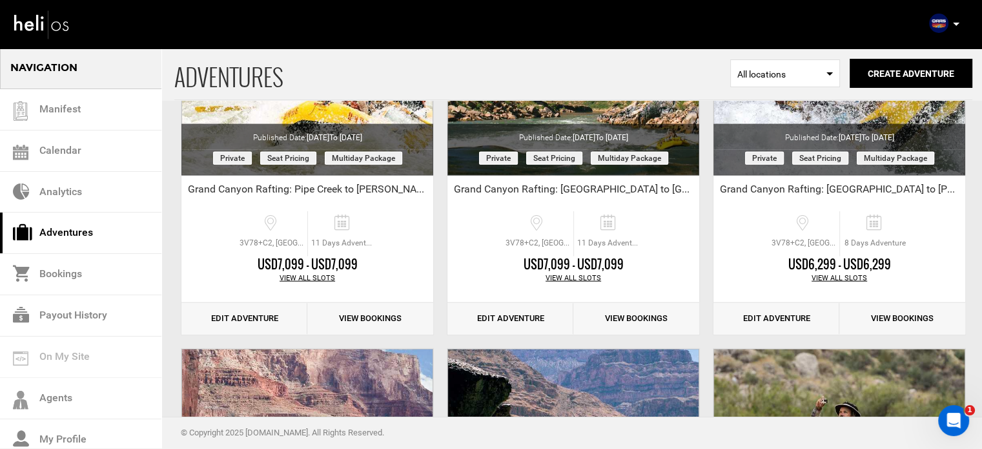
scroll to position [3012, 0]
click at [212, 316] on link "Edit Adventure" at bounding box center [244, 319] width 126 height 32
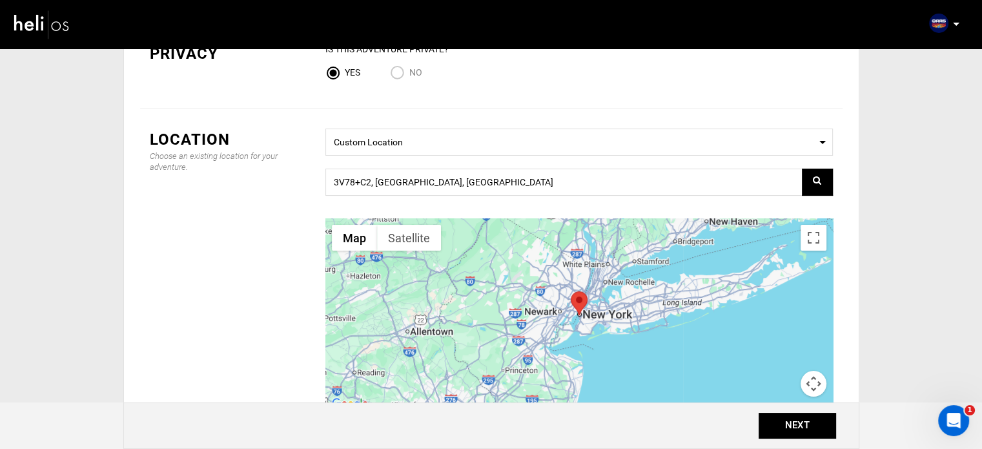
scroll to position [92, 0]
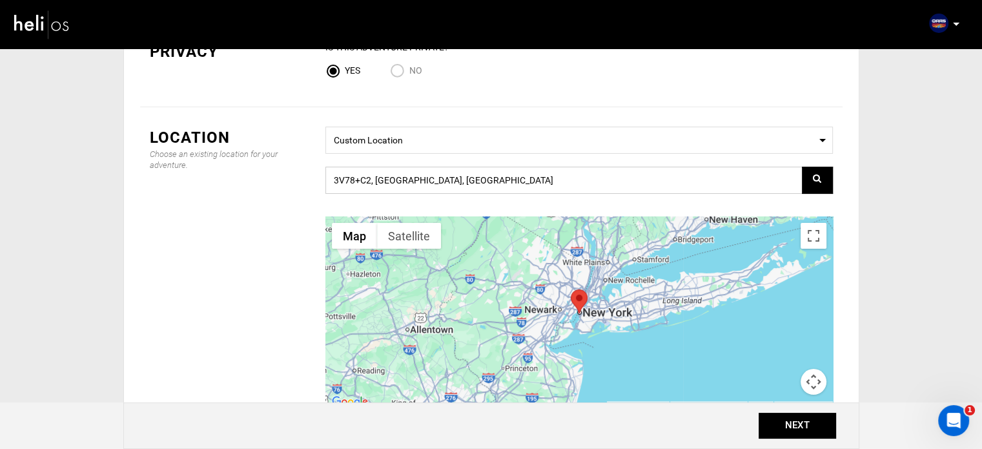
click at [536, 181] on input "3V78+C2, [GEOGRAPHIC_DATA], [GEOGRAPHIC_DATA]" at bounding box center [580, 180] width 508 height 27
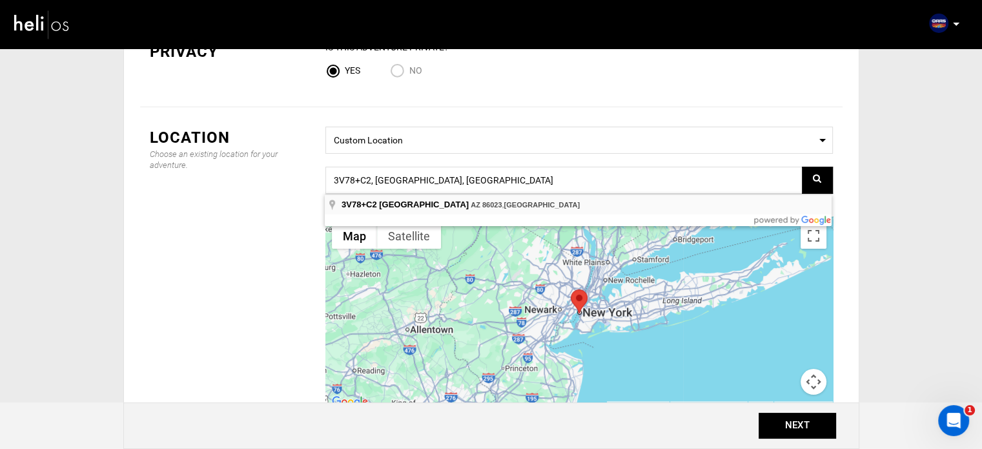
type input "3V78+C2, [GEOGRAPHIC_DATA], [GEOGRAPHIC_DATA]"
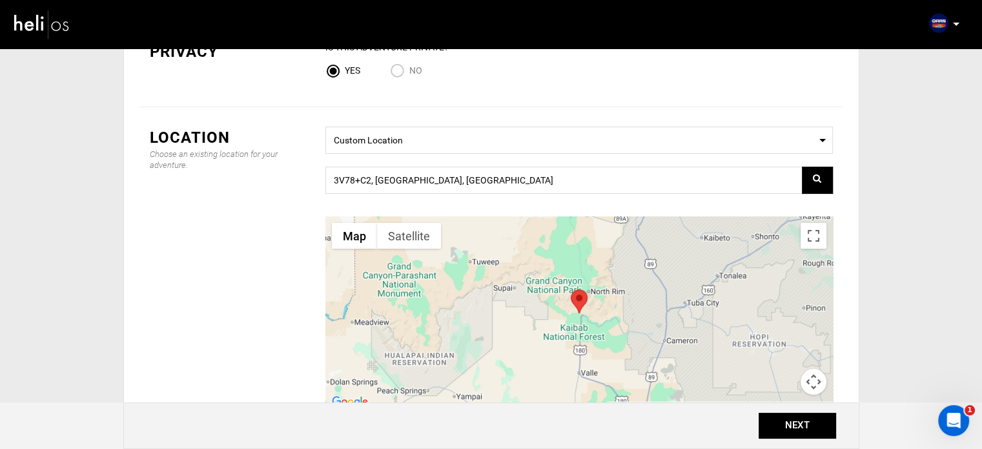
scroll to position [0, 0]
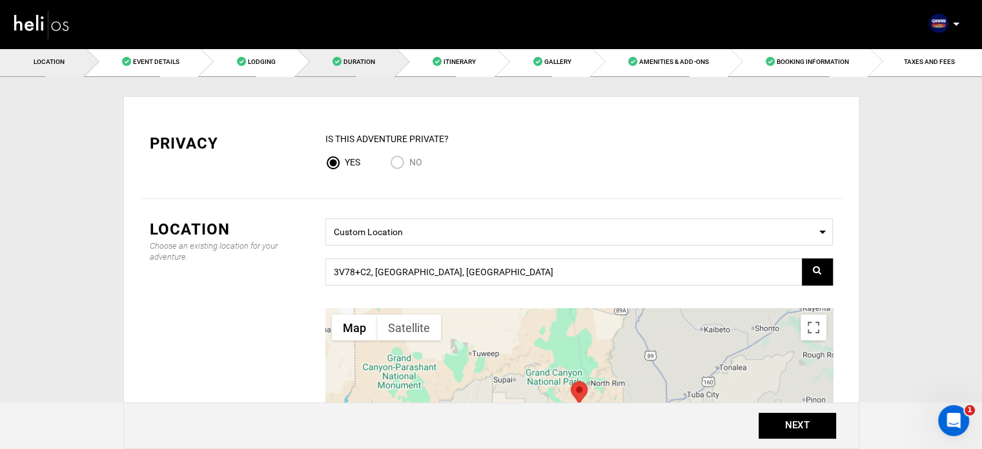
click at [397, 64] on link "Duration" at bounding box center [346, 61] width 100 height 29
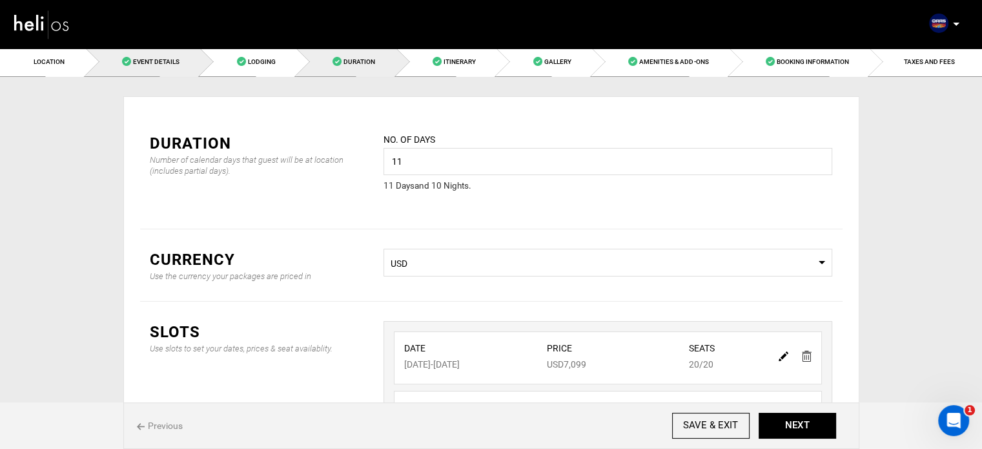
click at [178, 56] on link "Event Details" at bounding box center [143, 61] width 115 height 29
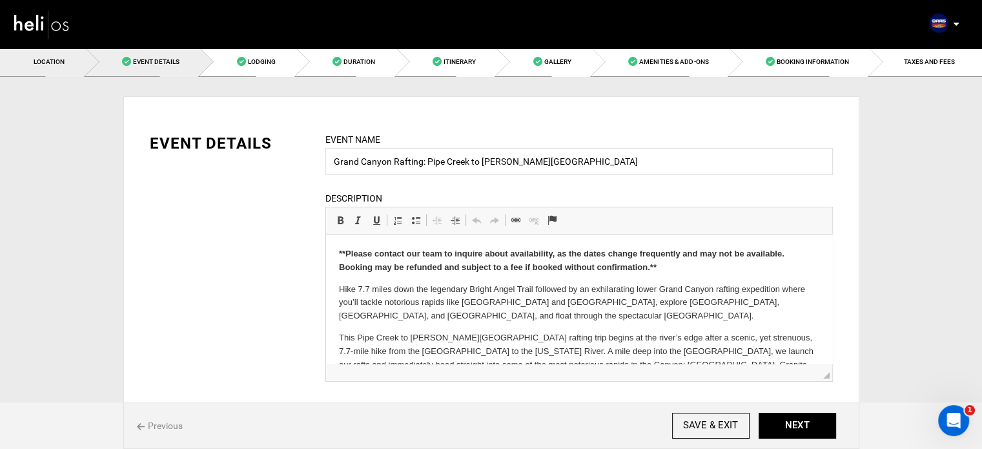
click at [68, 55] on link "Location" at bounding box center [43, 61] width 86 height 29
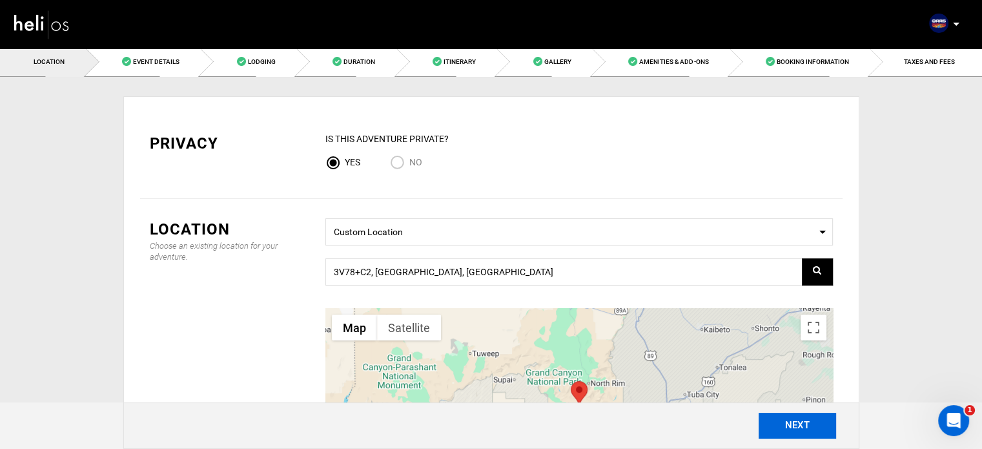
click at [790, 426] on button "NEXT" at bounding box center [798, 426] width 78 height 26
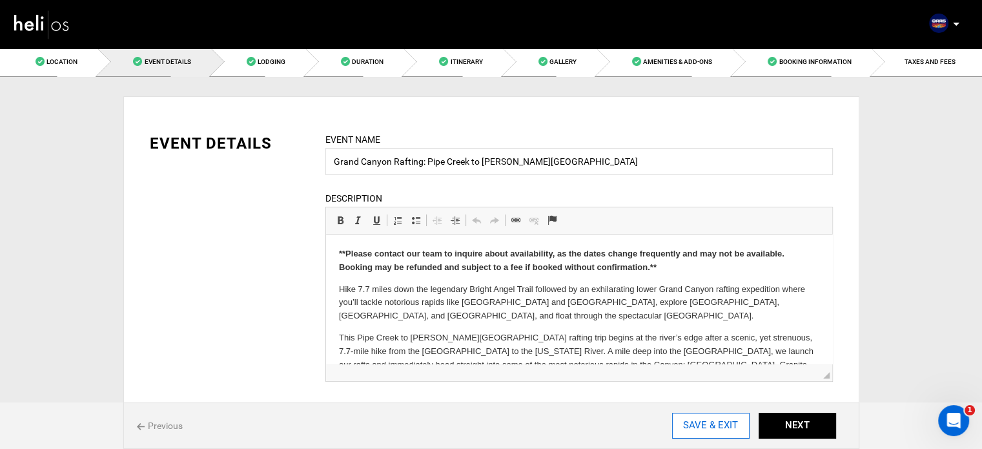
click at [730, 426] on input "SAVE & EXIT" at bounding box center [711, 426] width 78 height 26
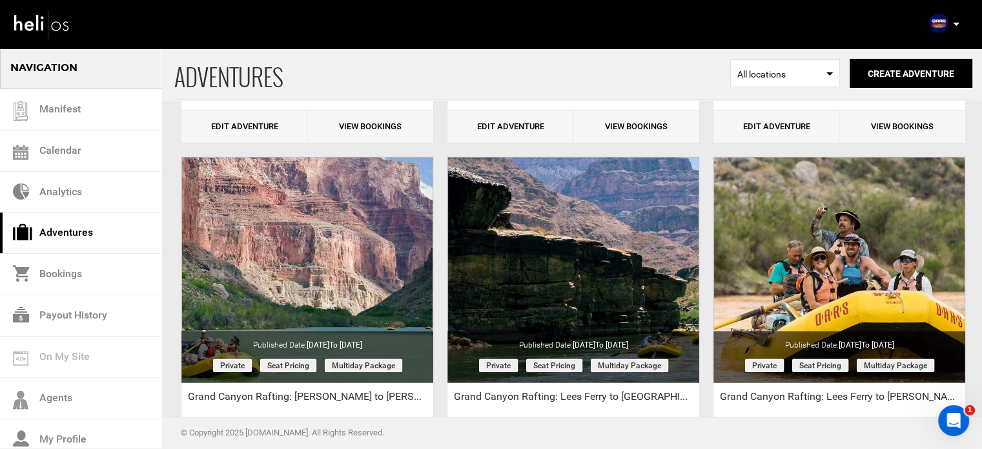
scroll to position [3228, 0]
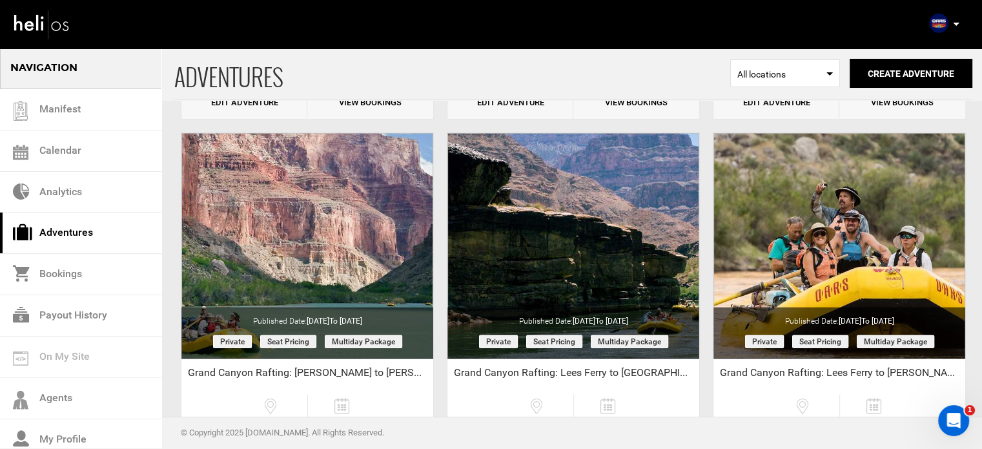
click at [703, 333] on div "Private" at bounding box center [573, 325] width 266 height 386
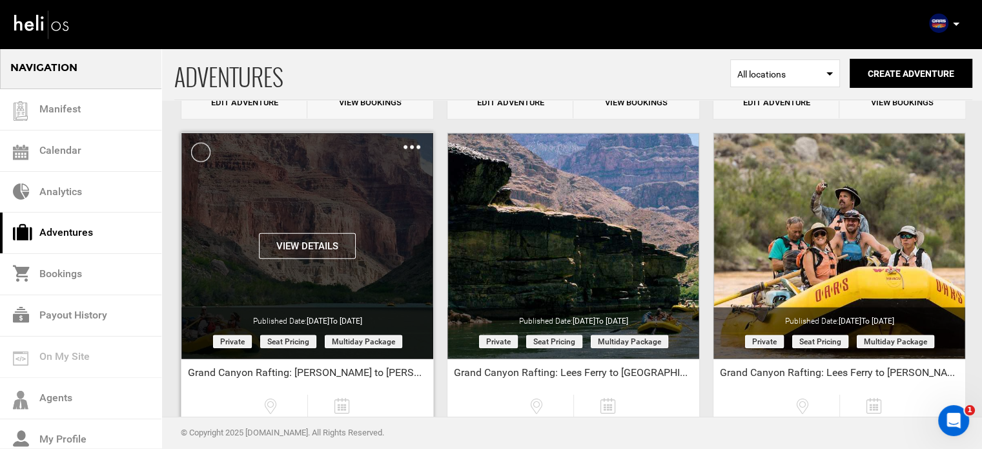
click at [415, 145] on img at bounding box center [412, 147] width 17 height 4
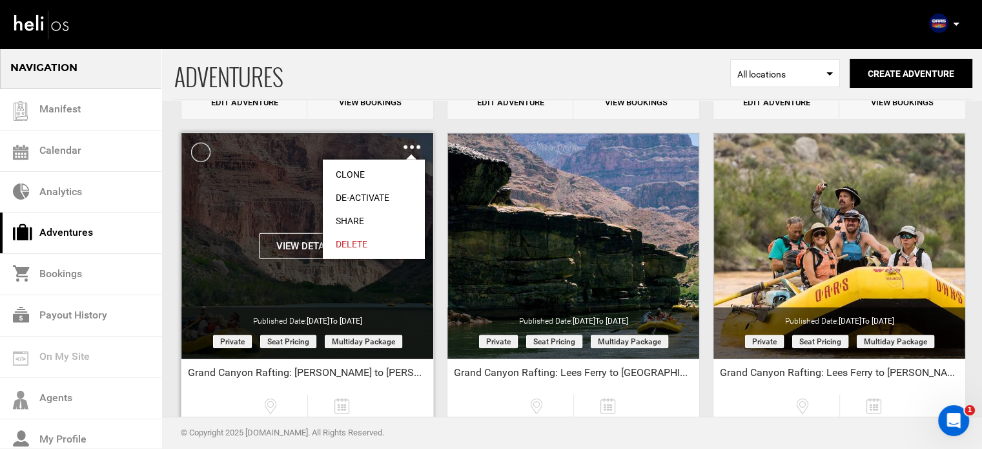
click at [349, 220] on link "Share" at bounding box center [374, 220] width 102 height 23
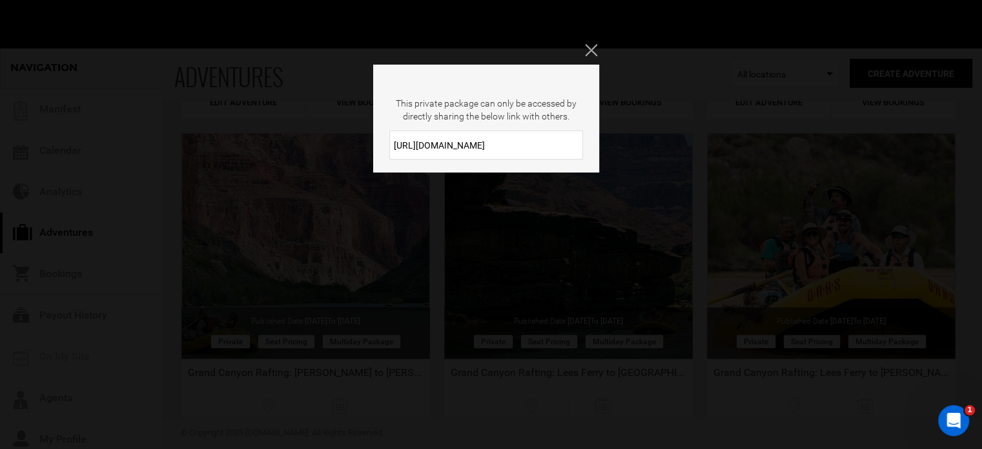
click at [464, 151] on input "[URL][DOMAIN_NAME]" at bounding box center [486, 144] width 194 height 29
click at [595, 42] on div "This private package can only be accessed by directly sharing the below link wi…" at bounding box center [491, 224] width 982 height 449
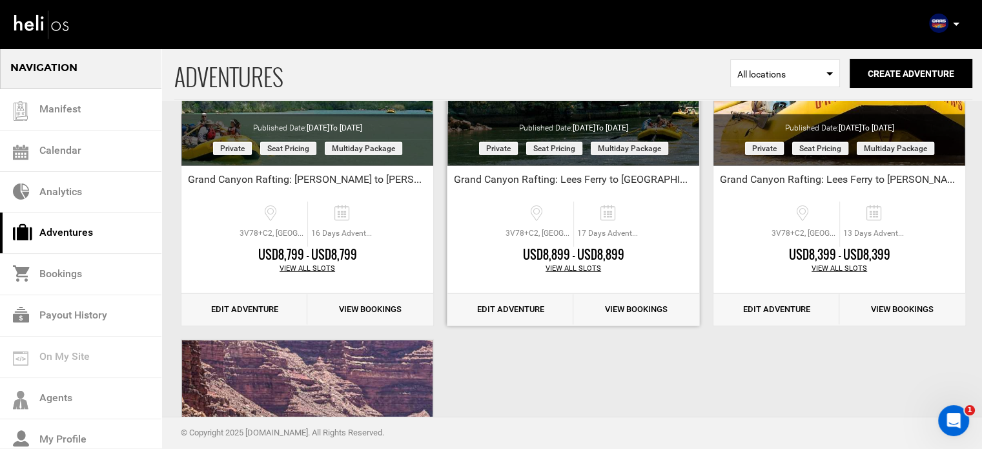
scroll to position [3422, 0]
click at [521, 305] on link "Edit Adventure" at bounding box center [511, 309] width 126 height 32
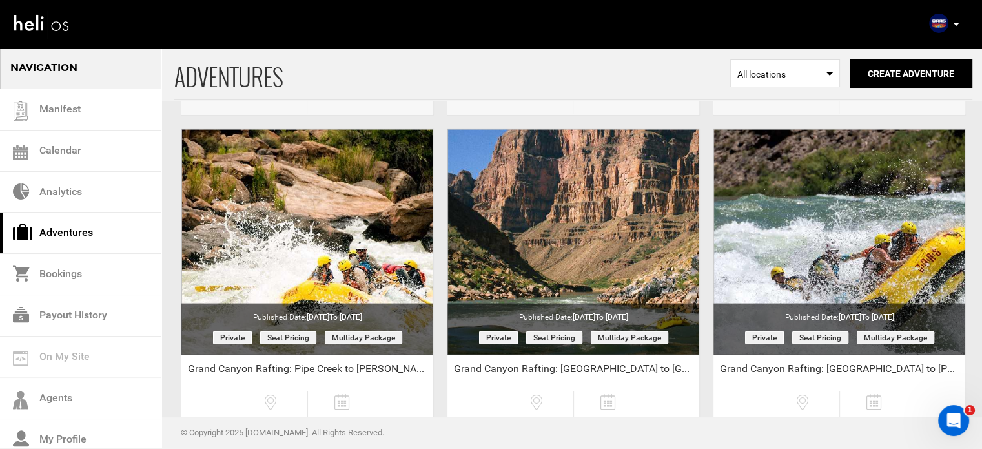
scroll to position [3436, 0]
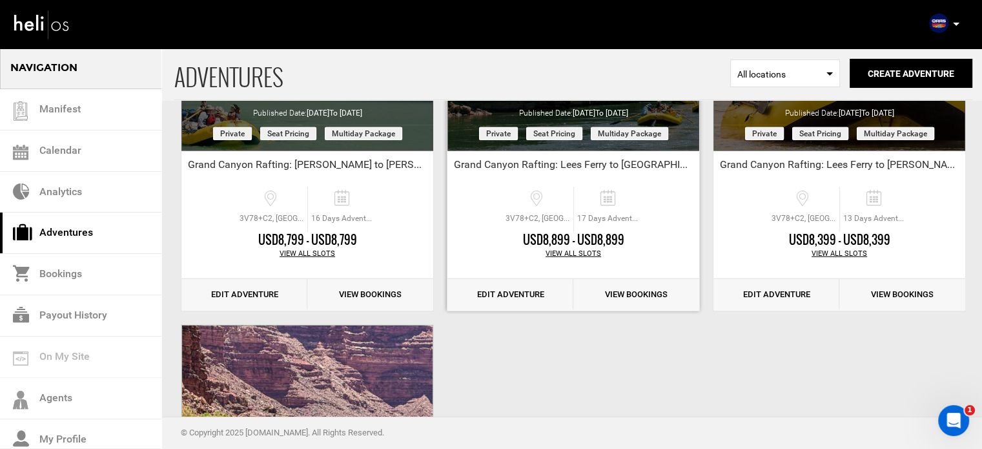
click at [540, 298] on link "Edit Adventure" at bounding box center [511, 295] width 126 height 32
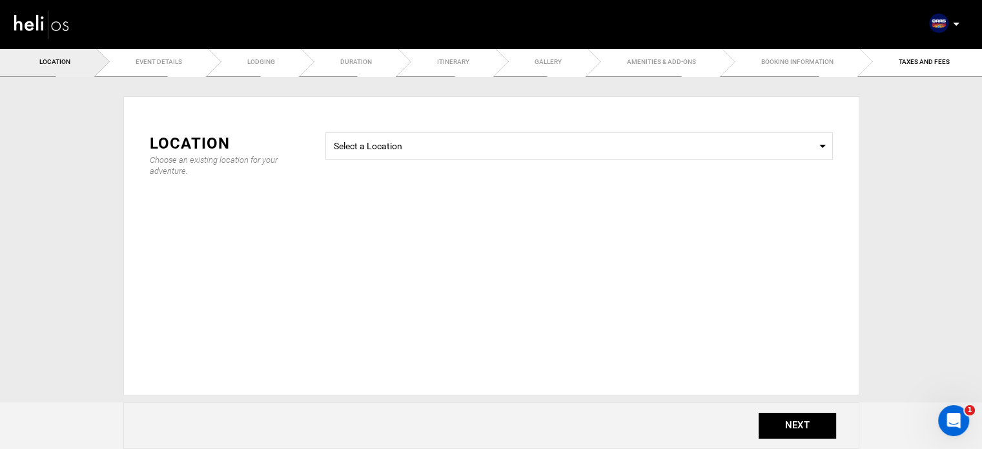
type input "17"
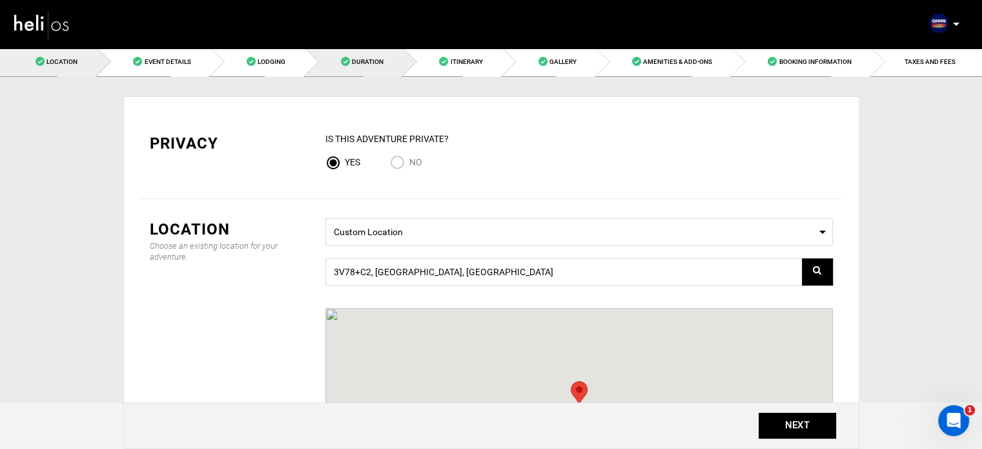
click at [399, 64] on link "Duration" at bounding box center [354, 61] width 98 height 29
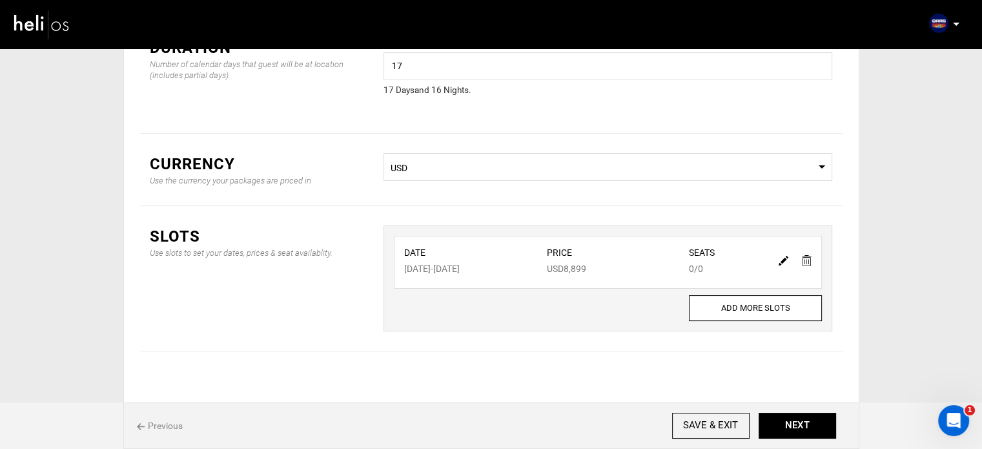
click at [86, 60] on div "Location Event Details Lodging Duration Itinerary Gallery Amenities & Add-Ons B…" at bounding box center [491, 184] width 982 height 465
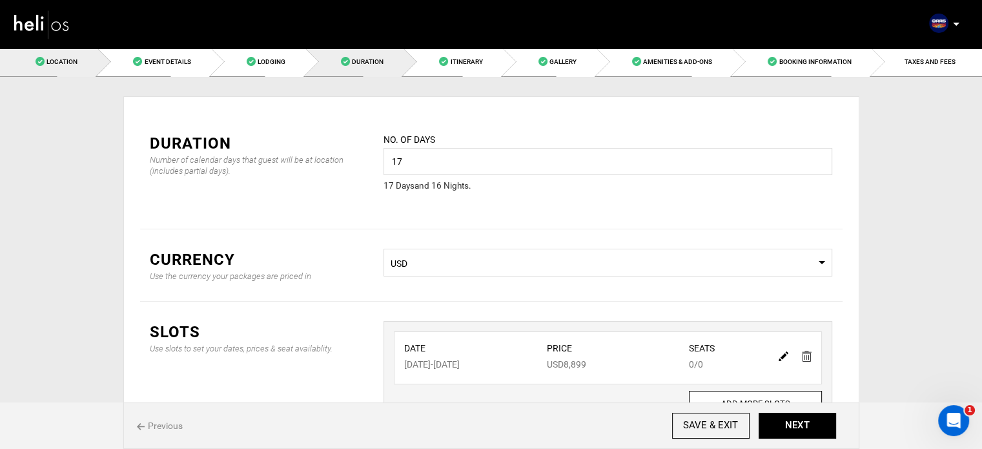
click at [74, 66] on link "Location" at bounding box center [49, 61] width 98 height 29
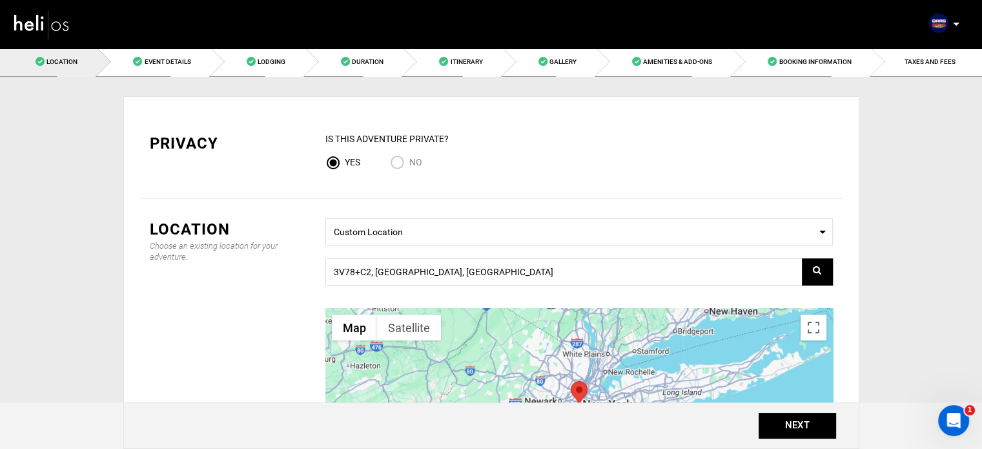
click at [398, 159] on input "No" at bounding box center [399, 163] width 19 height 17
radio input "true"
radio input "false"
click at [541, 268] on input "3V78+C2, [GEOGRAPHIC_DATA], [GEOGRAPHIC_DATA]" at bounding box center [580, 271] width 508 height 27
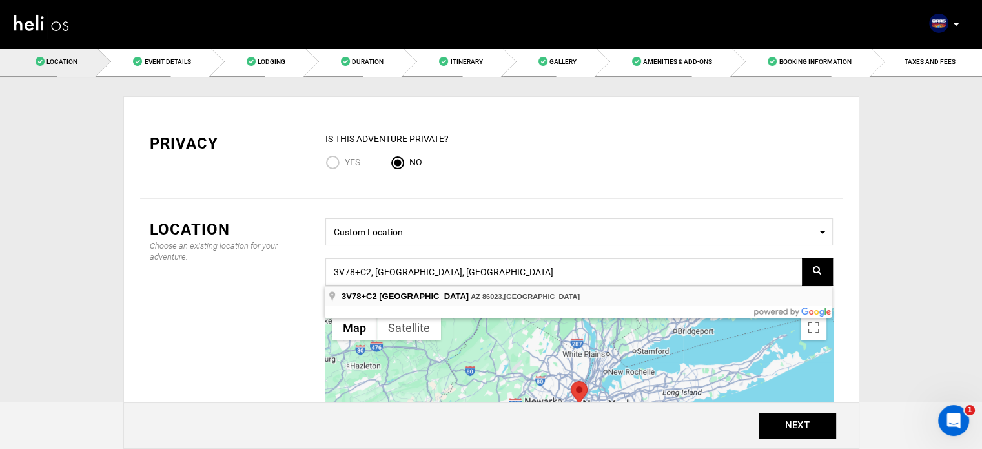
type input "3V78+C2, [GEOGRAPHIC_DATA], [GEOGRAPHIC_DATA]"
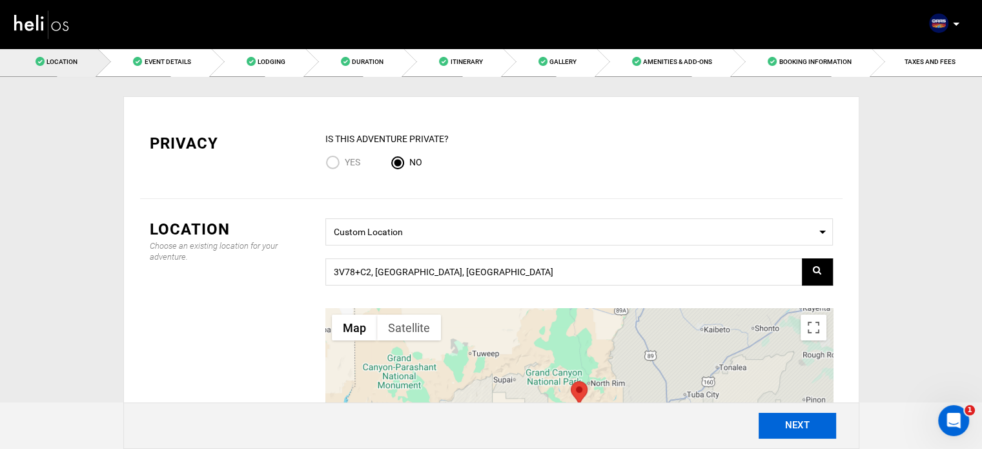
click at [801, 426] on button "NEXT" at bounding box center [798, 426] width 78 height 26
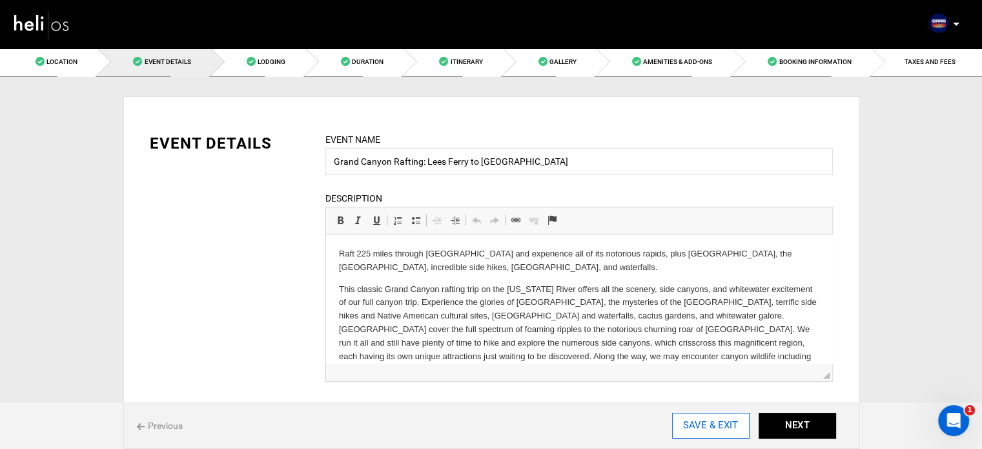
click at [716, 426] on input "SAVE & EXIT" at bounding box center [711, 426] width 78 height 26
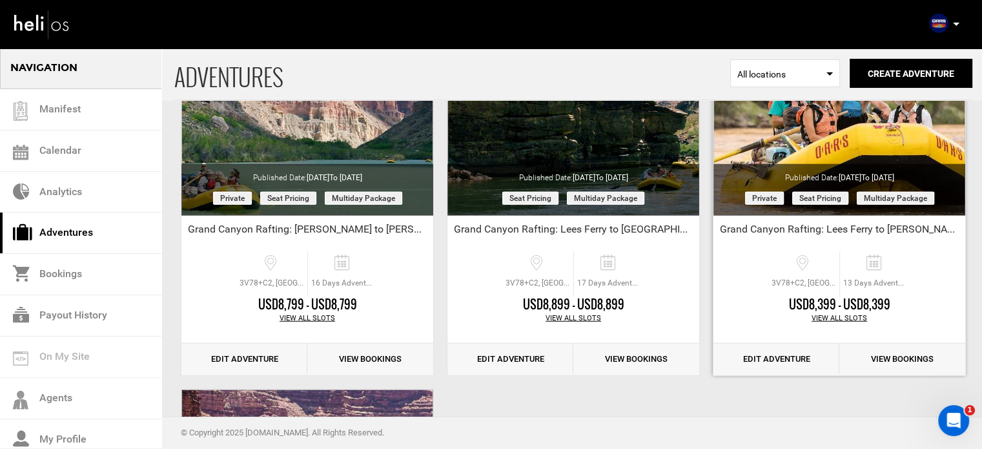
click at [757, 350] on link "Edit Adventure" at bounding box center [777, 360] width 126 height 32
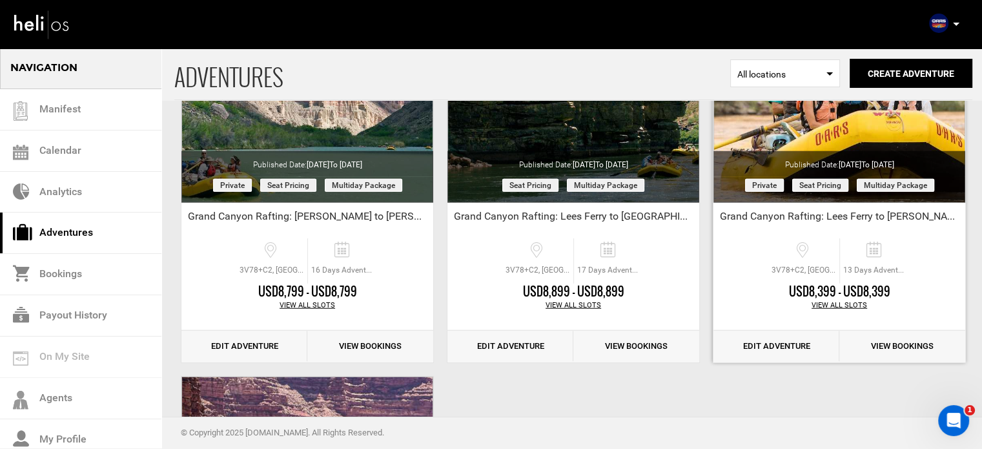
click at [758, 338] on link "Edit Adventure" at bounding box center [777, 347] width 126 height 32
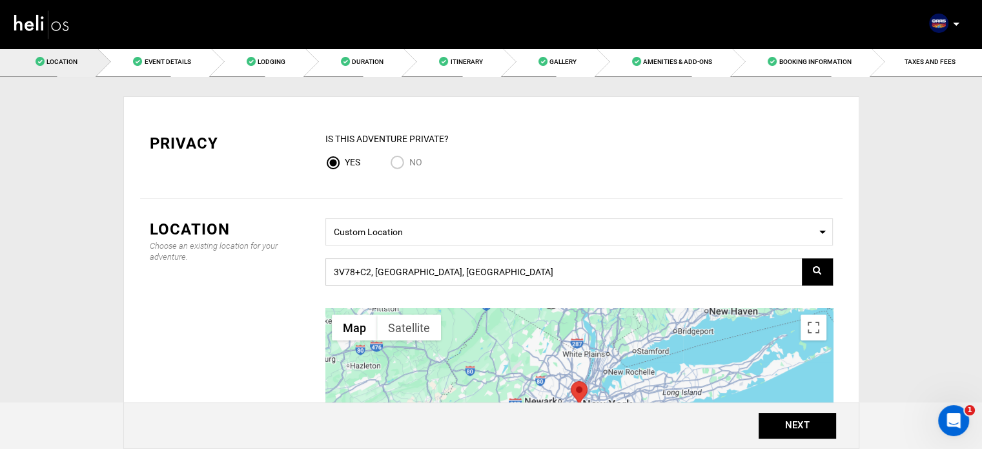
click at [566, 278] on input "3V78+C2, [GEOGRAPHIC_DATA], [GEOGRAPHIC_DATA]" at bounding box center [580, 271] width 508 height 27
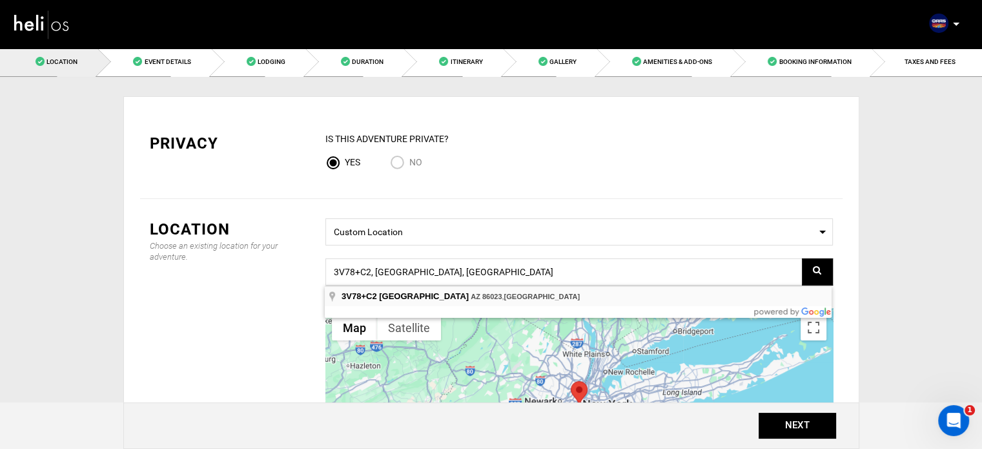
type input "3V78+C2, [GEOGRAPHIC_DATA], [GEOGRAPHIC_DATA]"
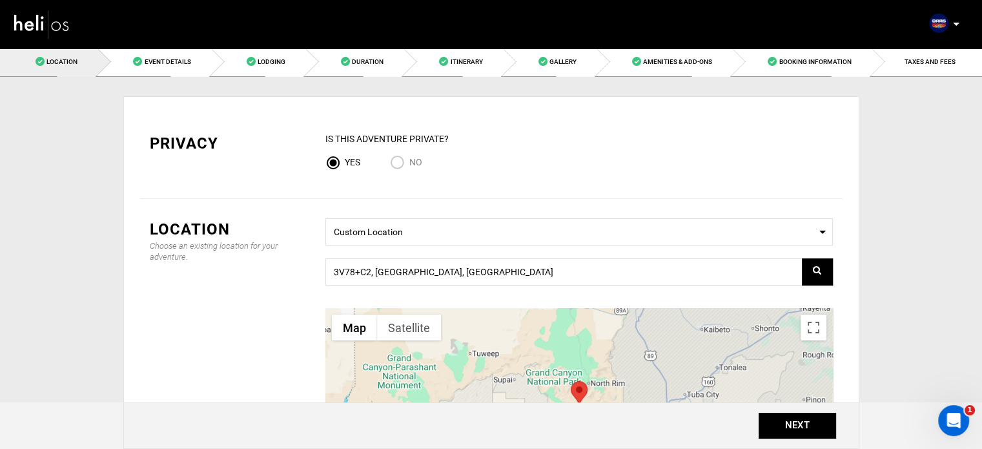
click at [391, 166] on input "No" at bounding box center [399, 163] width 19 height 17
radio input "true"
radio input "false"
click at [191, 56] on link "Event Details" at bounding box center [154, 61] width 113 height 29
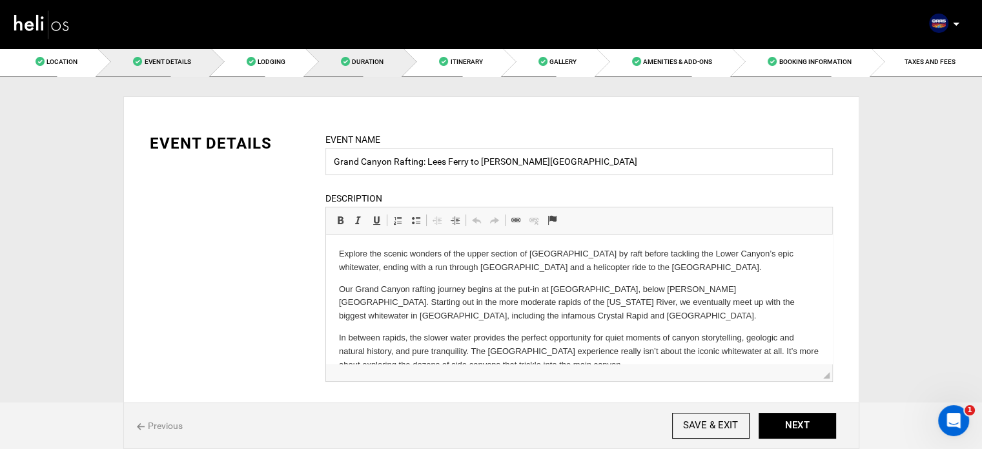
click at [340, 67] on link "Duration" at bounding box center [354, 61] width 98 height 29
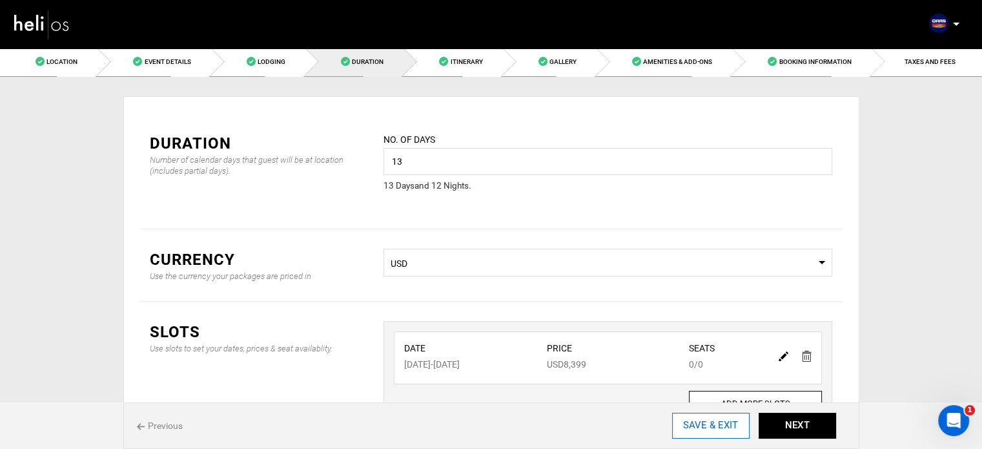
click at [698, 420] on input "SAVE & EXIT" at bounding box center [711, 426] width 78 height 26
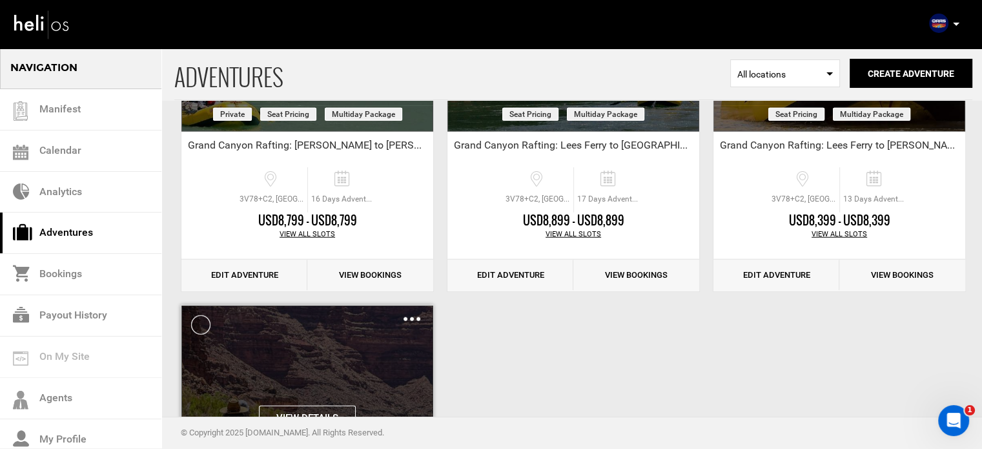
scroll to position [3453, 0]
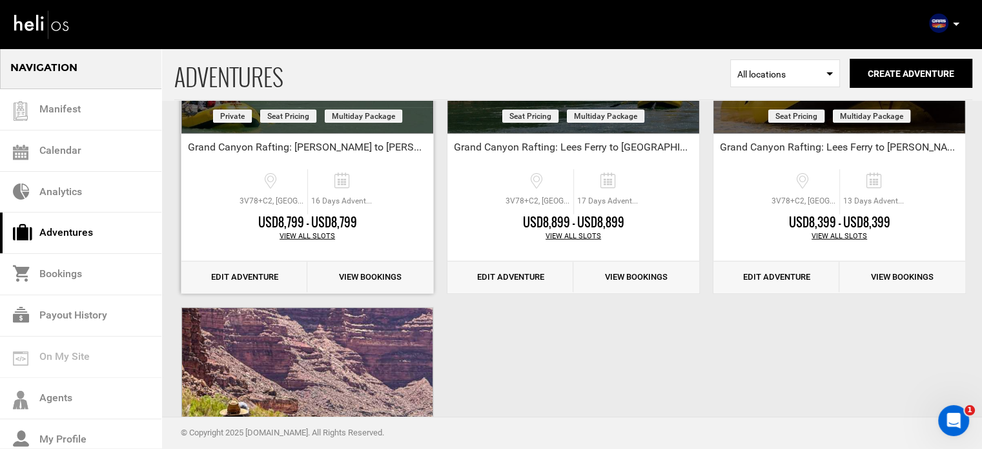
click at [234, 278] on link "Edit Adventure" at bounding box center [244, 278] width 126 height 32
